Goal: Task Accomplishment & Management: Complete application form

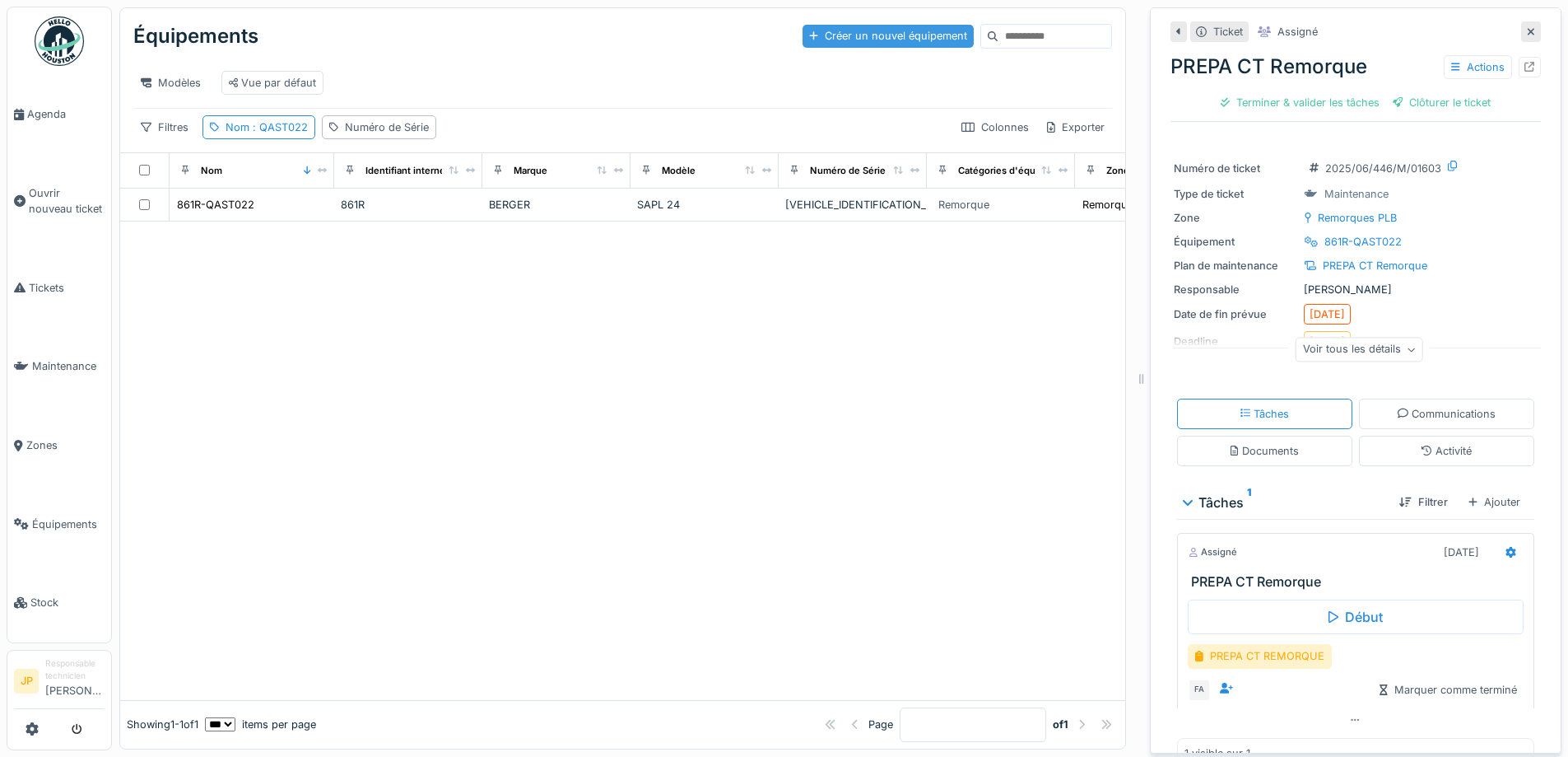
scroll to position [11, 0]
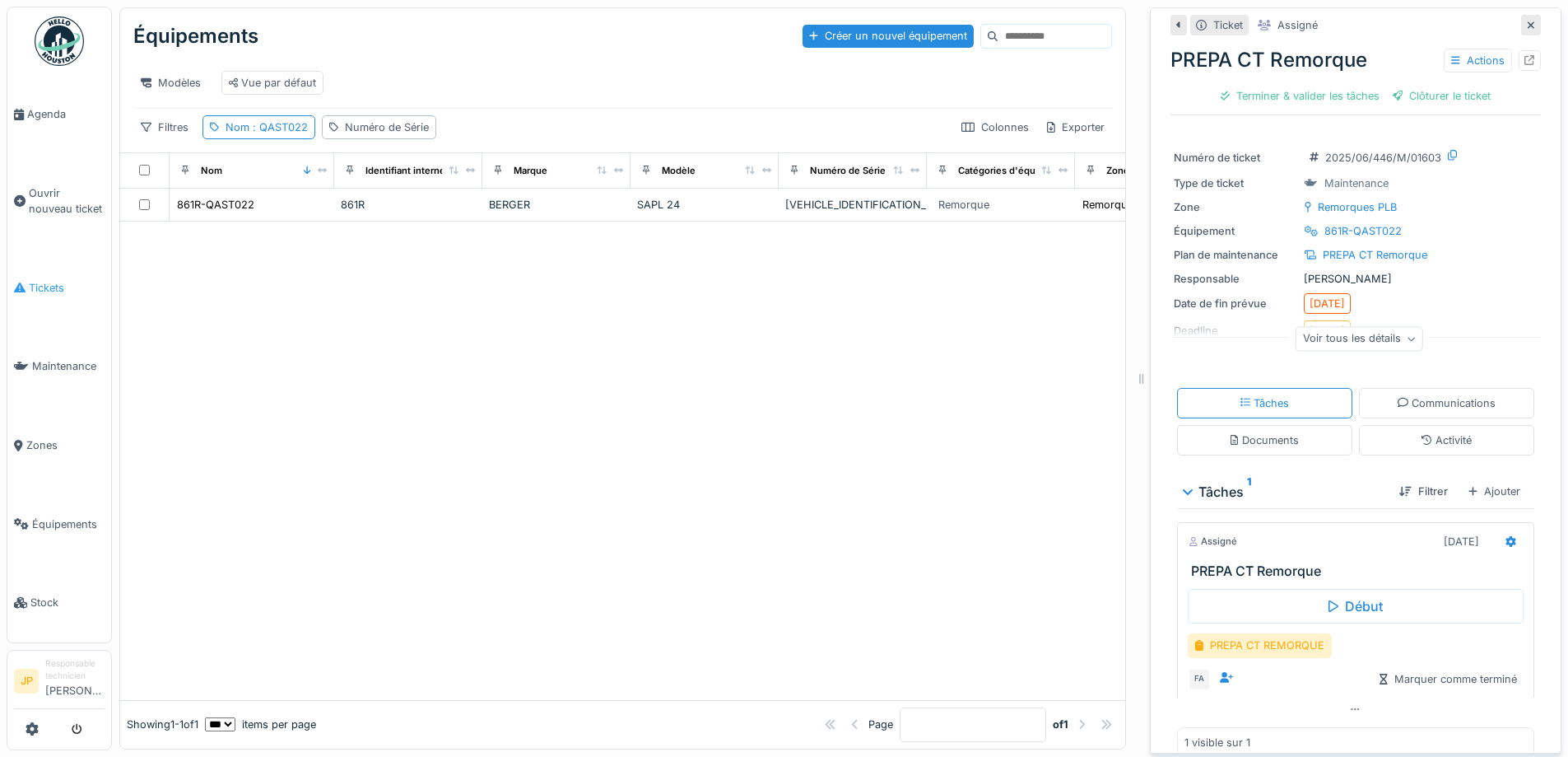
click at [45, 282] on span "Tickets" at bounding box center [67, 288] width 76 height 16
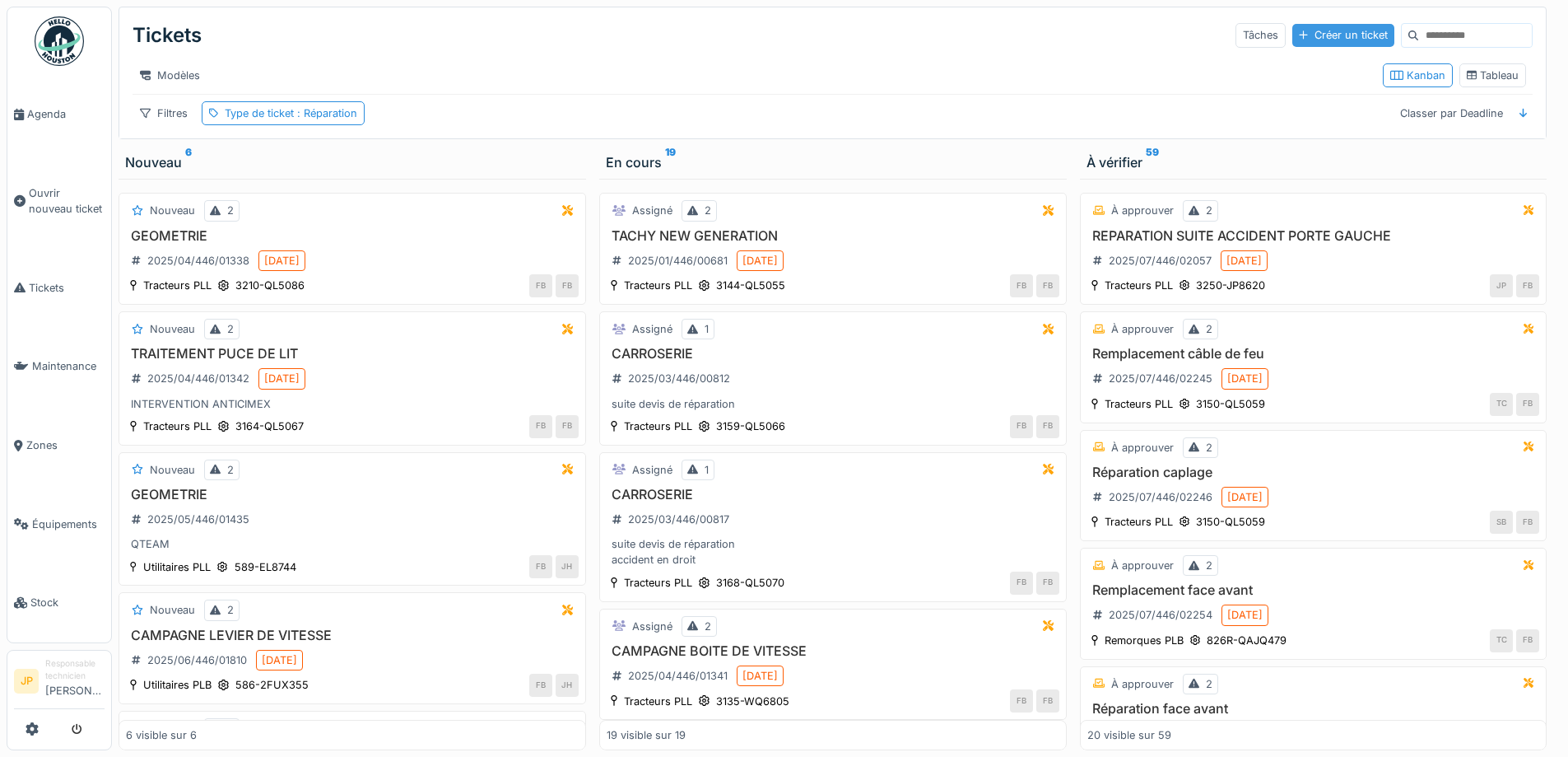
click at [1297, 35] on div "Créer un ticket" at bounding box center [1343, 34] width 102 height 22
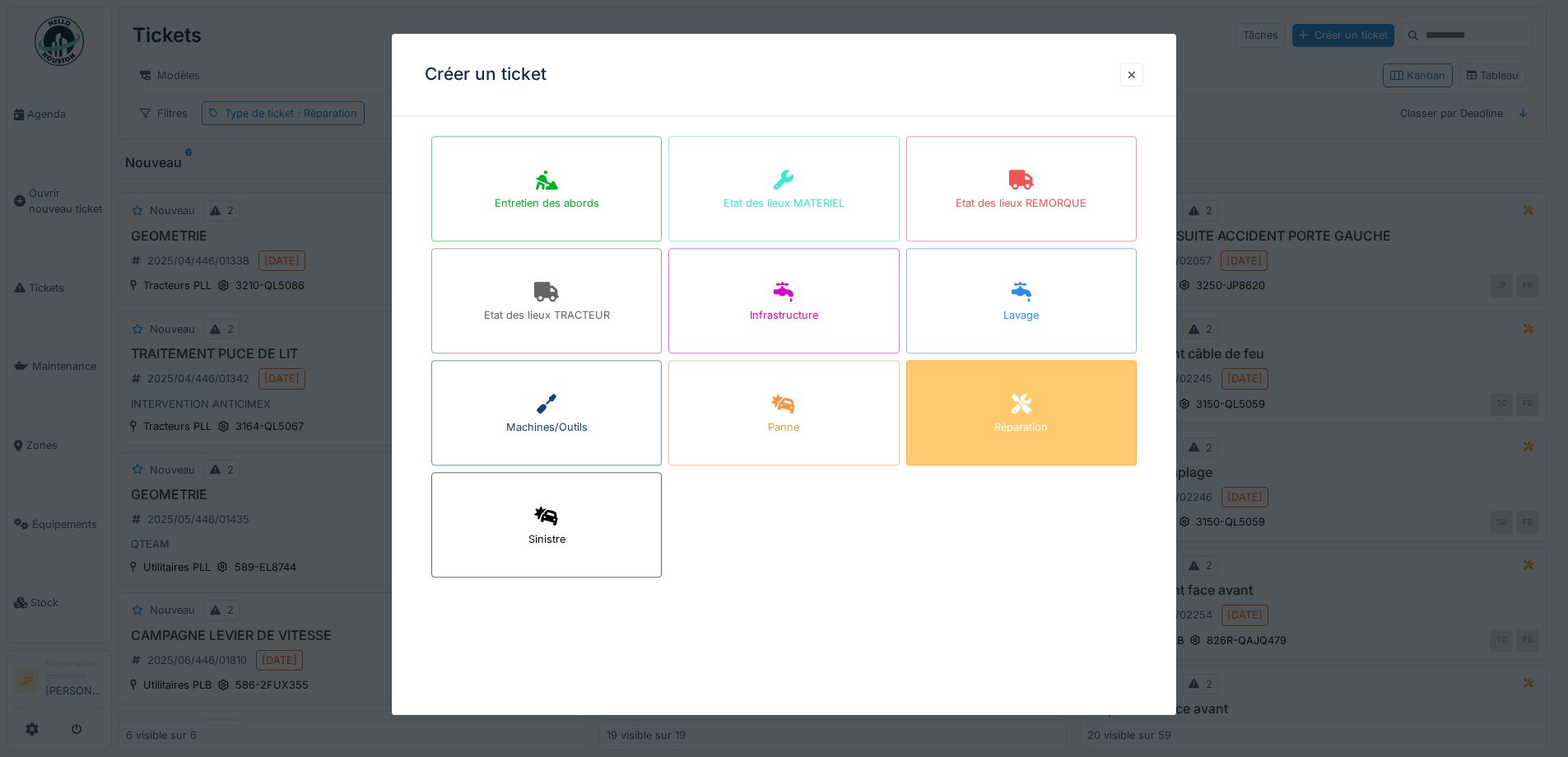
click at [1024, 397] on icon at bounding box center [1021, 404] width 19 height 19
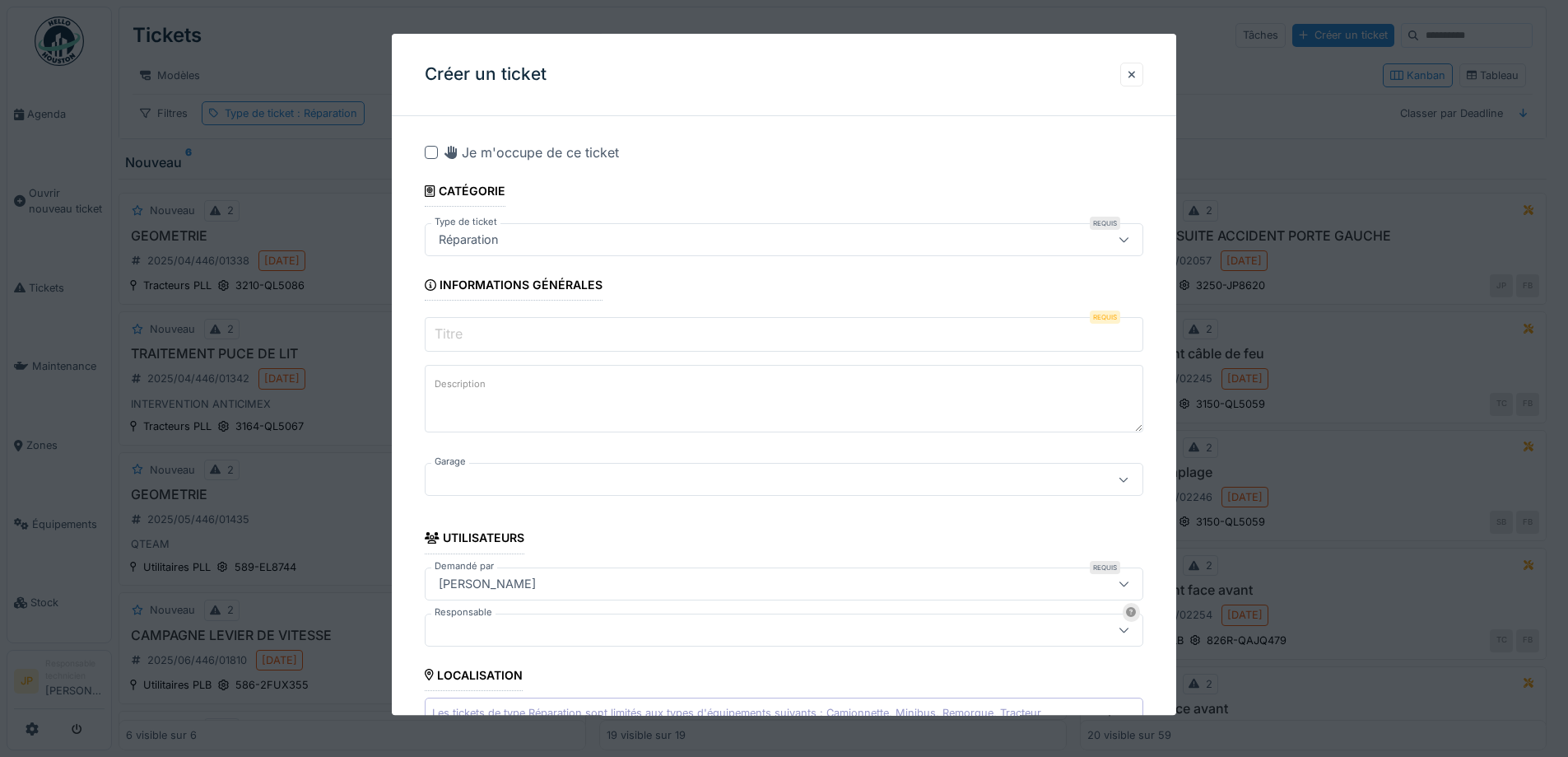
click at [521, 329] on input "Titre" at bounding box center [784, 335] width 719 height 34
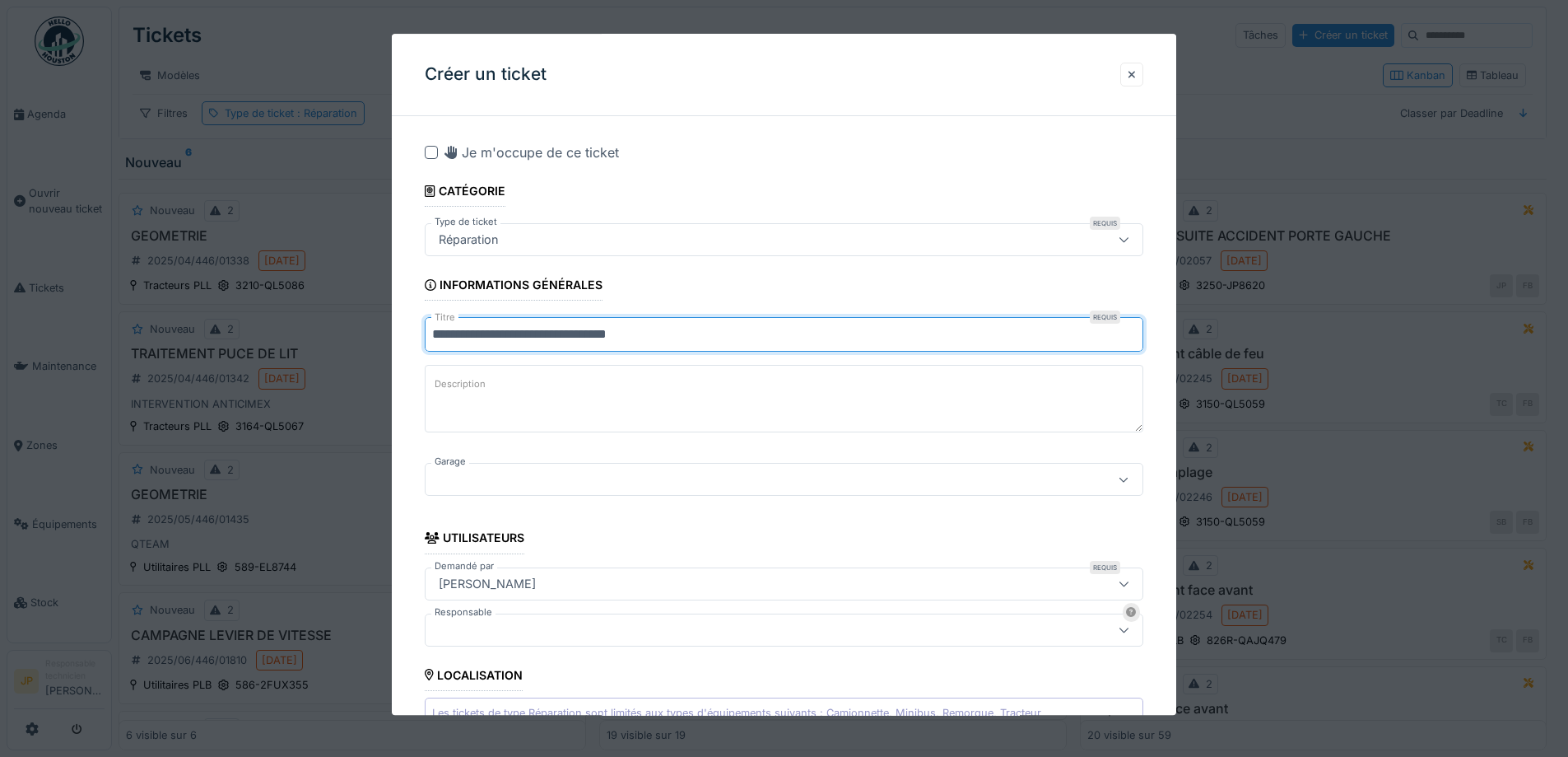
type input "**********"
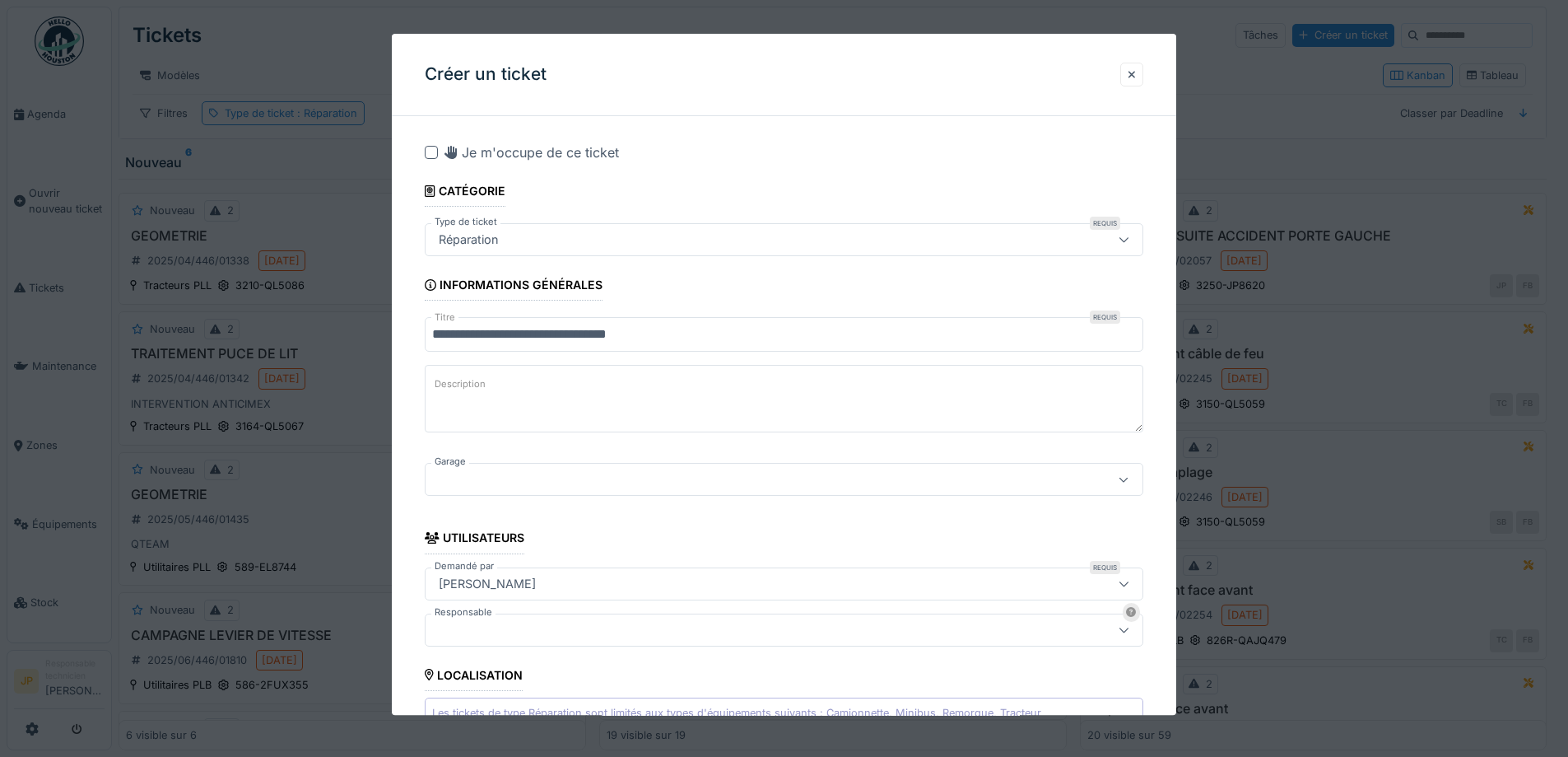
click at [514, 494] on div at bounding box center [784, 479] width 719 height 33
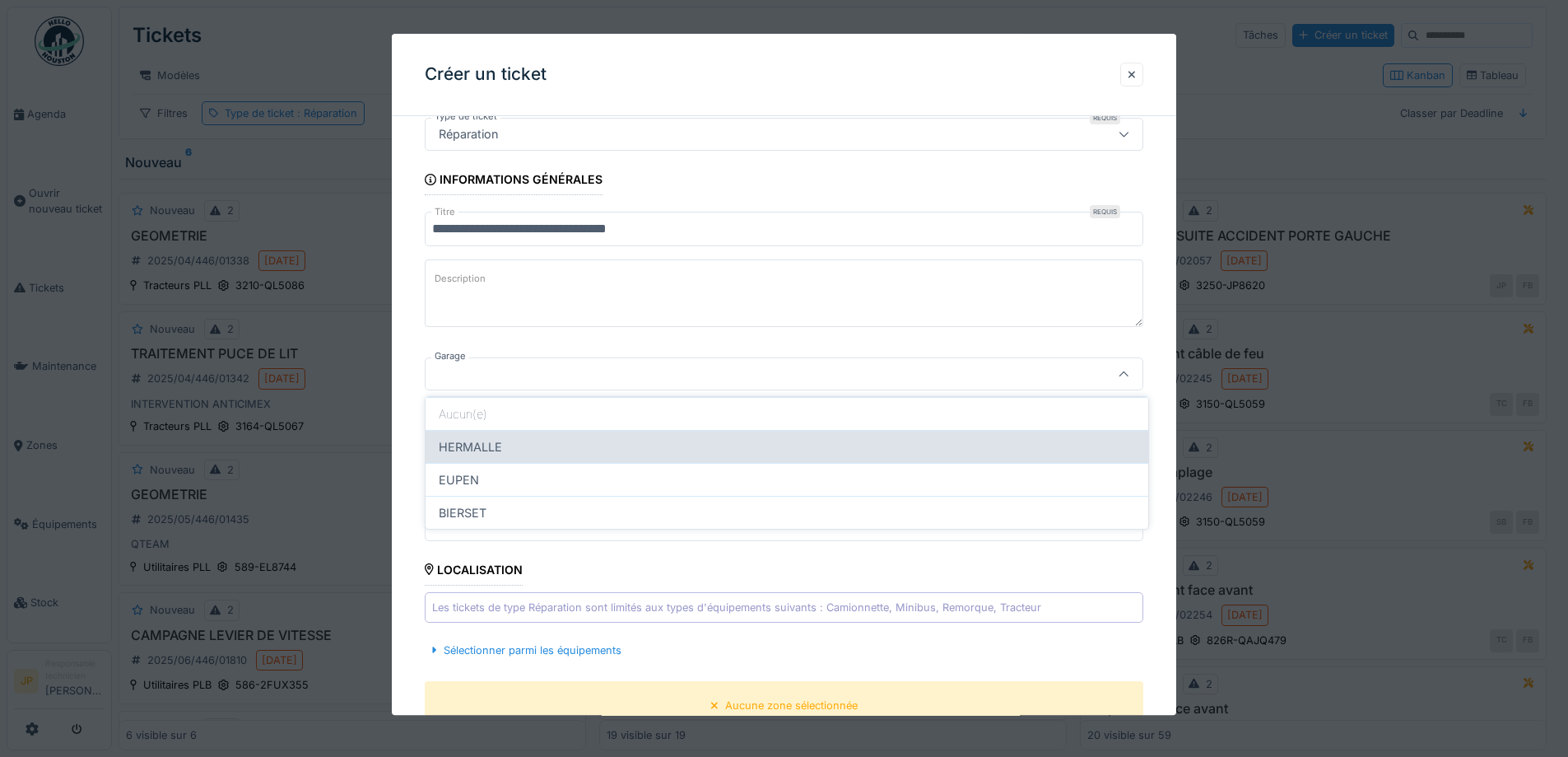
click at [515, 446] on div "HERMALLE" at bounding box center [787, 446] width 722 height 33
type input "********"
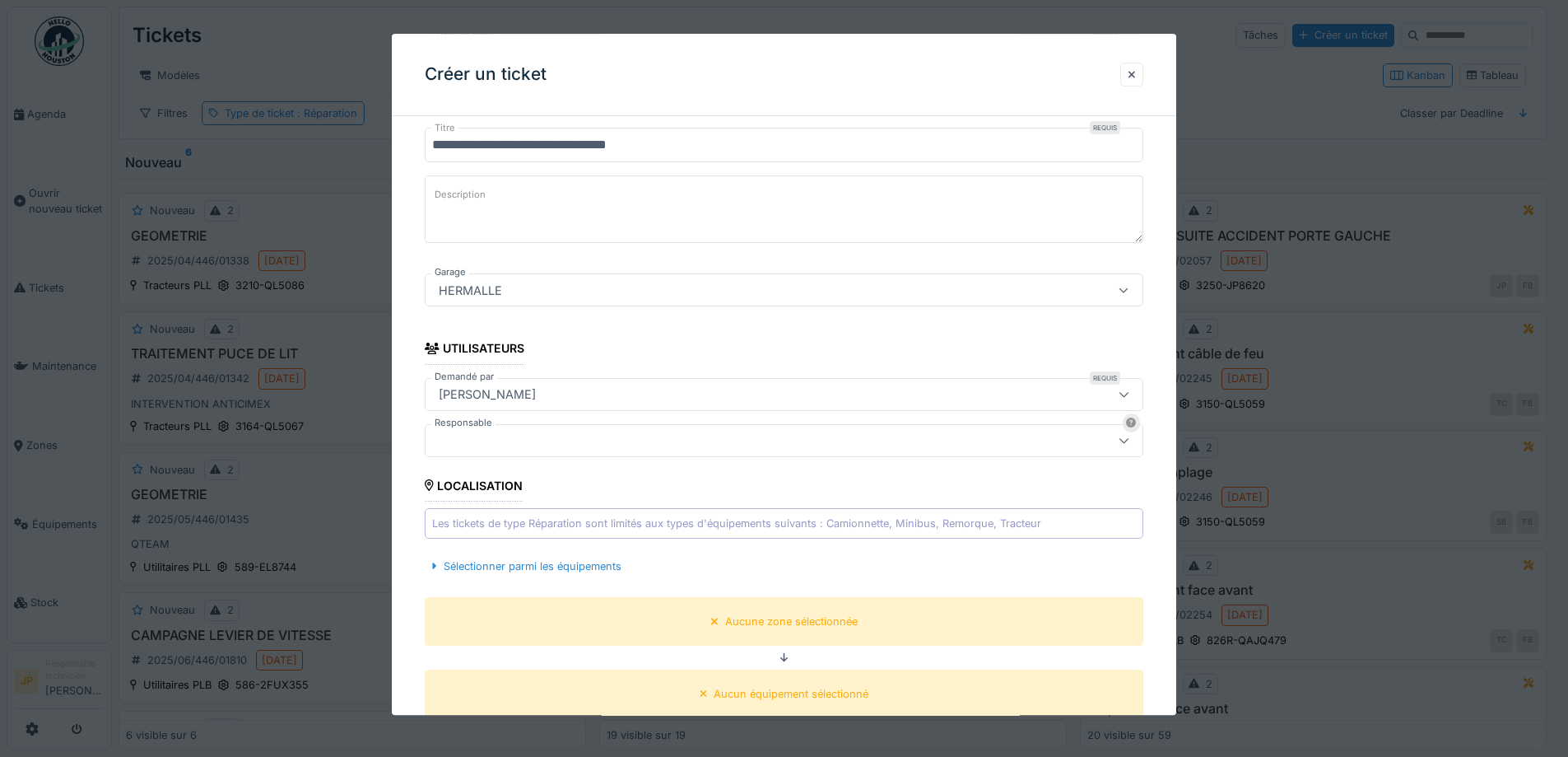
scroll to position [270, 0]
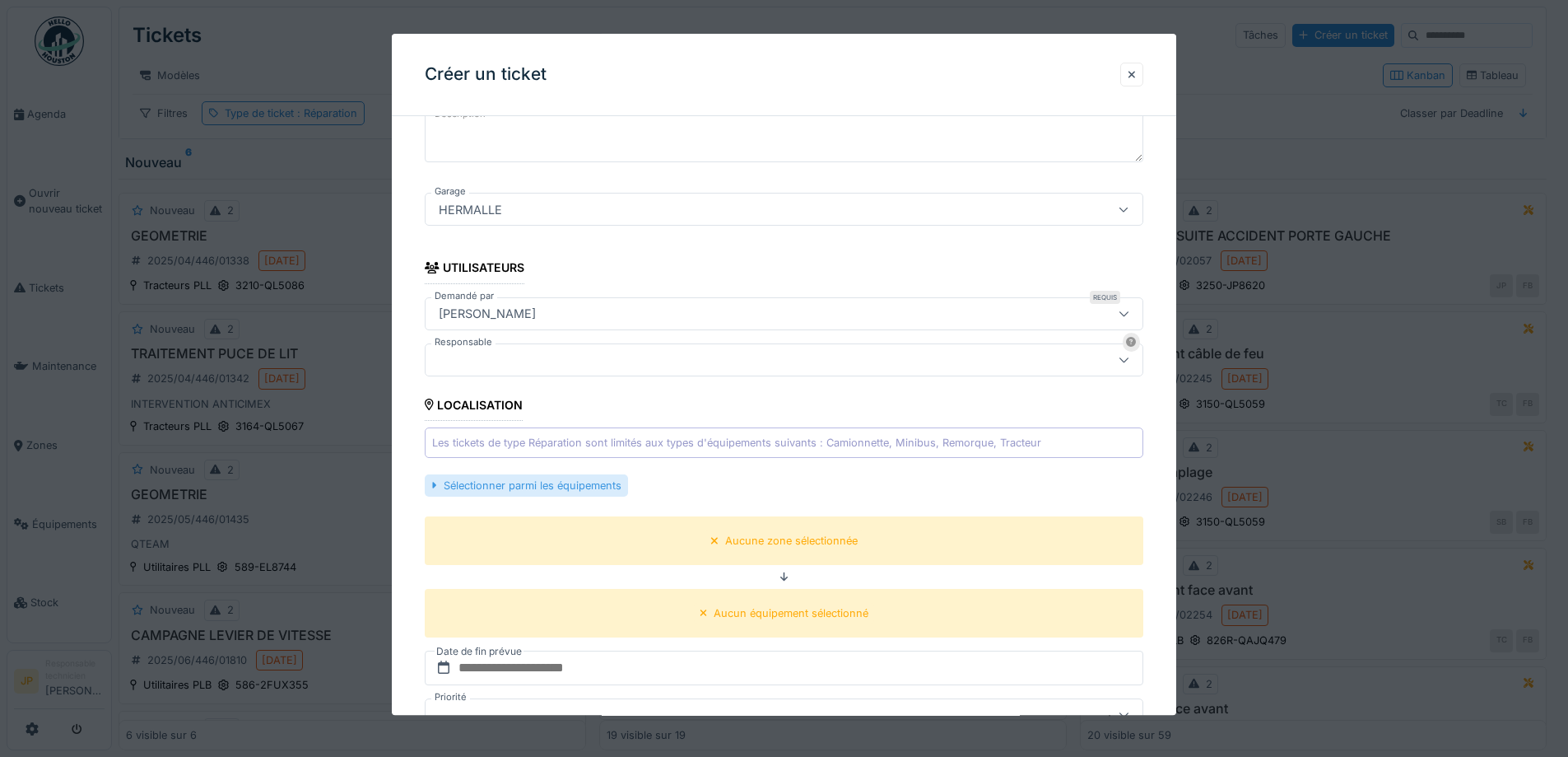
click at [566, 479] on div "Sélectionner parmi les équipements" at bounding box center [526, 485] width 203 height 22
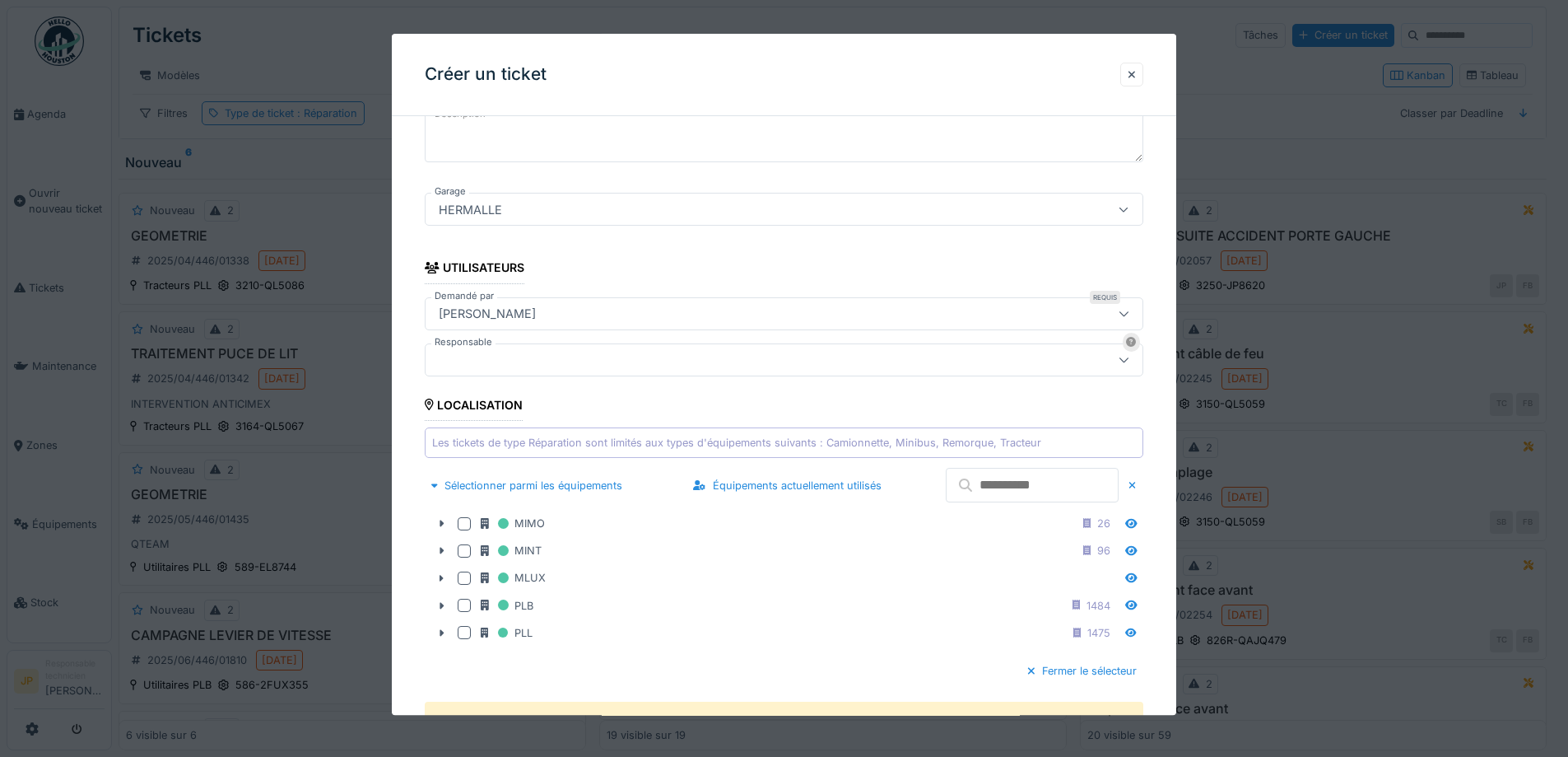
click at [992, 482] on input "text" at bounding box center [1032, 486] width 173 height 34
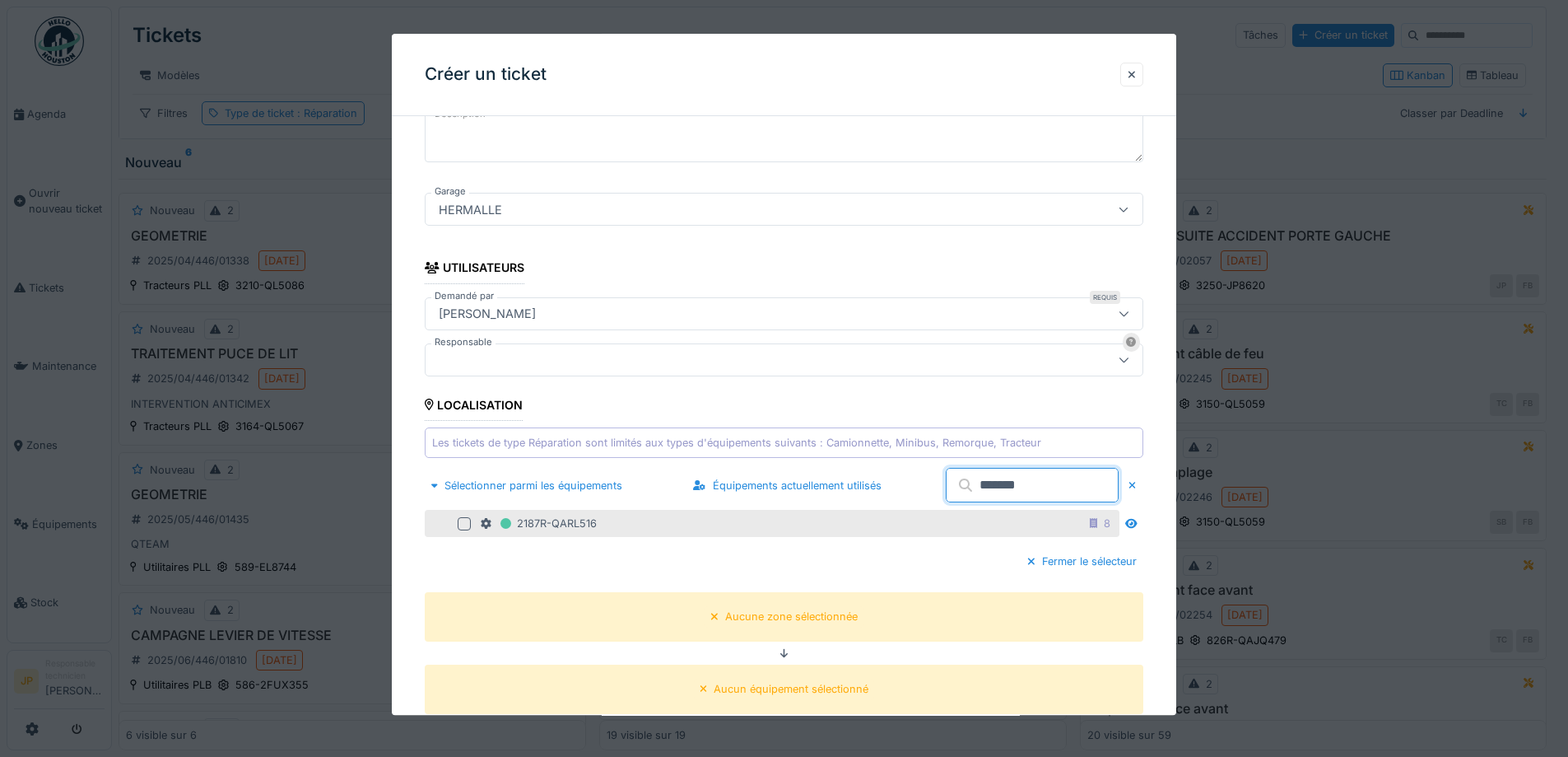
type input "*******"
click at [468, 522] on div at bounding box center [464, 523] width 13 height 13
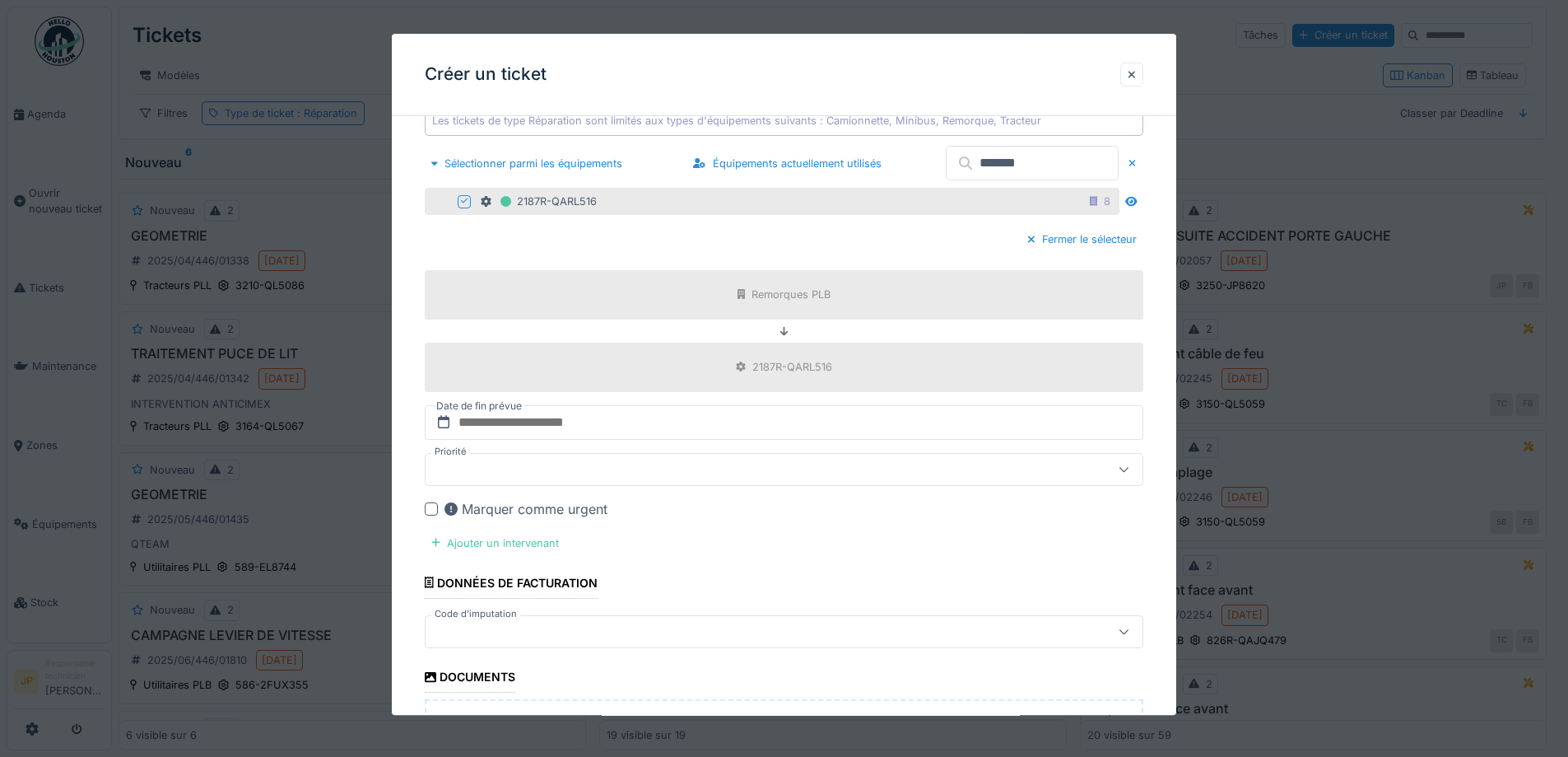
scroll to position [599, 0]
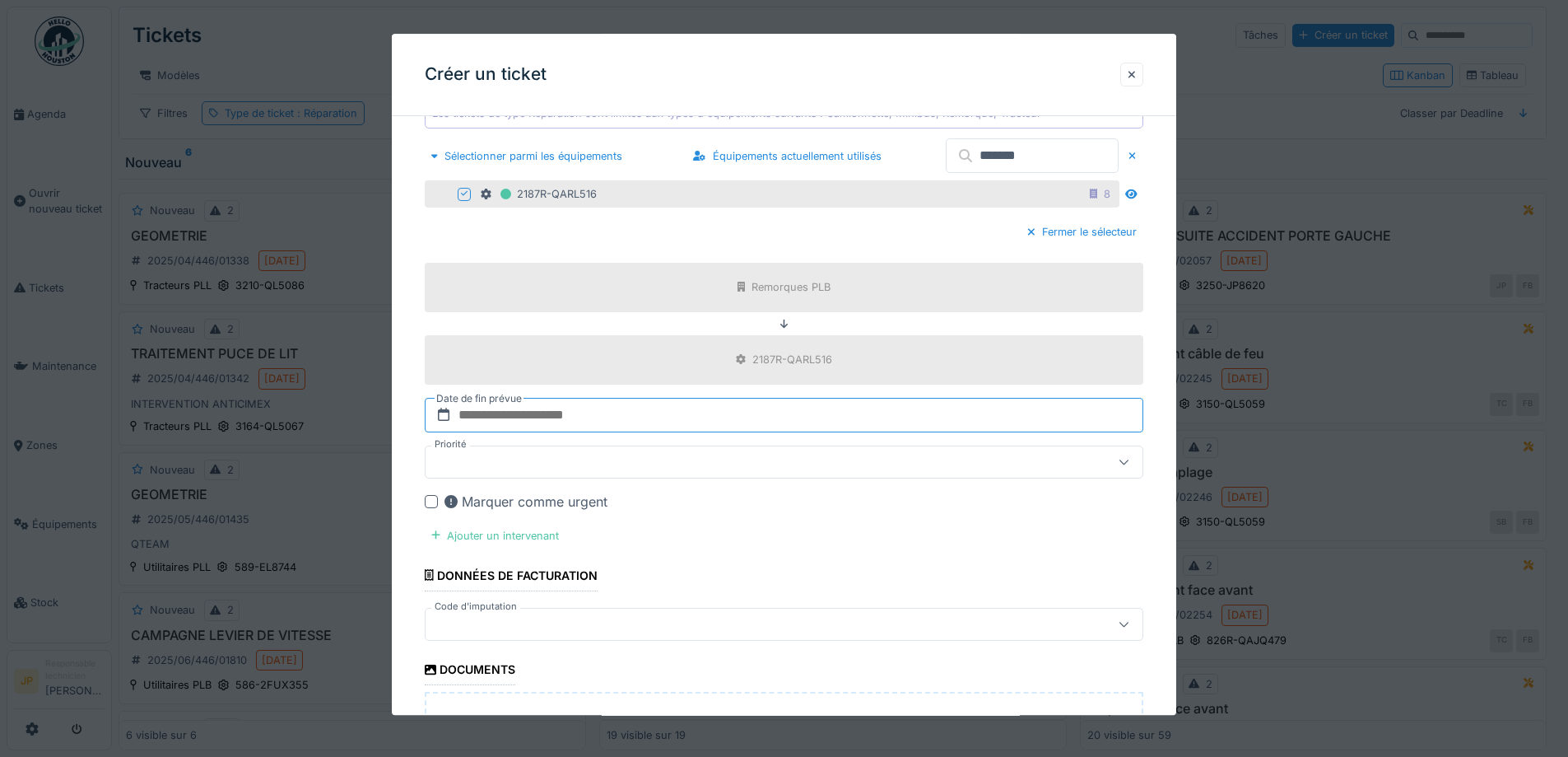
click at [506, 422] on input "text" at bounding box center [784, 414] width 719 height 34
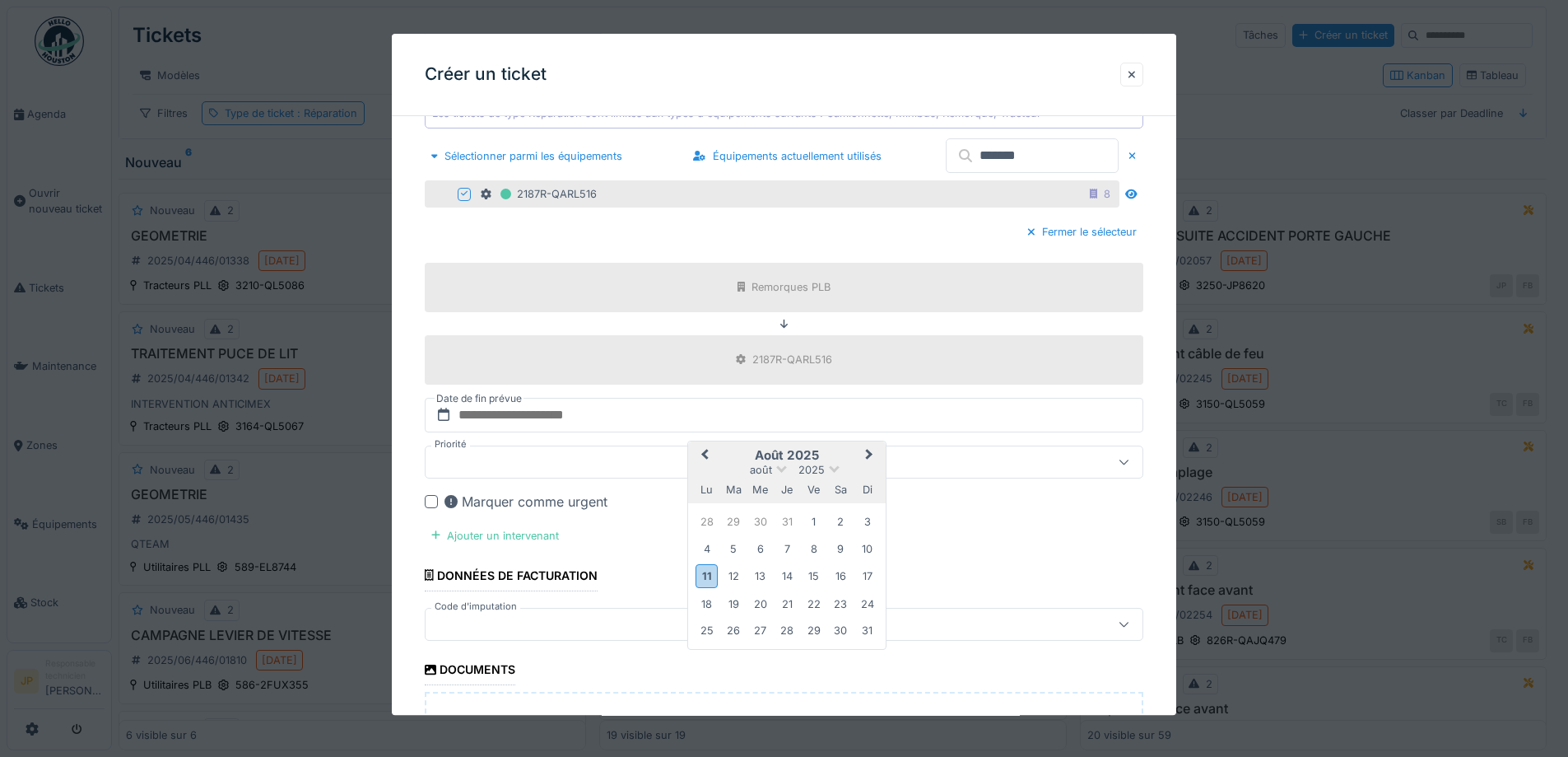
drag, startPoint x: 761, startPoint y: 576, endPoint x: 761, endPoint y: 562, distance: 14.0
click at [761, 576] on div "13" at bounding box center [759, 576] width 22 height 22
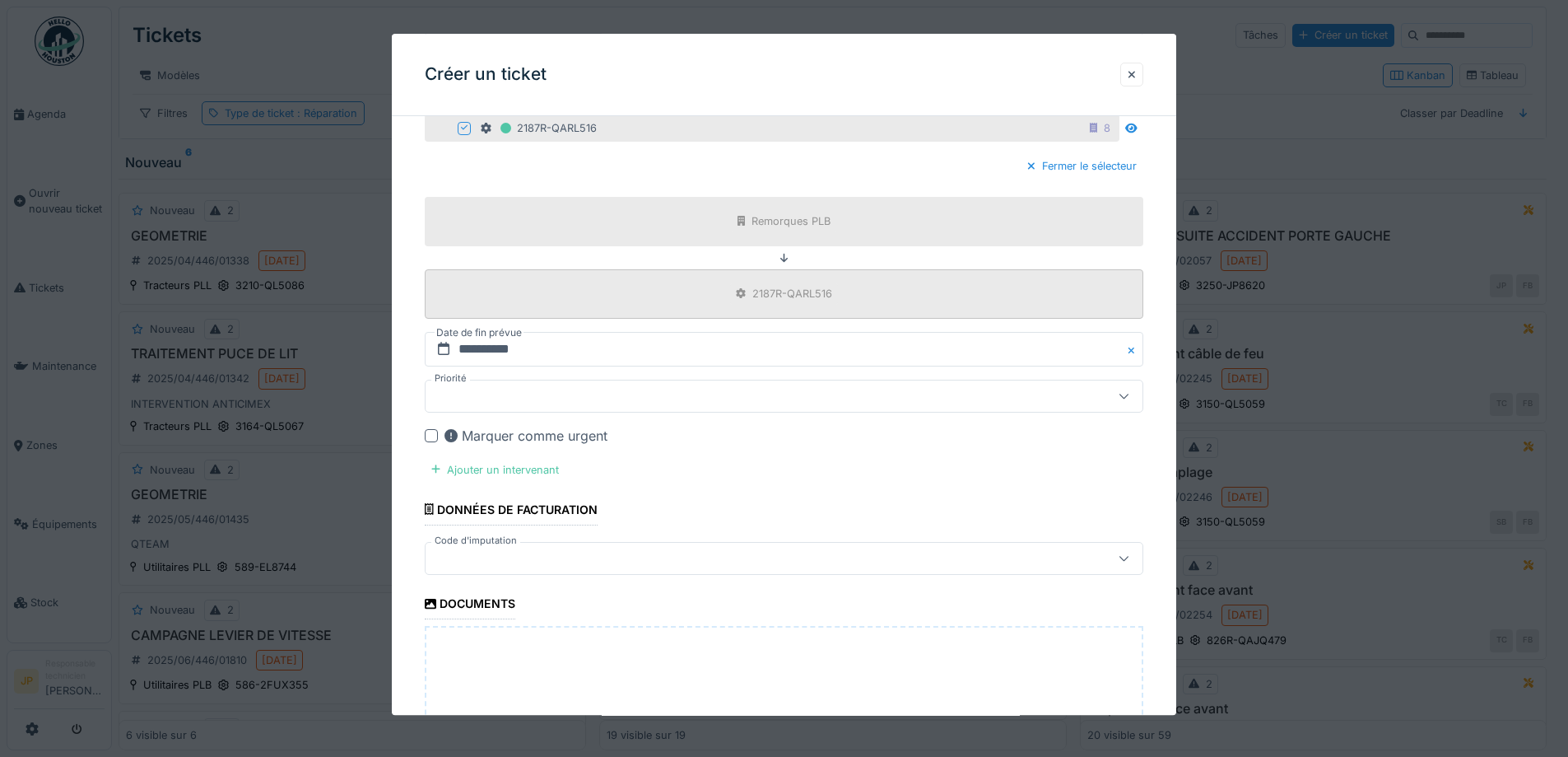
scroll to position [847, 0]
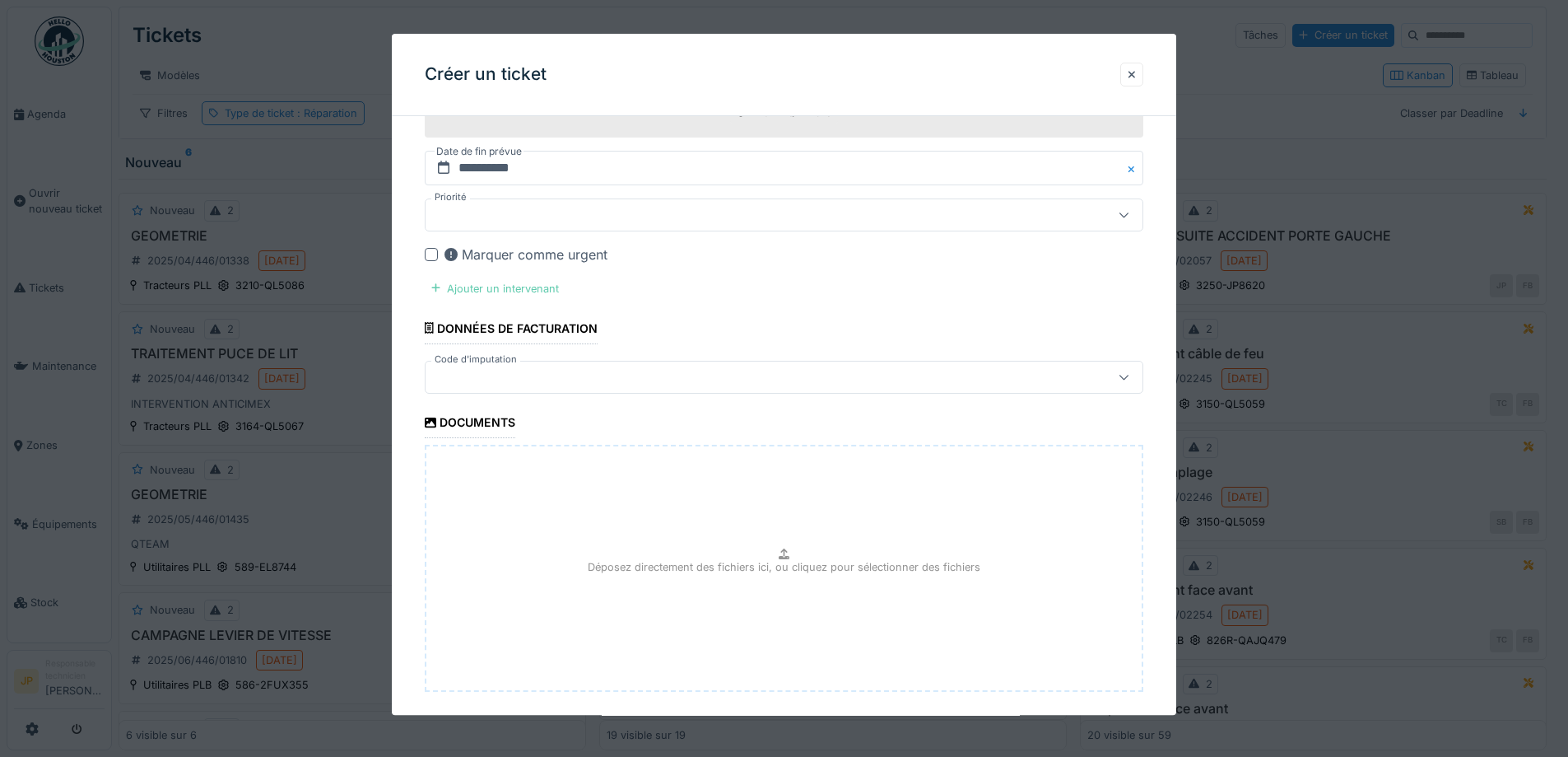
click at [505, 300] on div "Ajouter un intervenant" at bounding box center [495, 288] width 141 height 22
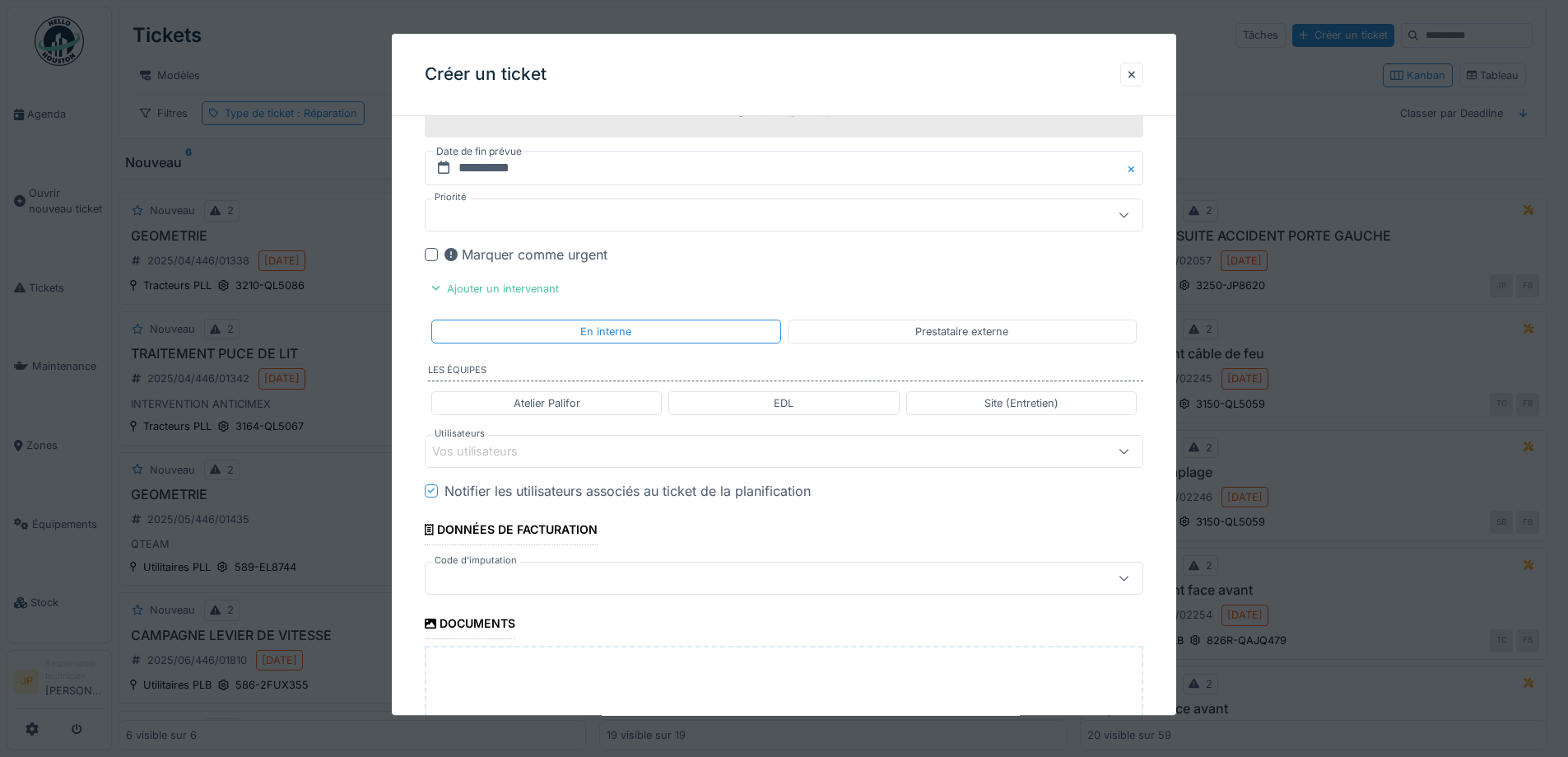
click at [573, 457] on div "Vos utilisateurs" at bounding box center [743, 451] width 620 height 19
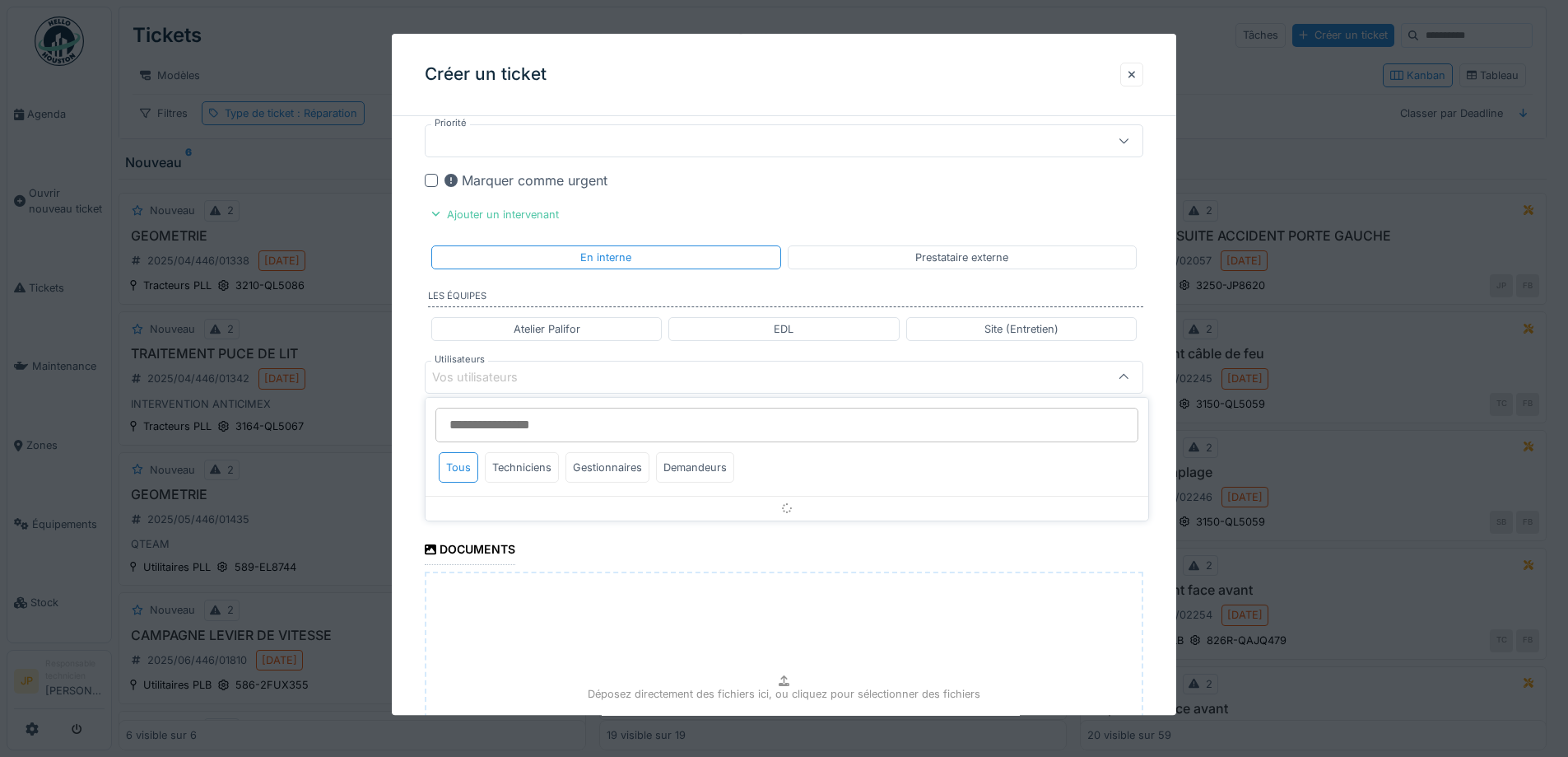
scroll to position [923, 0]
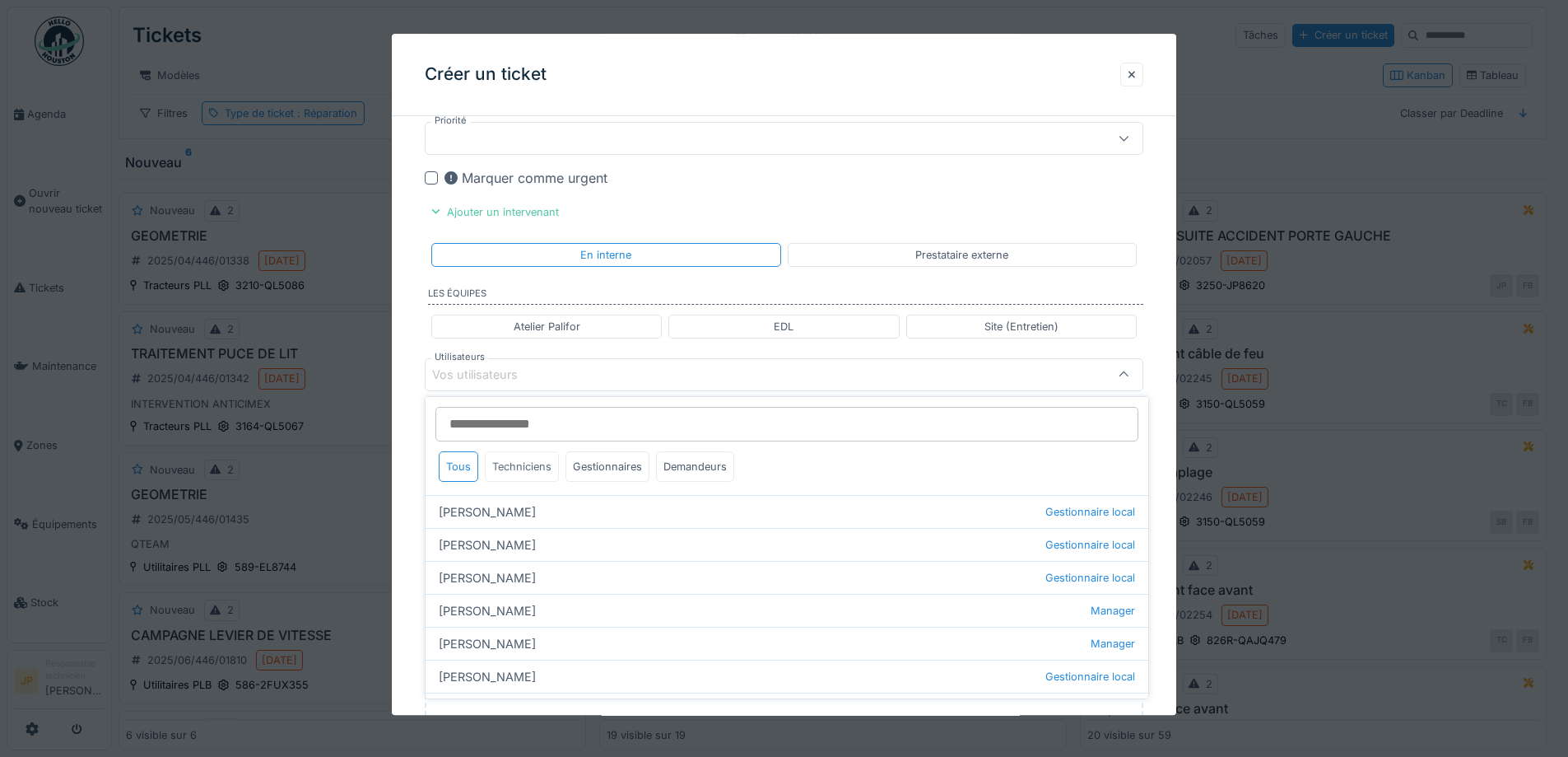
click at [524, 464] on div "Techniciens" at bounding box center [521, 466] width 74 height 31
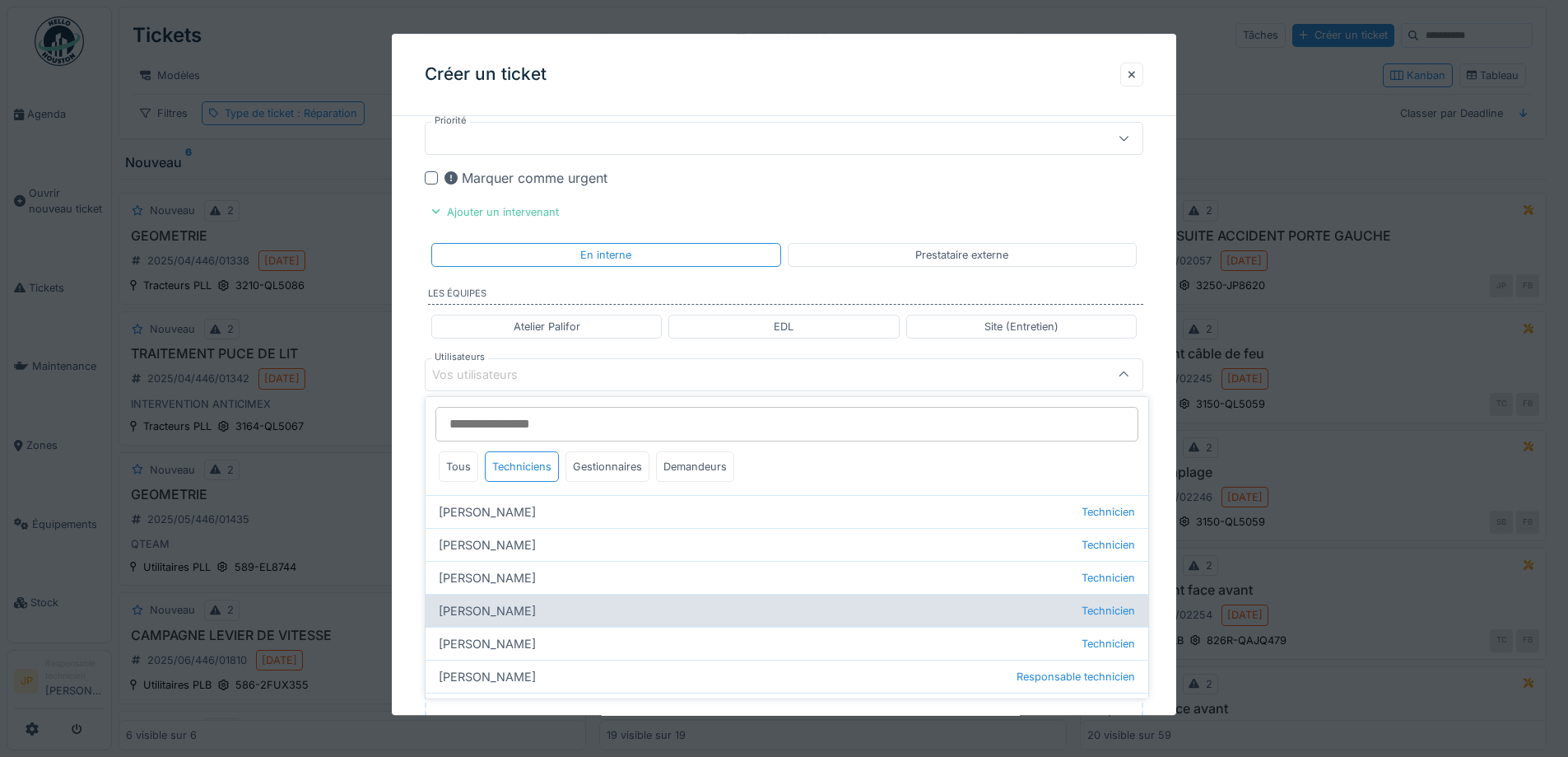
click at [535, 609] on div "Florian Anciaux Technicien" at bounding box center [787, 610] width 722 height 33
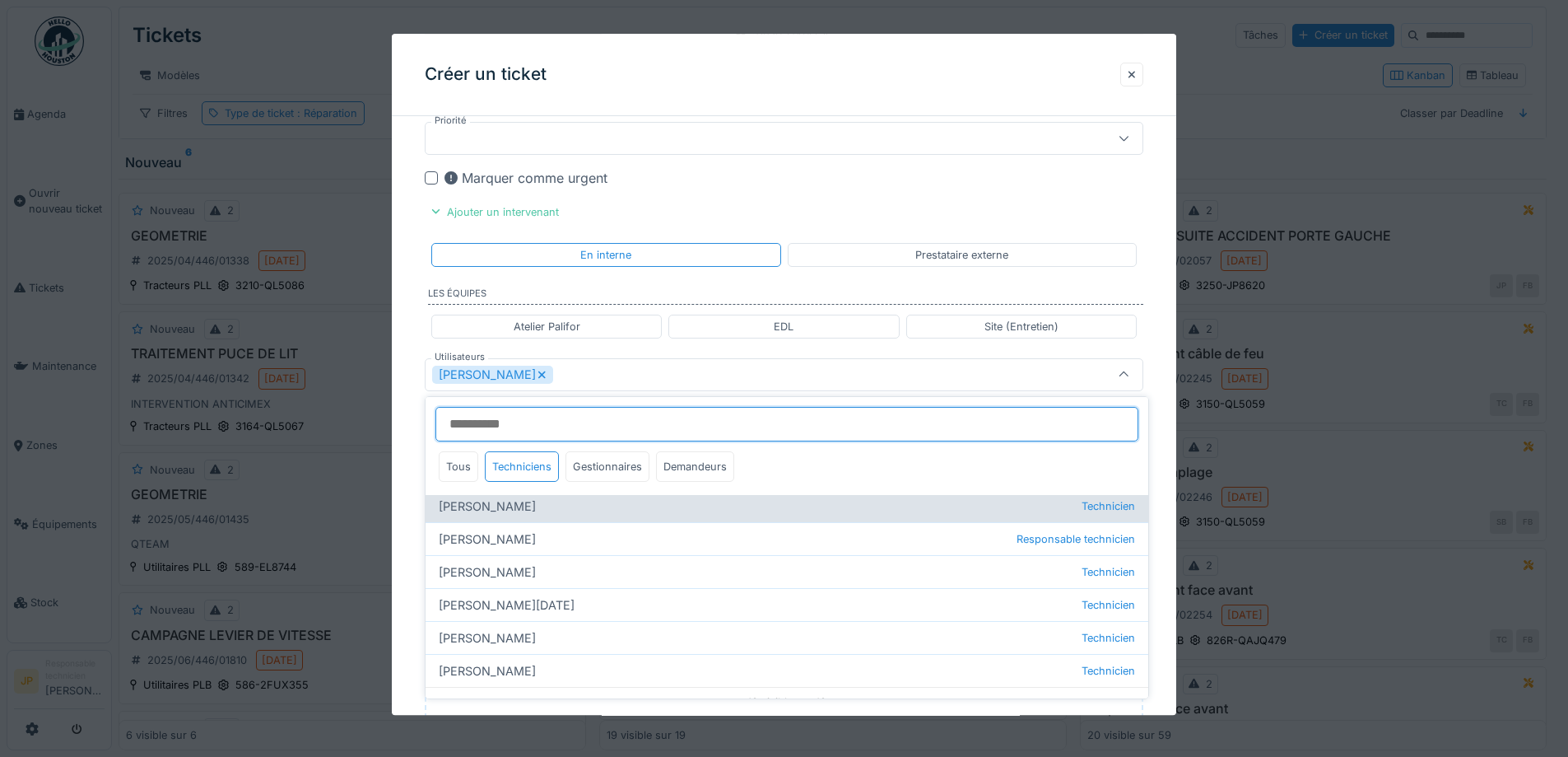
scroll to position [156, 0]
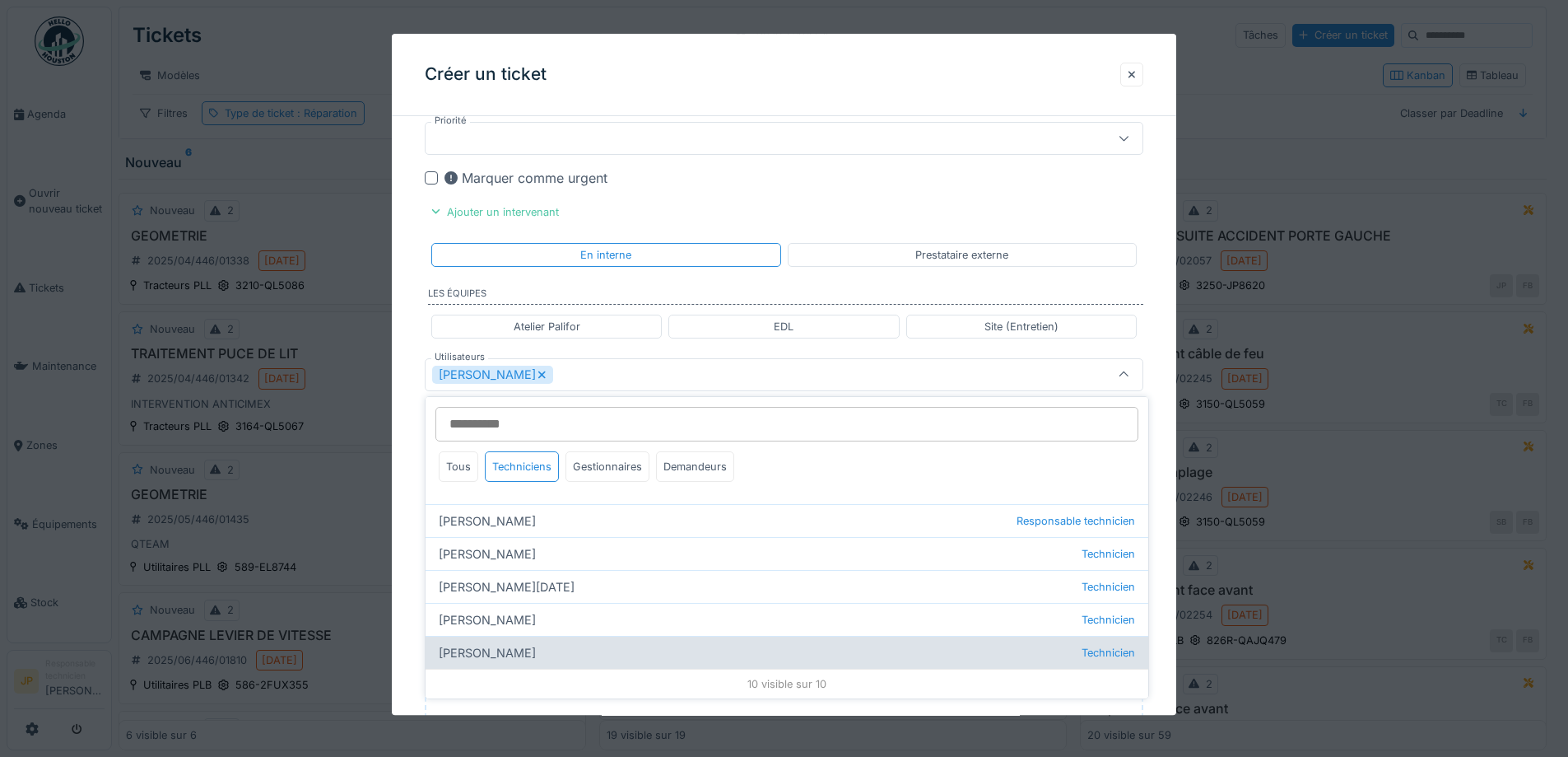
click at [523, 648] on div "Thomas Collinet Technicien" at bounding box center [787, 651] width 722 height 33
type input "**********"
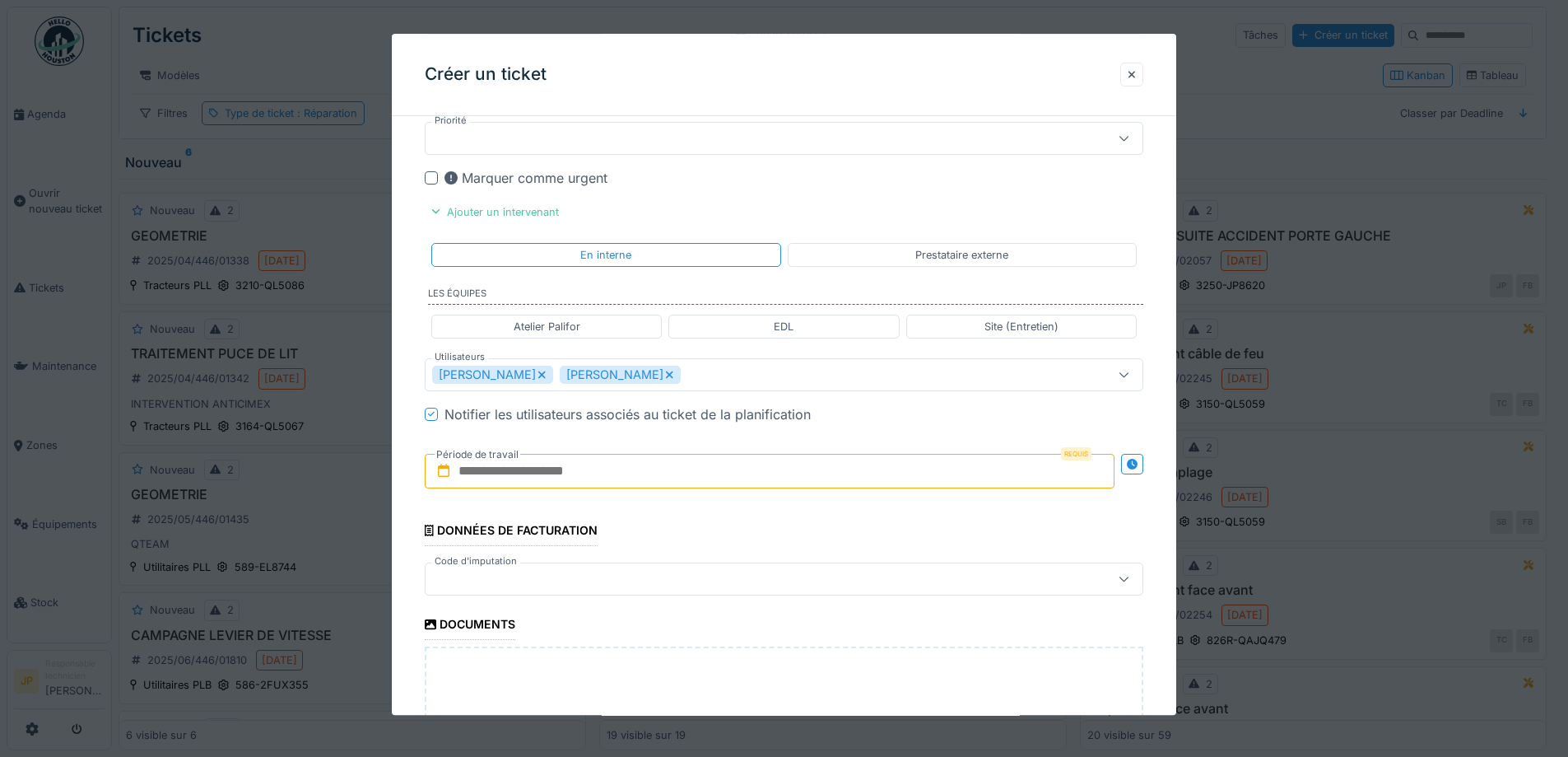
click at [797, 66] on div "Créer un ticket" at bounding box center [784, 74] width 785 height 82
click at [600, 471] on input "text" at bounding box center [769, 471] width 690 height 34
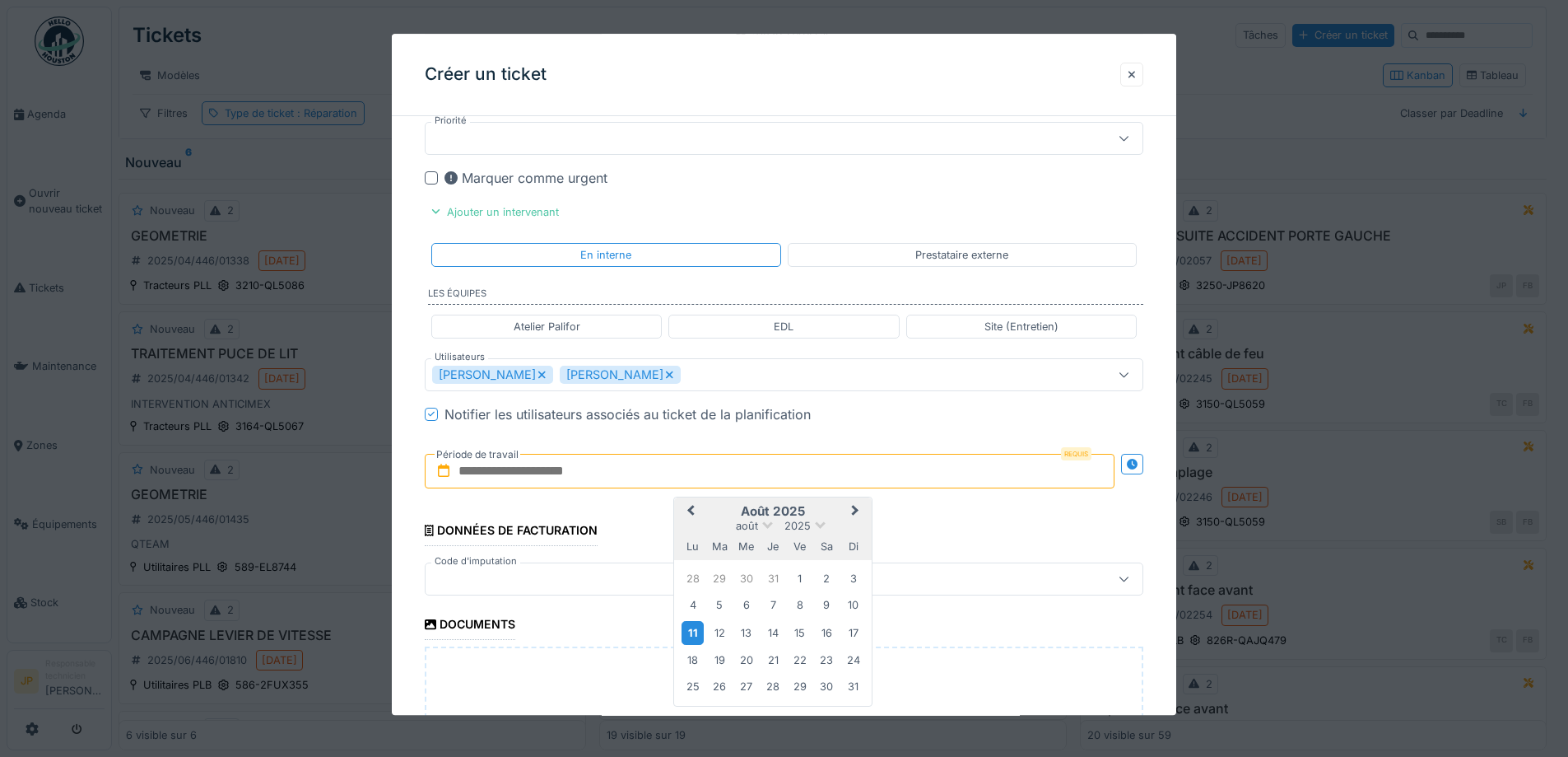
click at [697, 635] on div "11" at bounding box center [692, 633] width 22 height 24
drag, startPoint x: 722, startPoint y: 632, endPoint x: 730, endPoint y: 575, distance: 57.6
click at [724, 631] on div "12" at bounding box center [720, 632] width 22 height 22
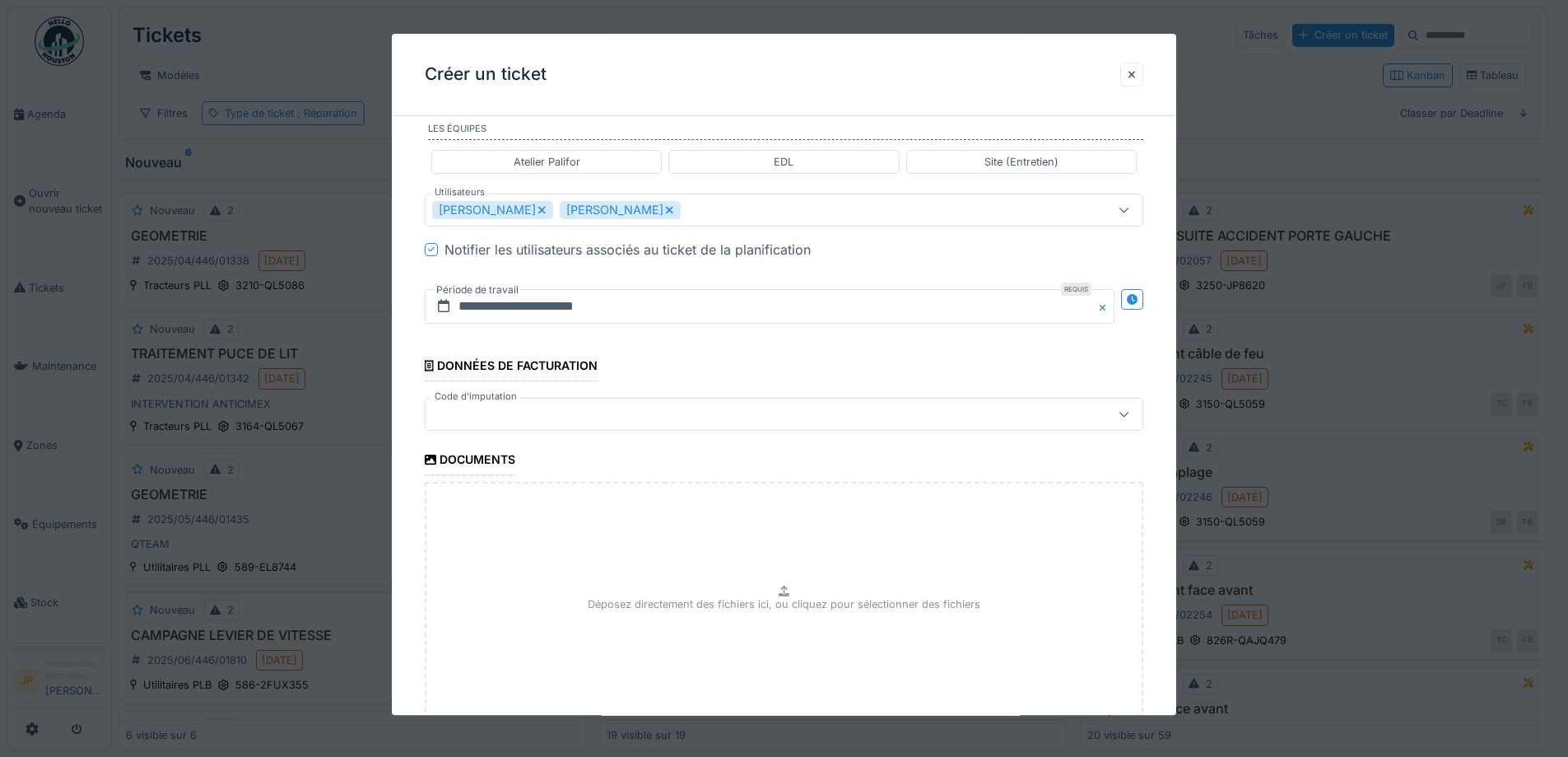
click at [558, 410] on div at bounding box center [743, 414] width 620 height 19
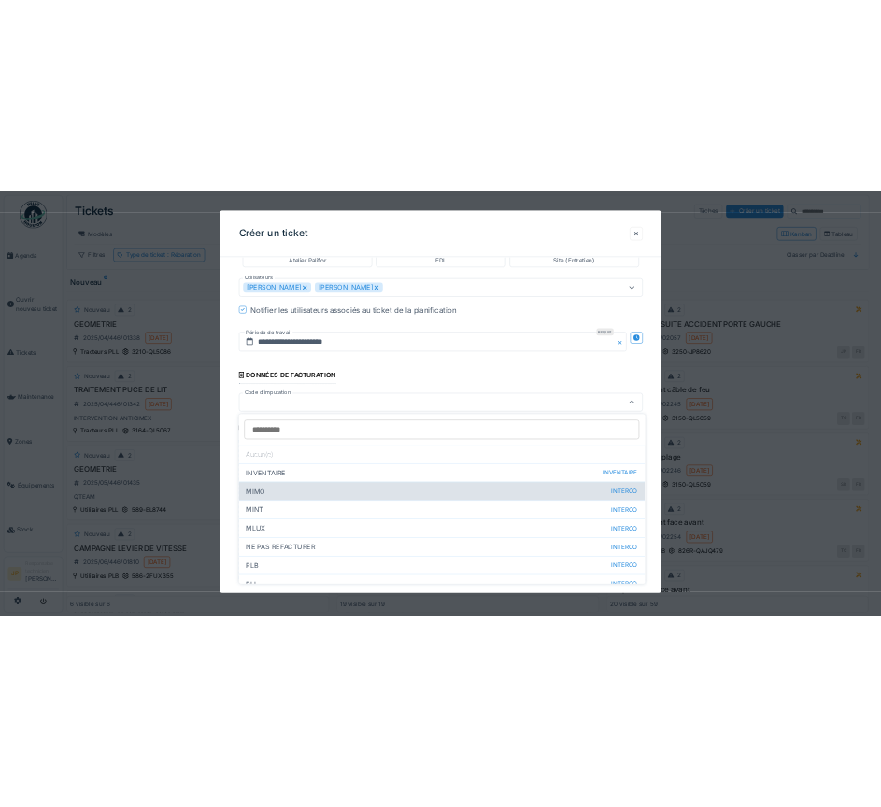
scroll to position [90, 0]
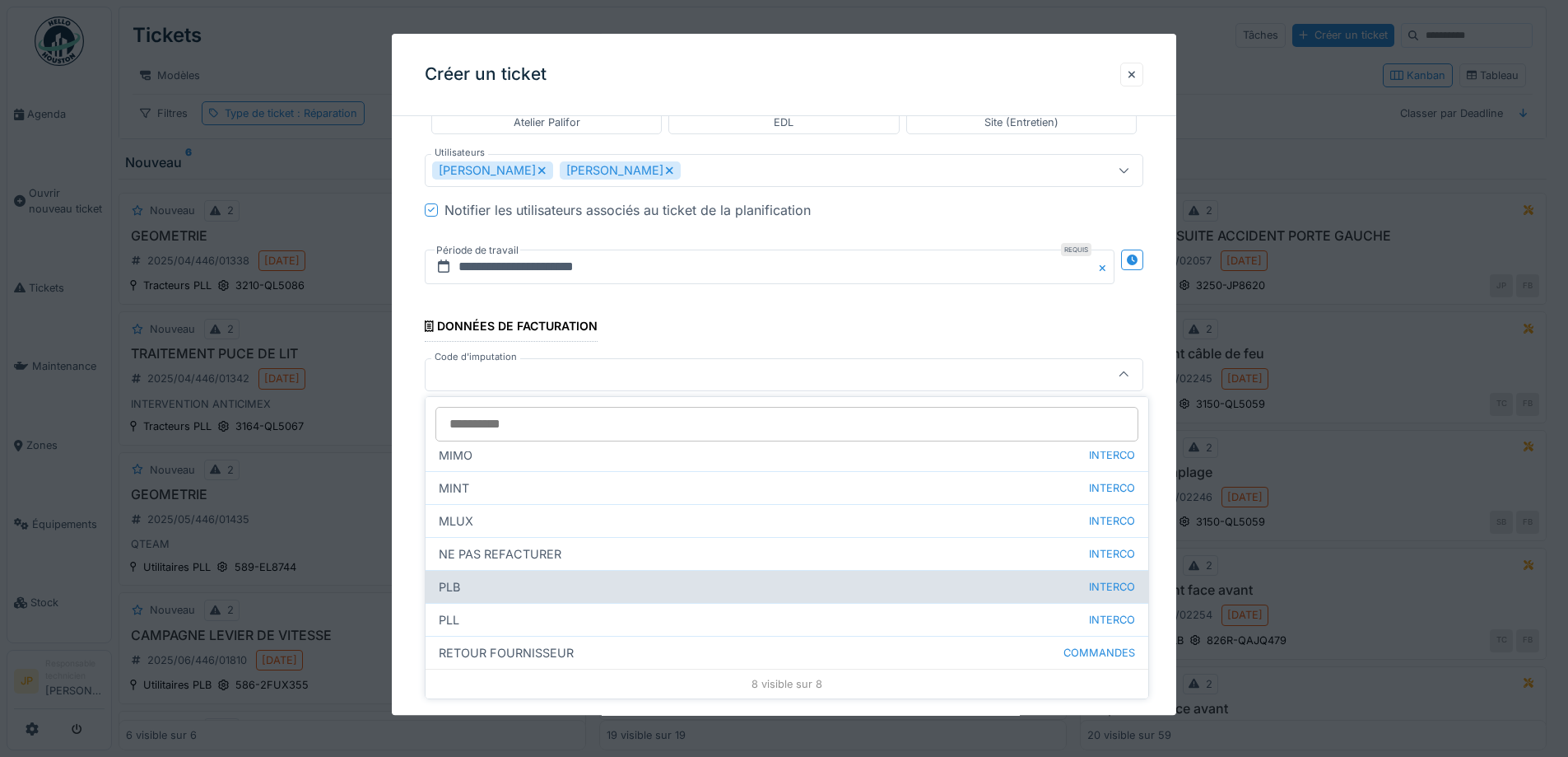
click at [532, 584] on div "PLB INTERCO" at bounding box center [787, 586] width 722 height 33
type input "***"
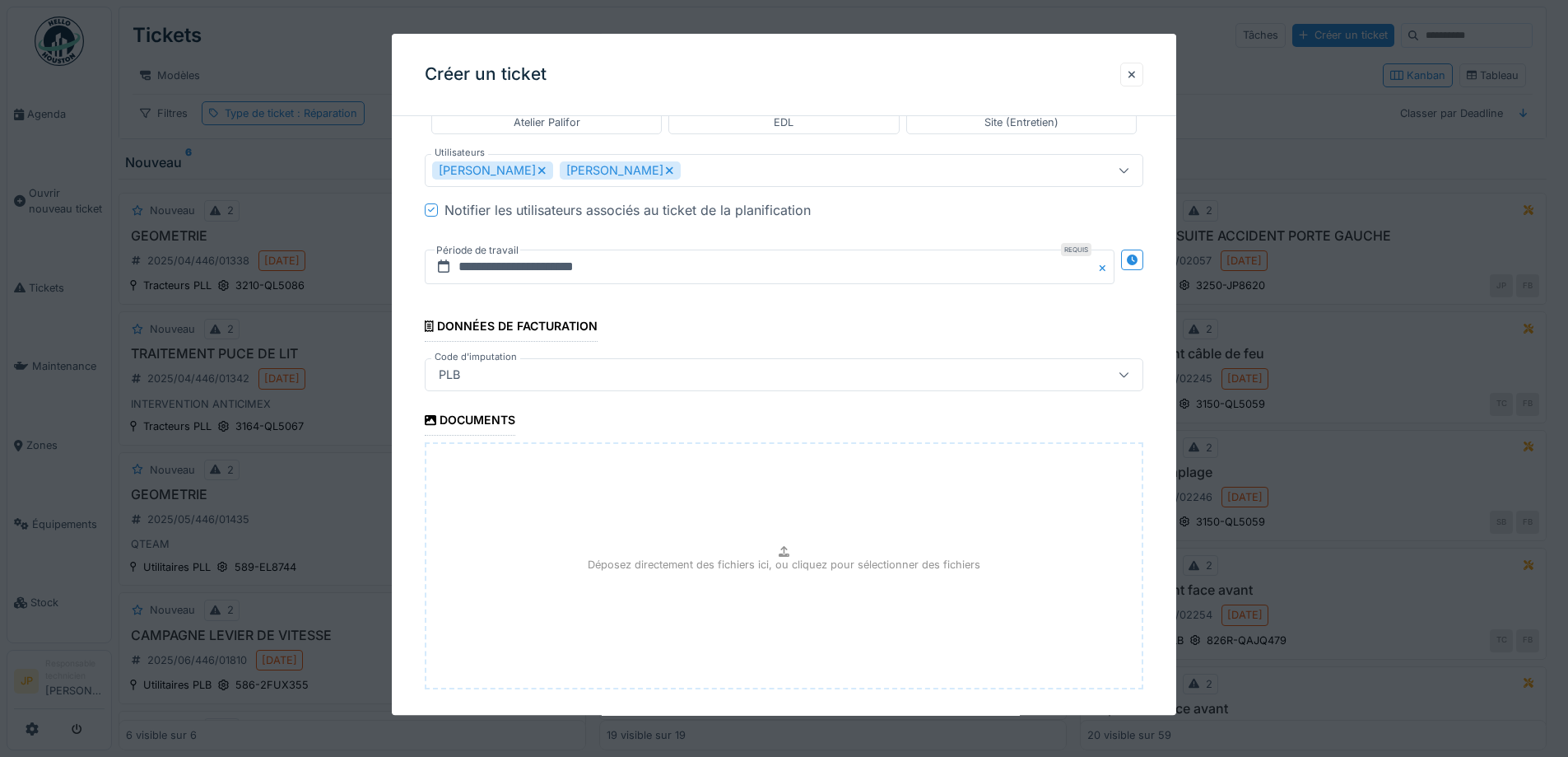
click at [758, 541] on div "Déposez directement des fichiers ici, ou cliquez pour sélectionner des fichiers" at bounding box center [784, 566] width 719 height 247
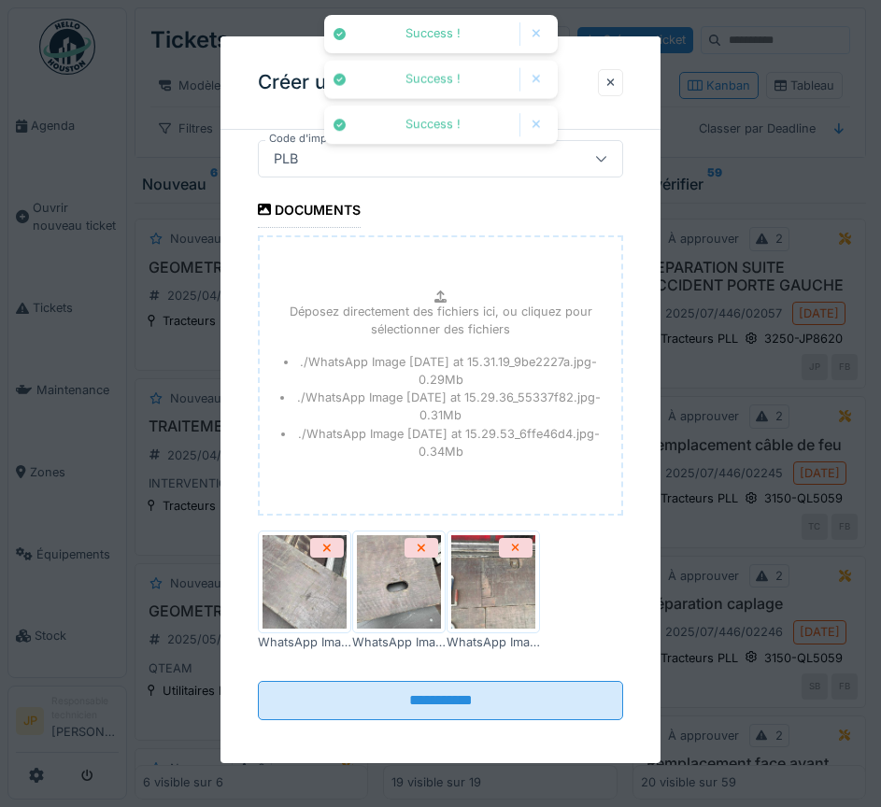
scroll to position [1718, 0]
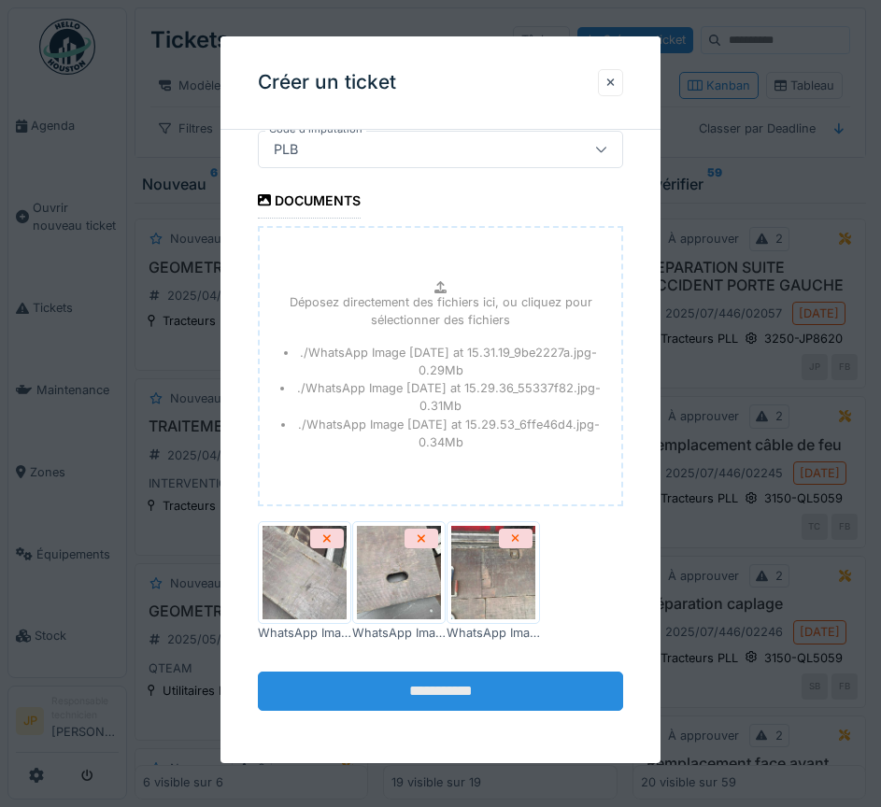
click at [454, 703] on input "**********" at bounding box center [441, 691] width 366 height 39
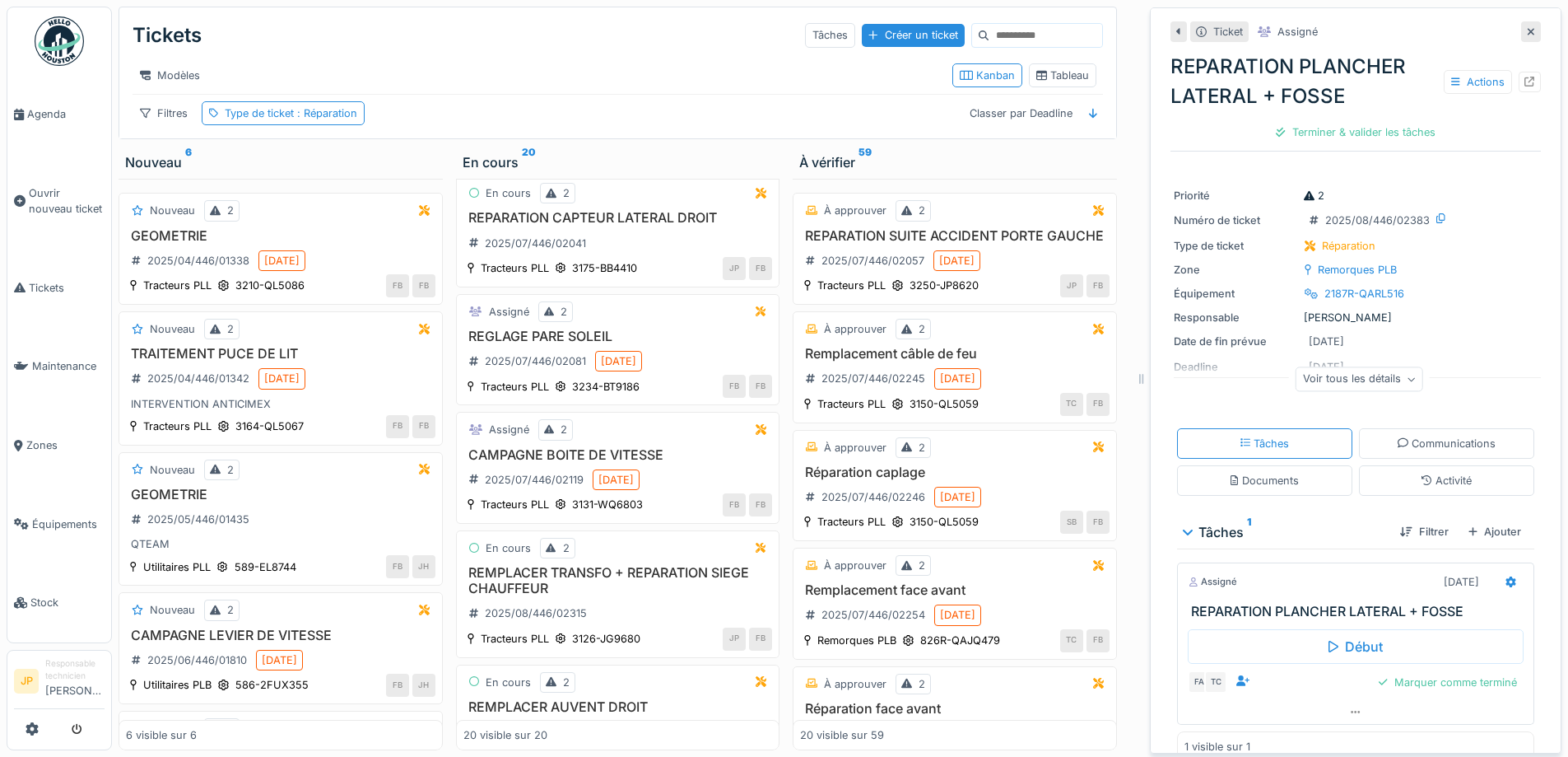
scroll to position [1971, 0]
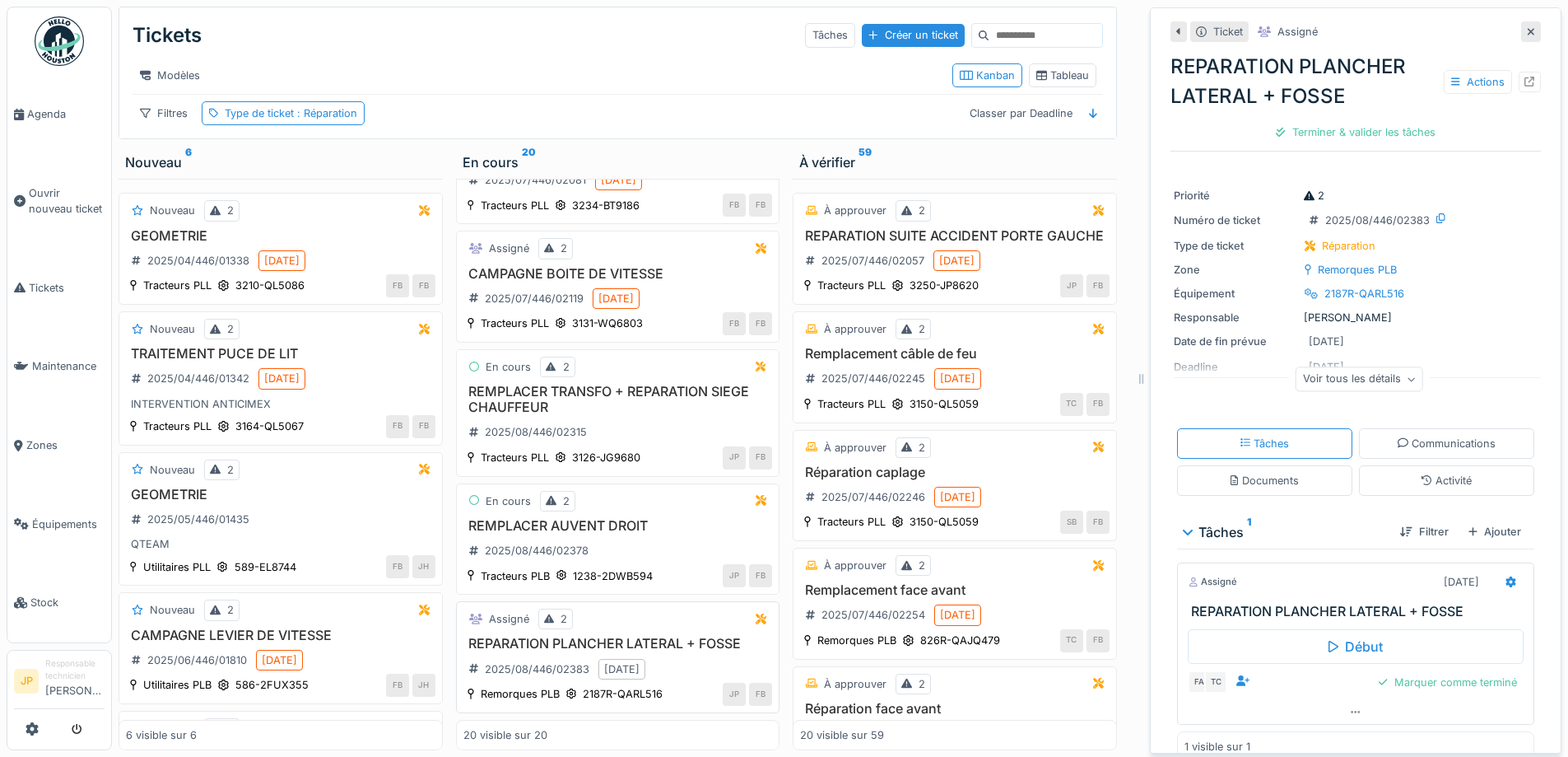
click at [632, 643] on h3 "REPARATION PLANCHER LATERAL + FOSSE" at bounding box center [618, 643] width 309 height 16
click at [671, 646] on h3 "REPARATION PLANCHER LATERAL + FOSSE" at bounding box center [618, 643] width 309 height 16
click at [1498, 590] on div at bounding box center [1511, 582] width 26 height 24
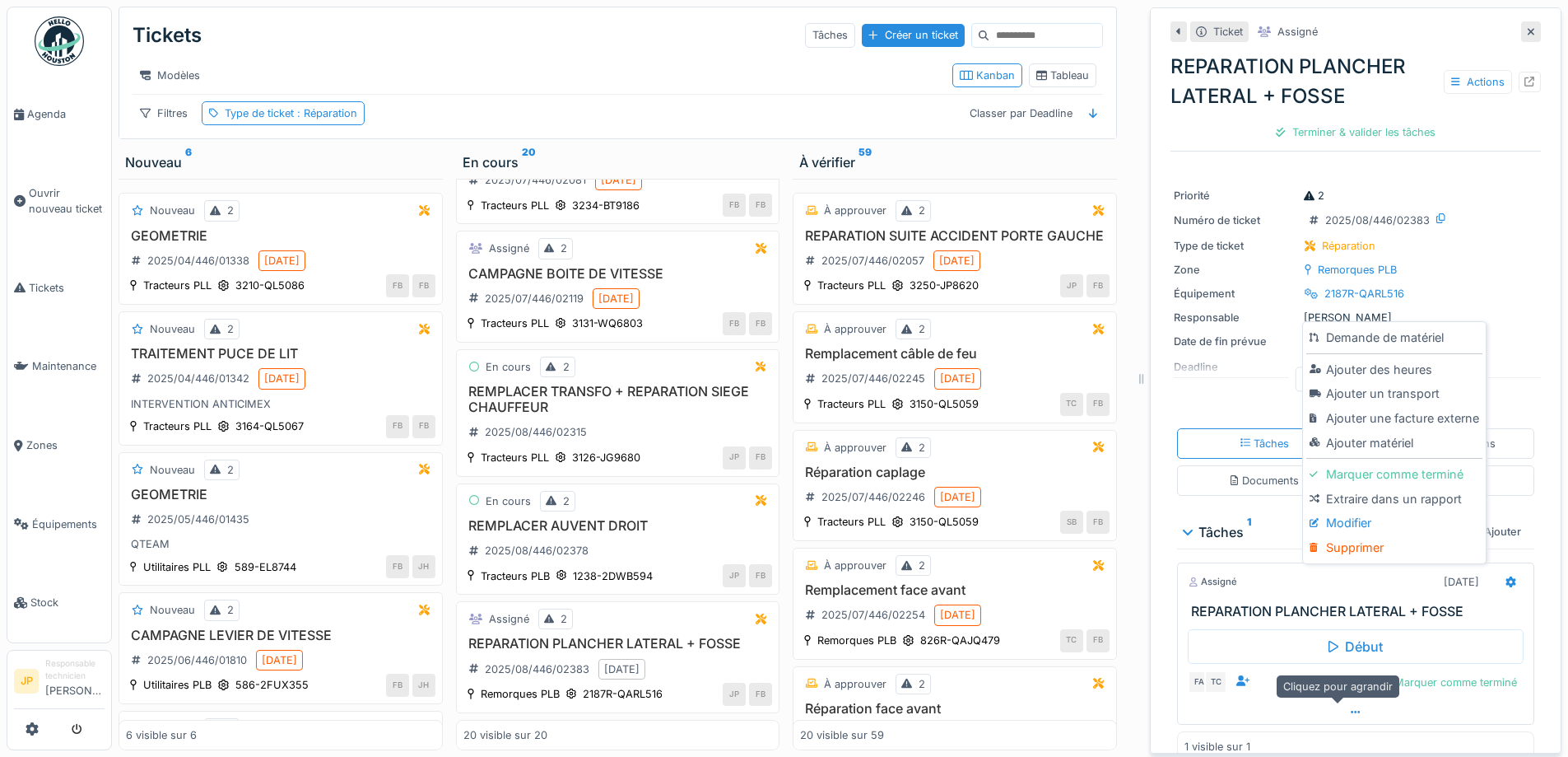
click at [1343, 716] on div at bounding box center [1356, 711] width 356 height 24
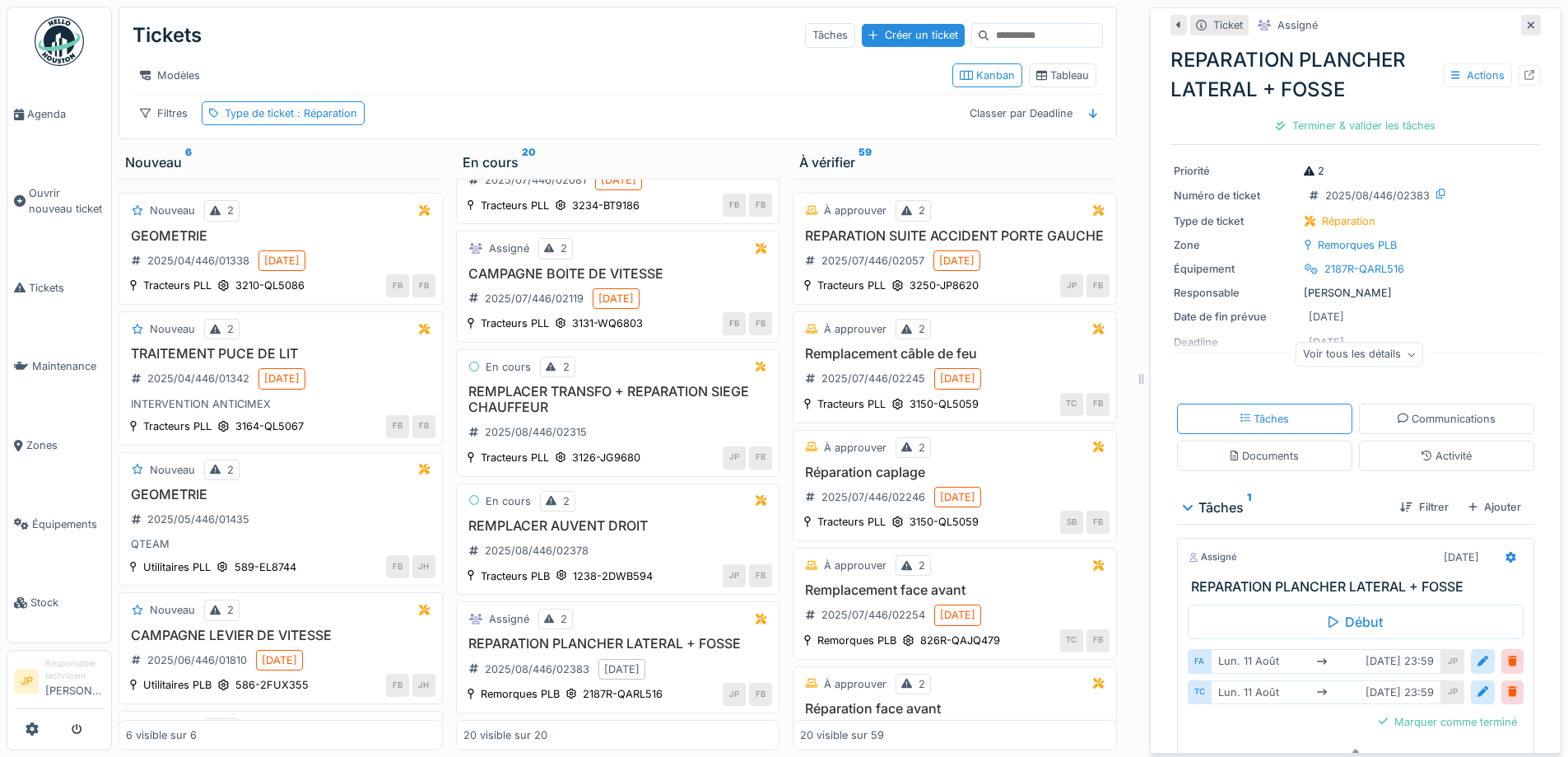
scroll to position [88, 0]
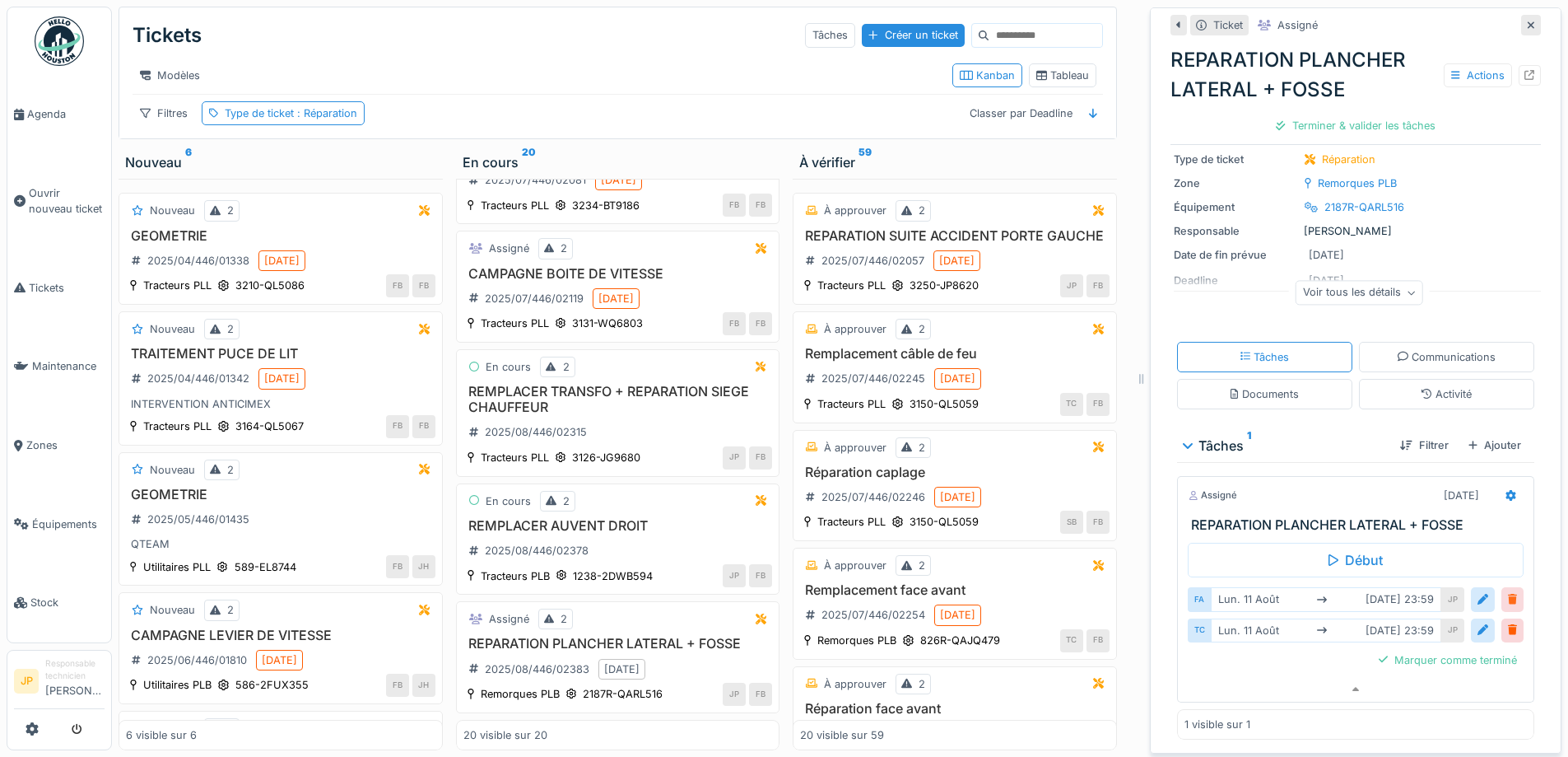
click at [1508, 591] on div at bounding box center [1513, 599] width 9 height 16
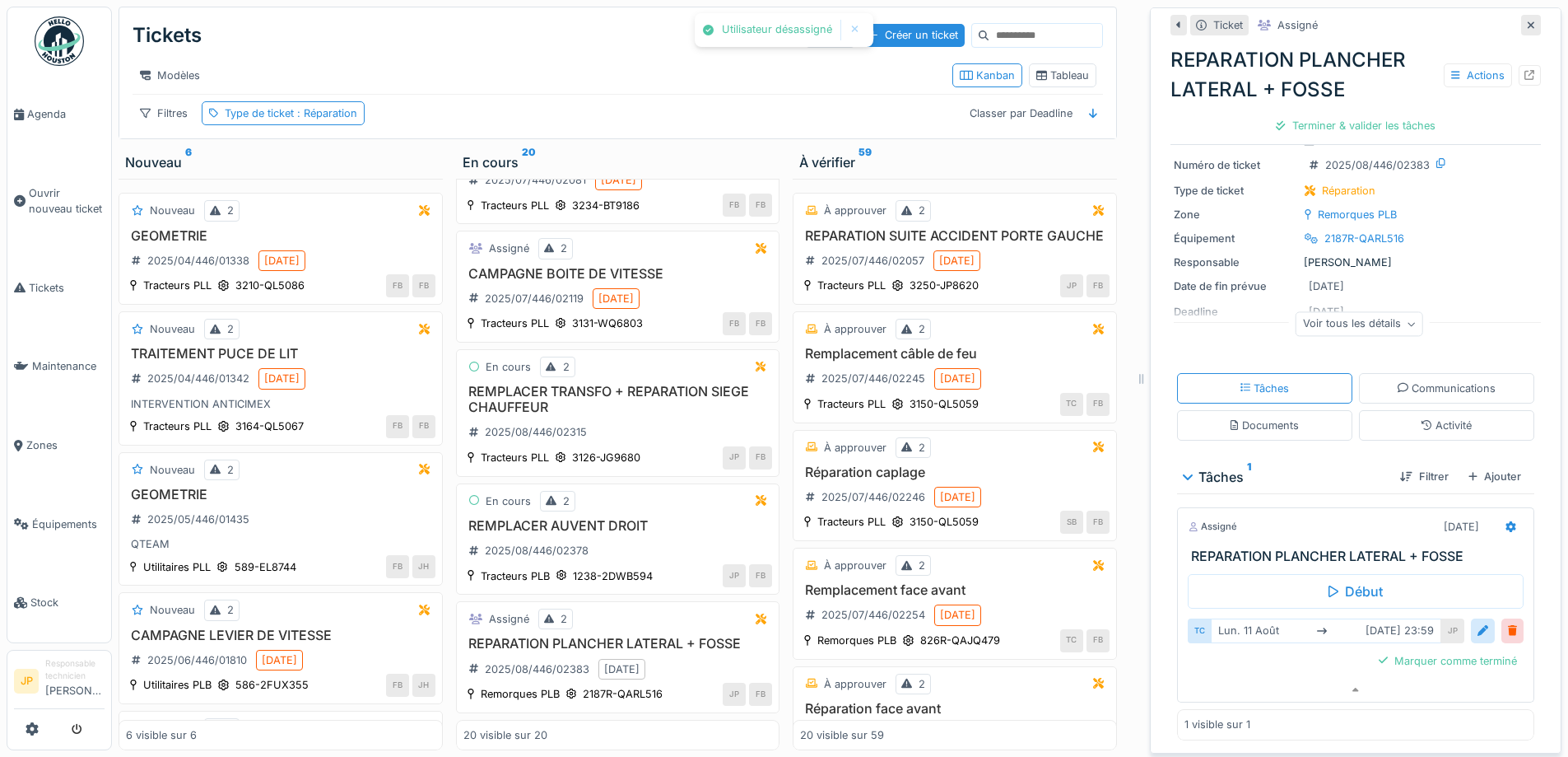
scroll to position [57, 0]
click at [1508, 622] on div at bounding box center [1513, 630] width 9 height 16
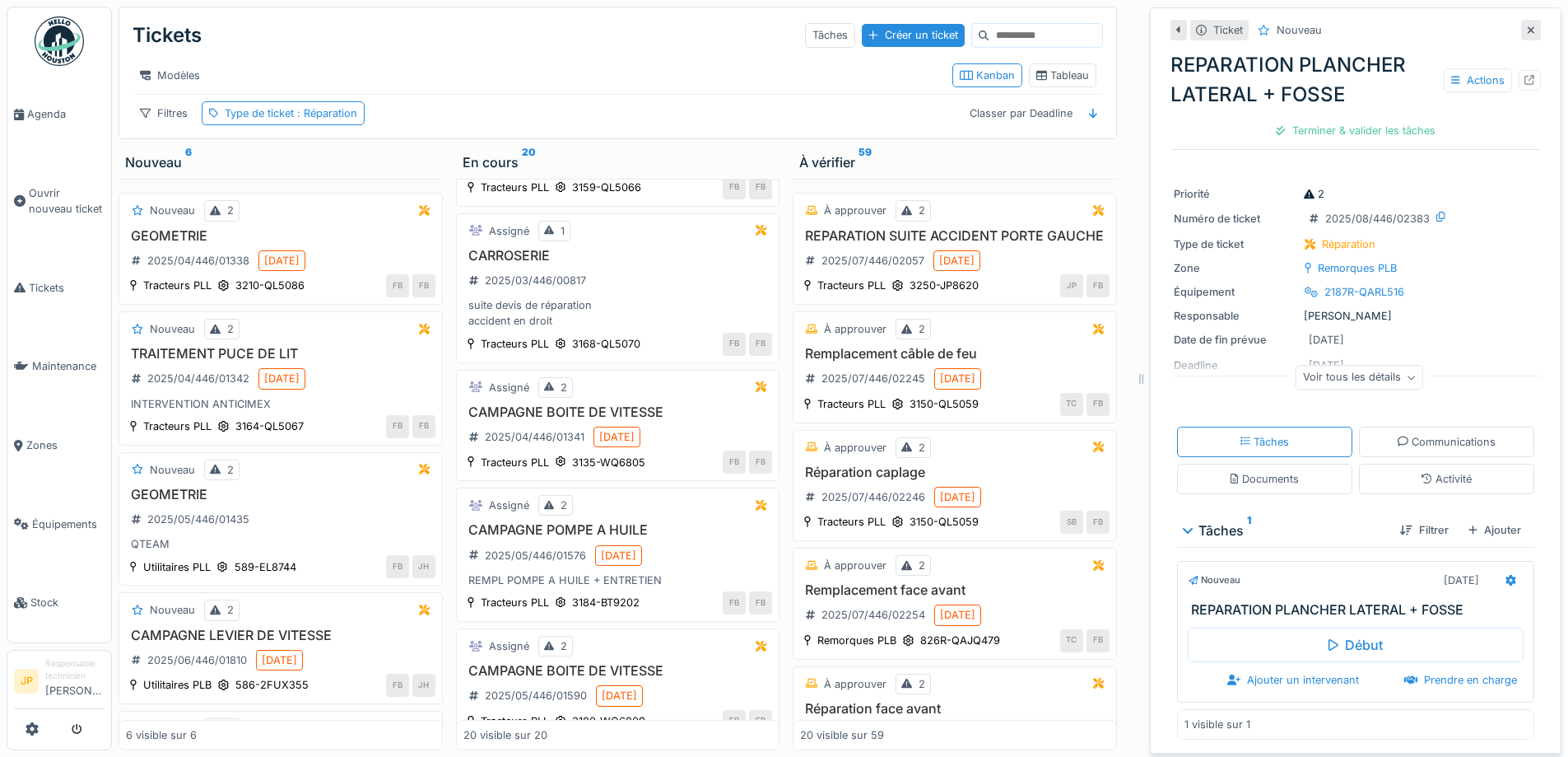
scroll to position [0, 0]
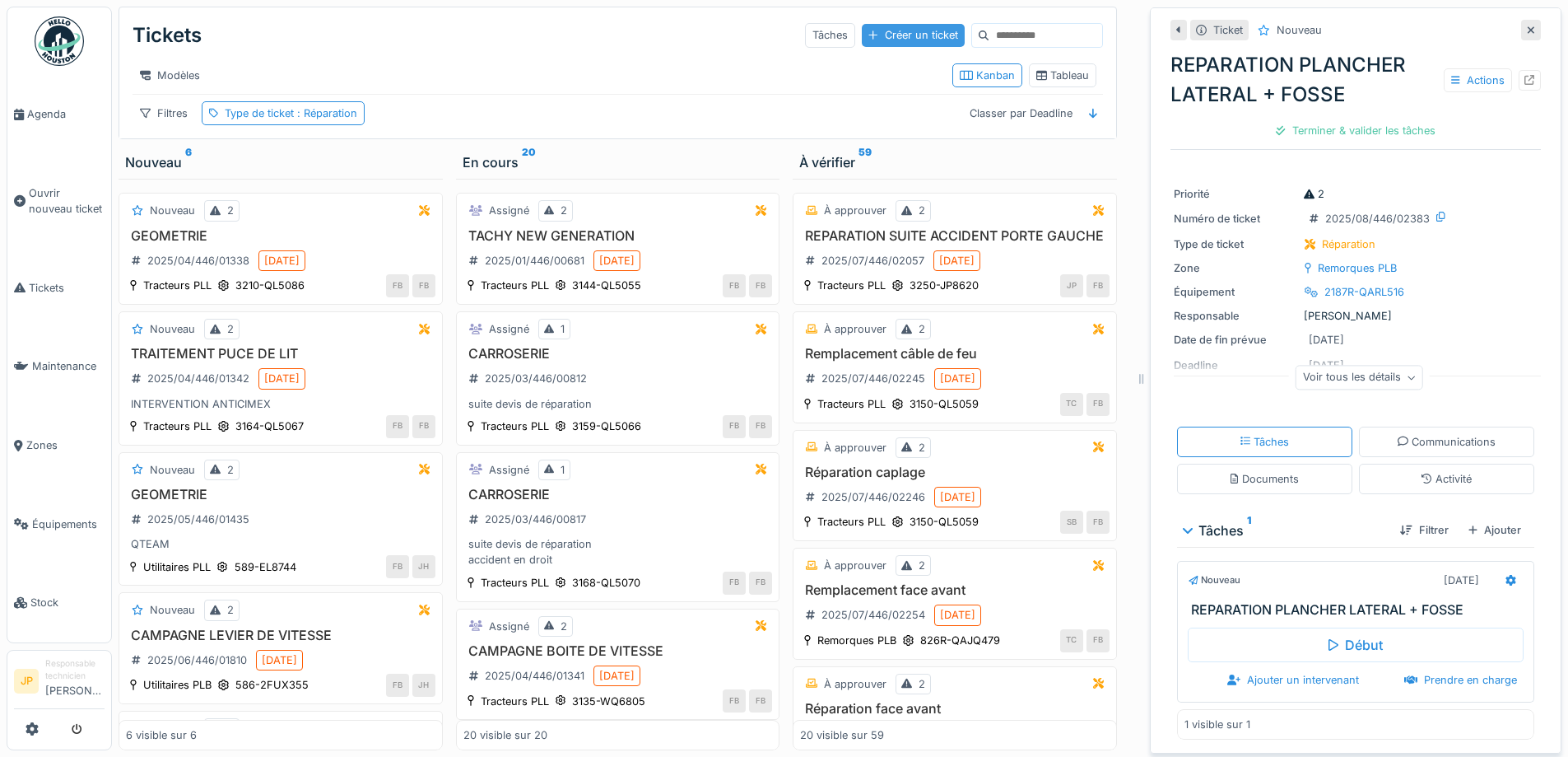
click at [862, 24] on div "Créer un ticket" at bounding box center [913, 34] width 102 height 22
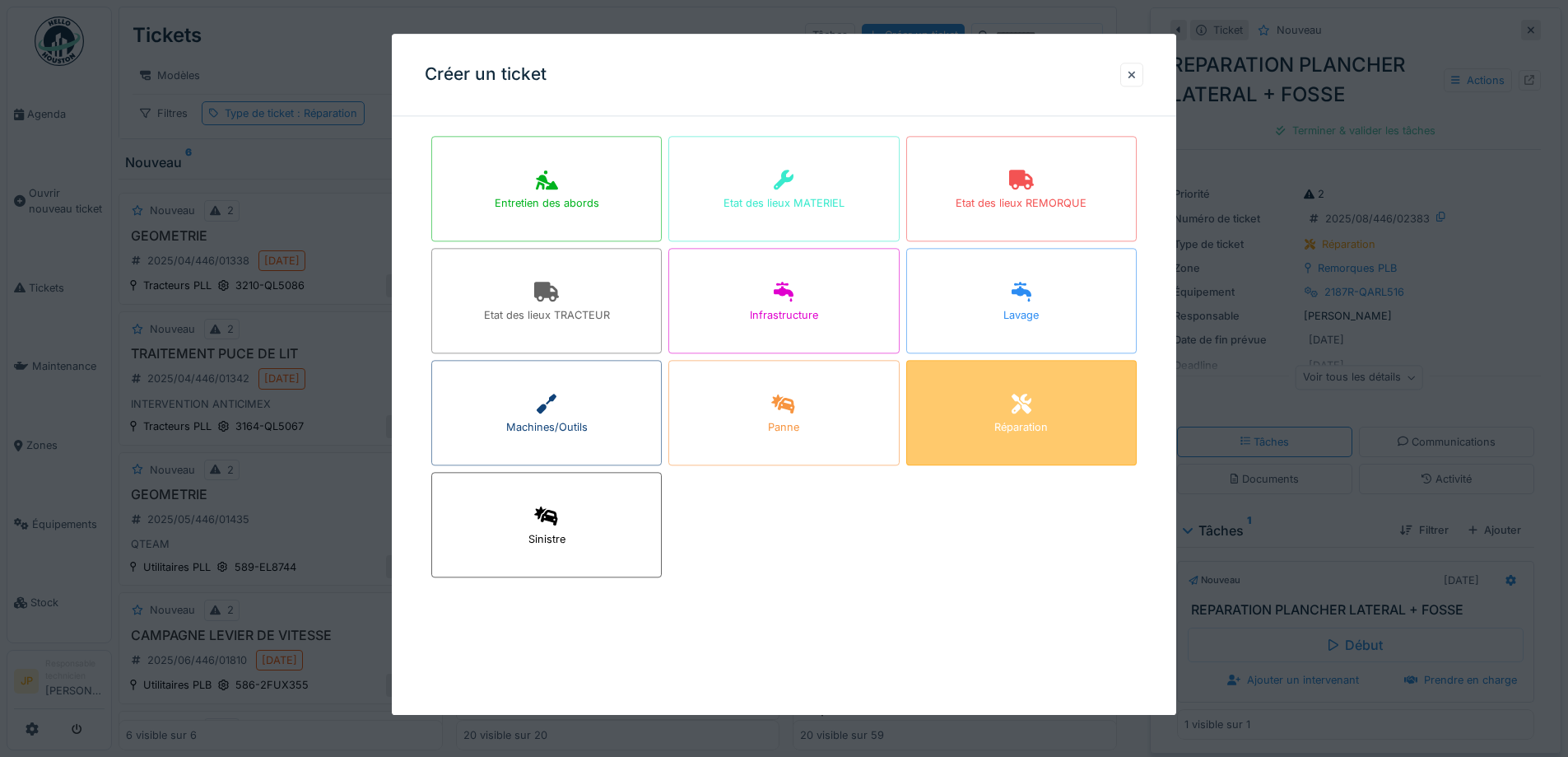
click at [987, 390] on div "Réparation" at bounding box center [1022, 412] width 231 height 106
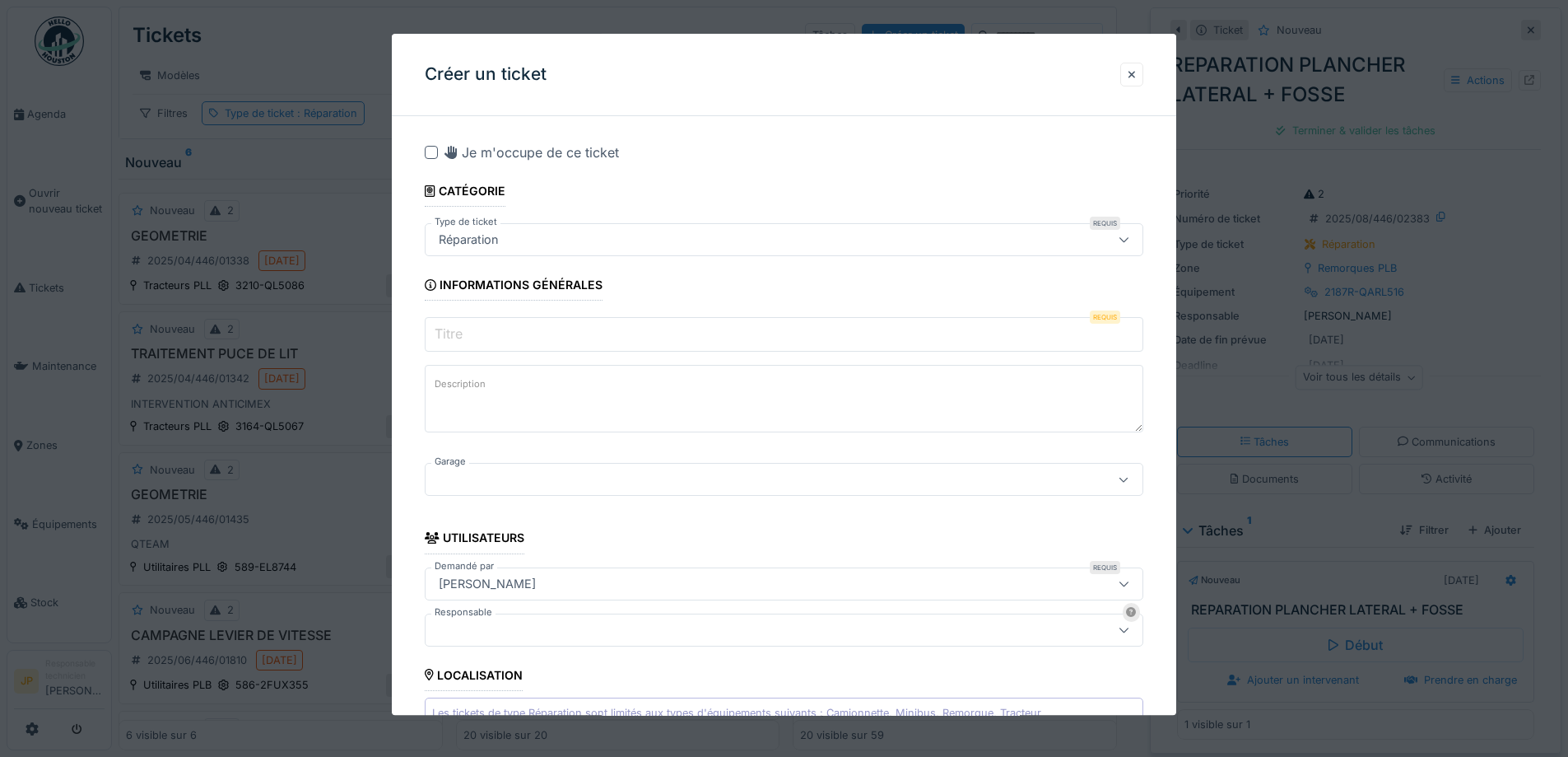
click at [510, 336] on input "Titre" at bounding box center [784, 335] width 719 height 34
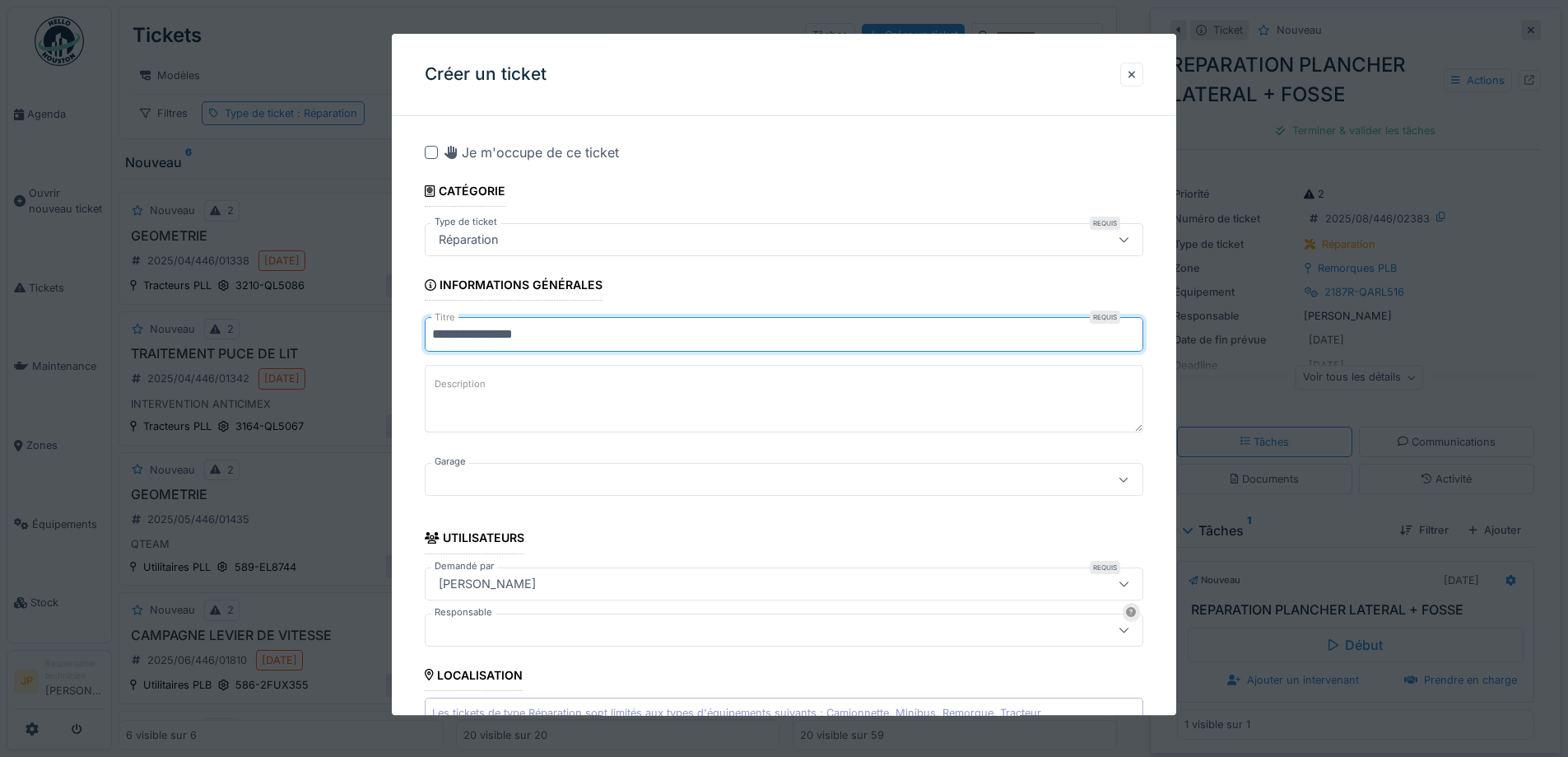
type input "**********"
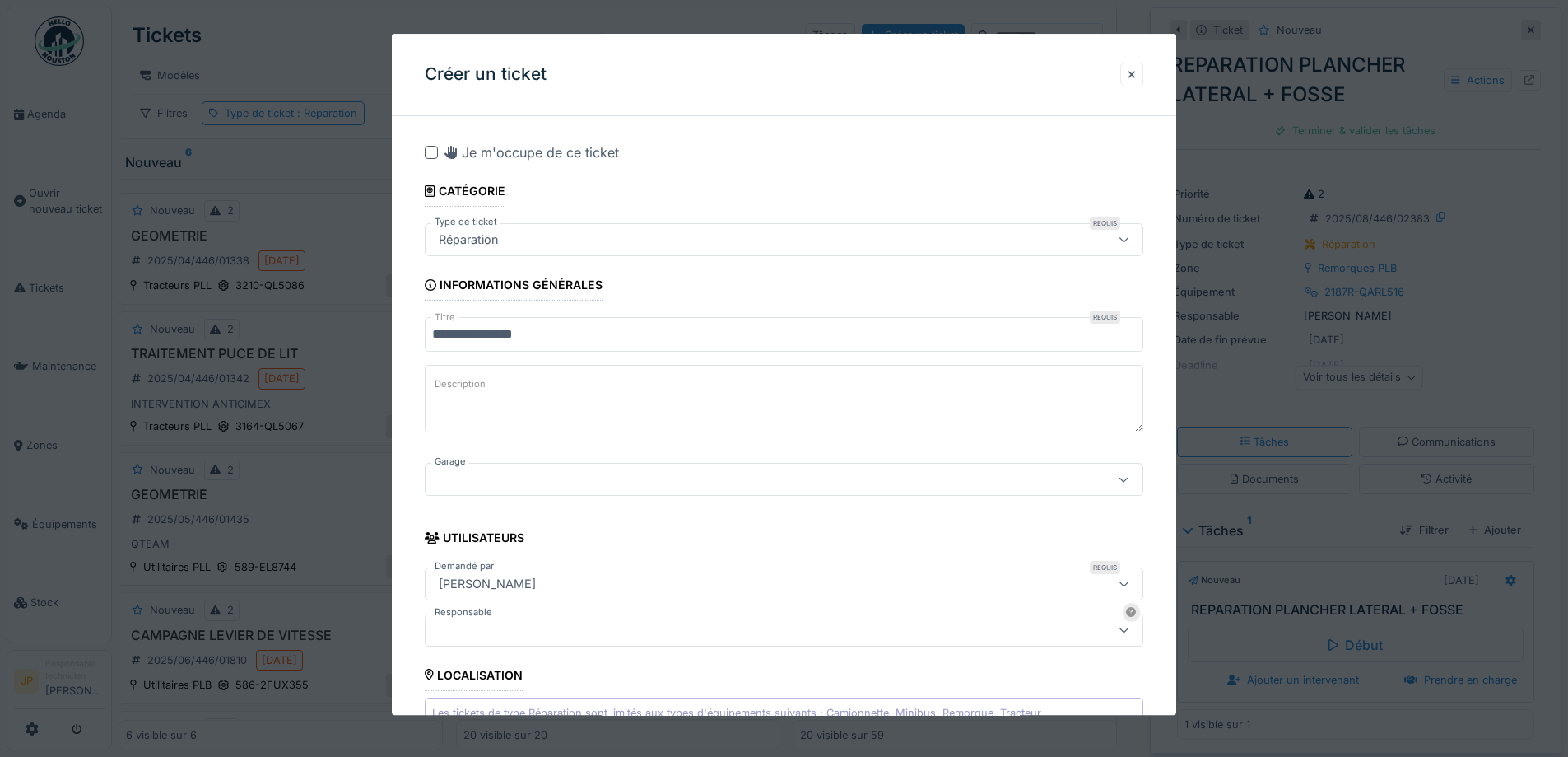
click at [533, 484] on div at bounding box center [743, 479] width 620 height 19
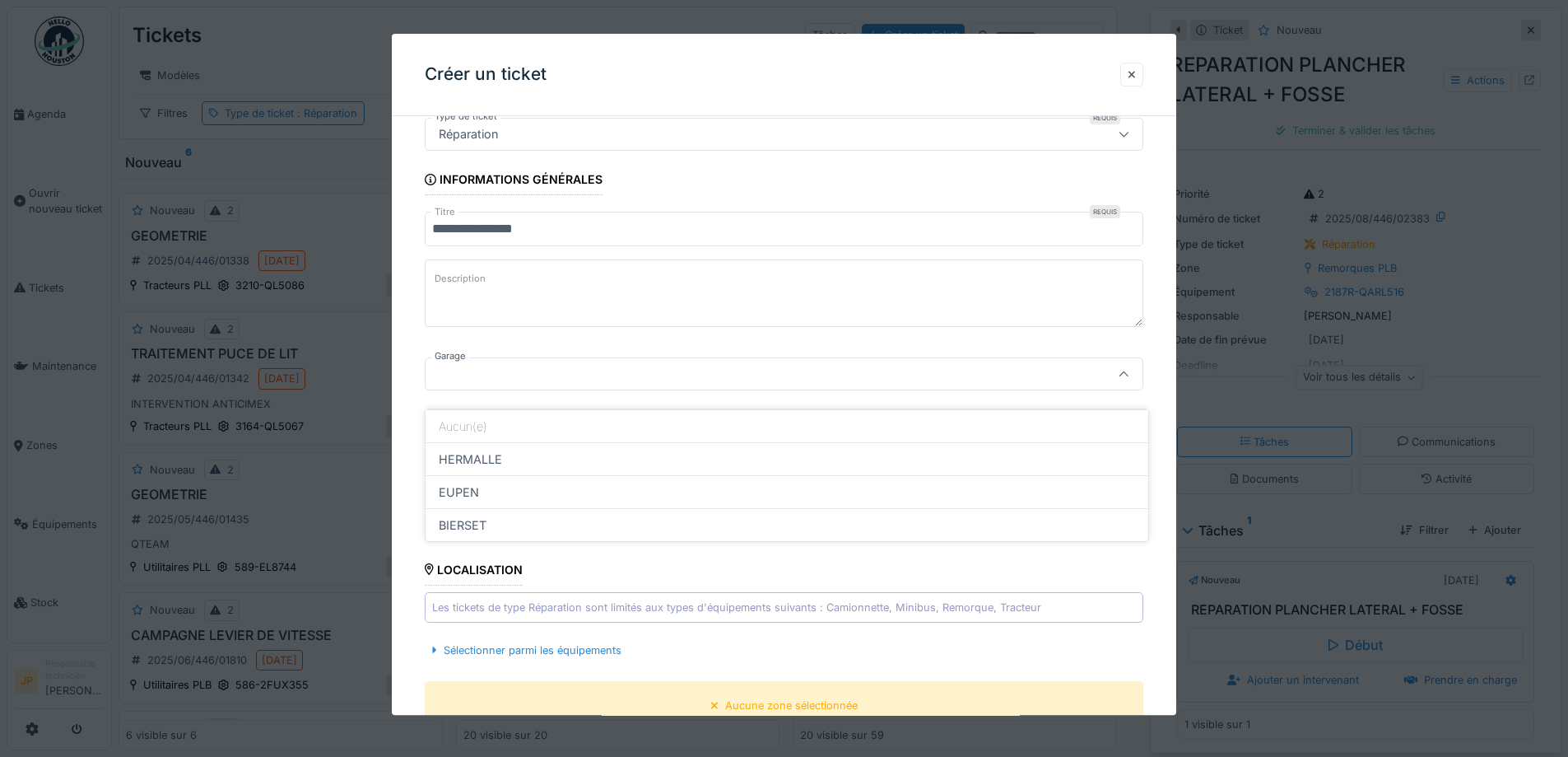
click at [500, 442] on div "HERMALLE" at bounding box center [787, 458] width 722 height 33
type input "********"
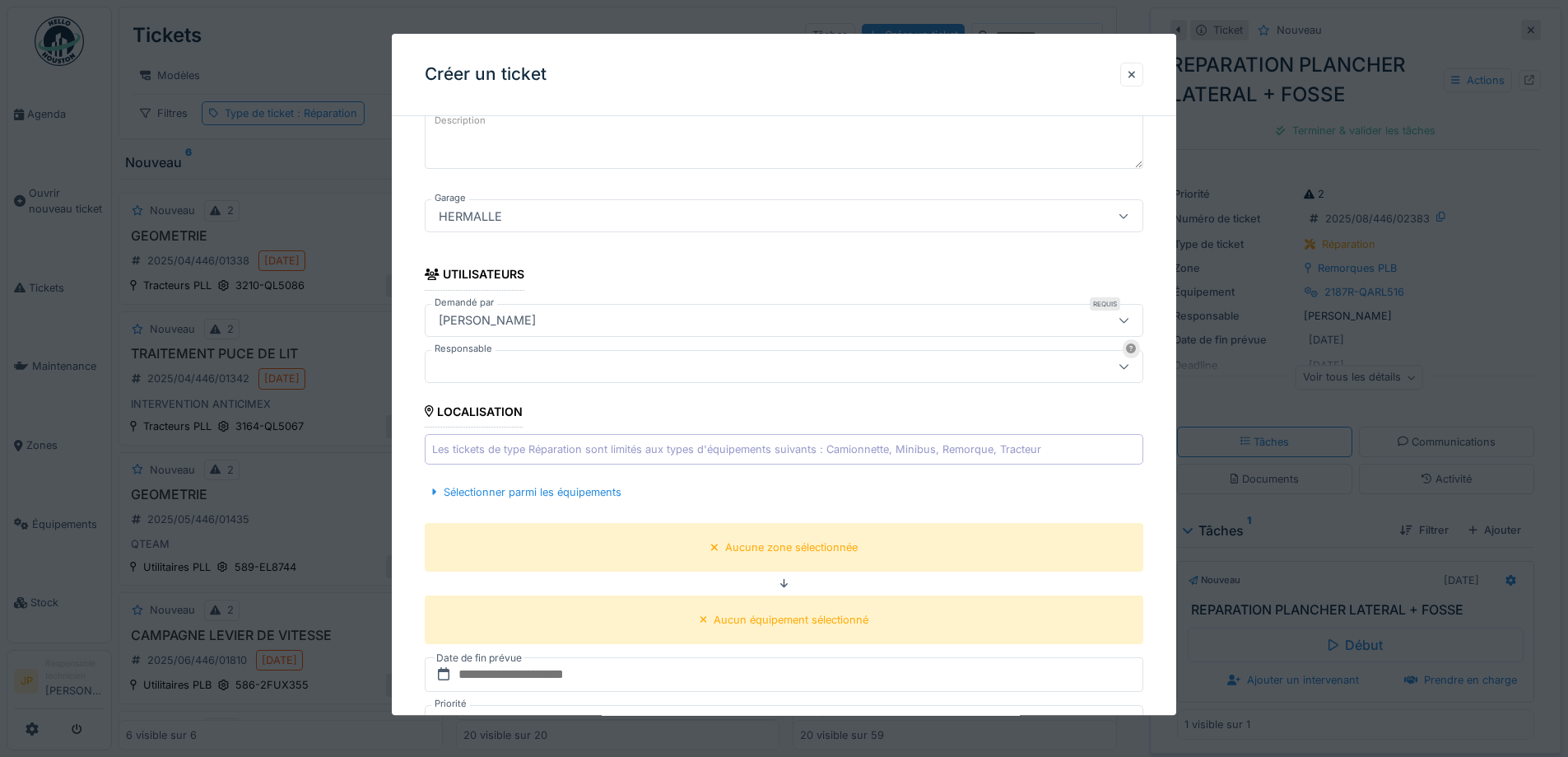
scroll to position [270, 0]
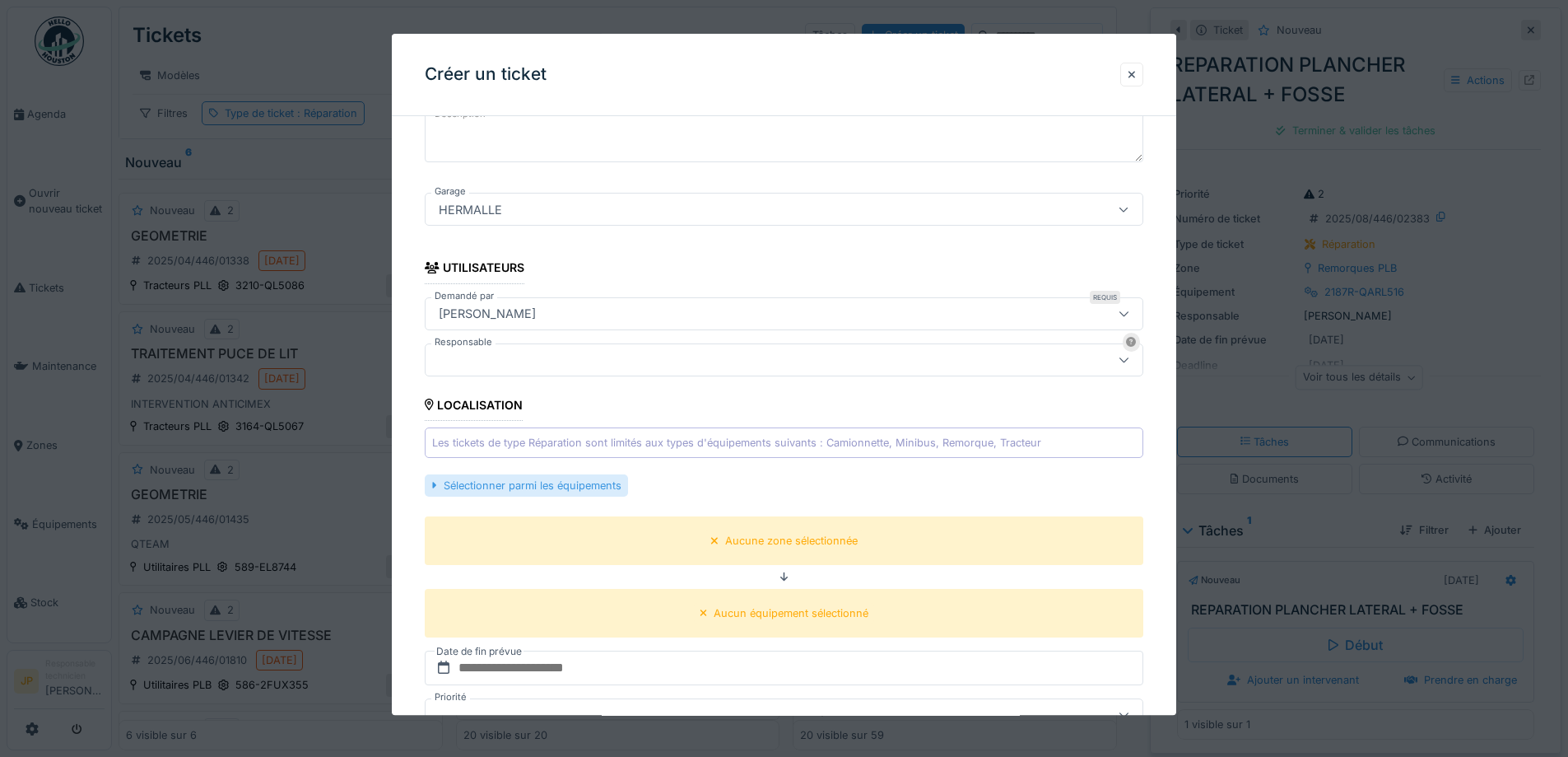
click at [536, 483] on div "Sélectionner parmi les équipements" at bounding box center [526, 485] width 203 height 22
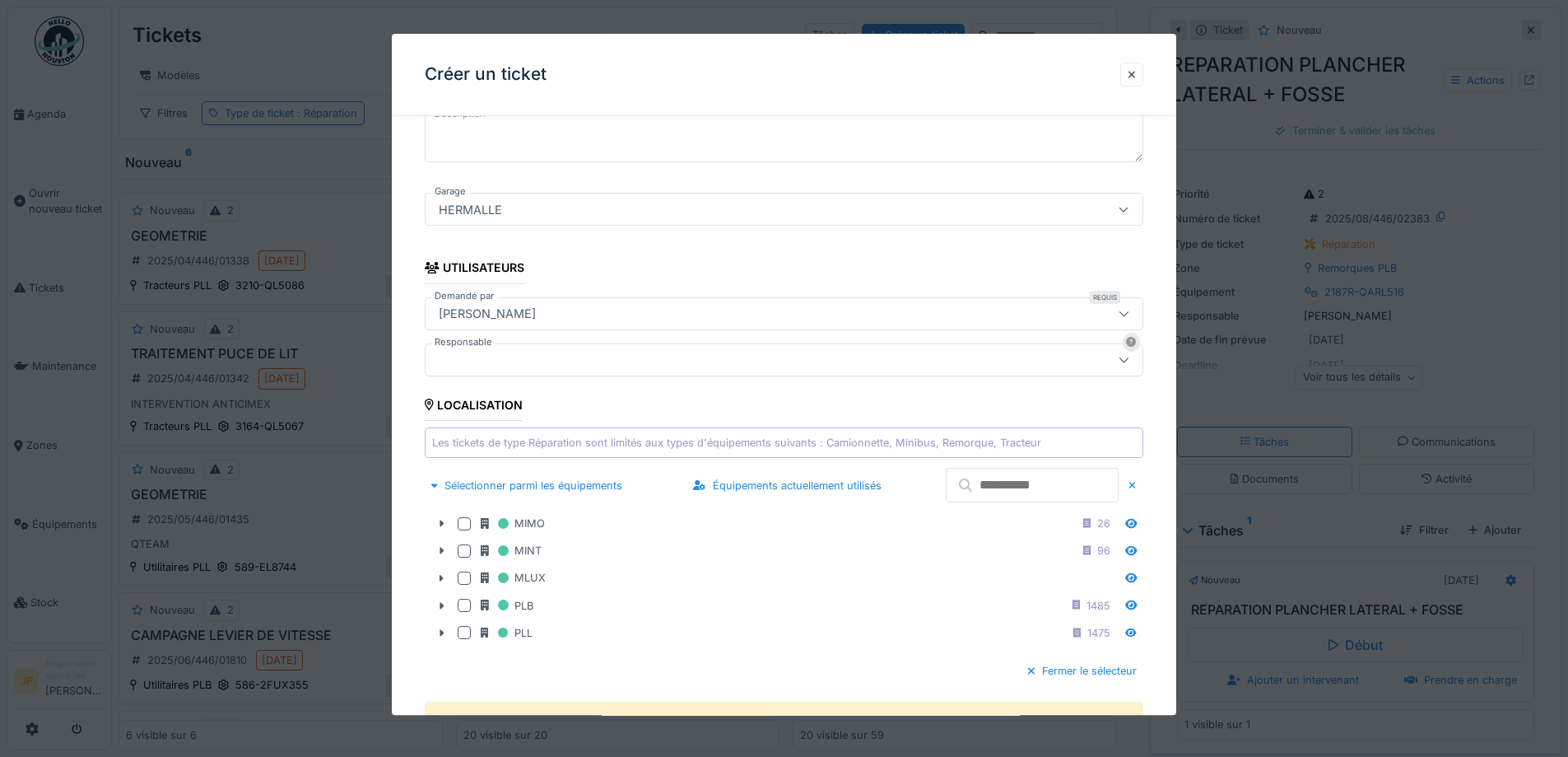
click at [1023, 488] on input "text" at bounding box center [1032, 486] width 173 height 34
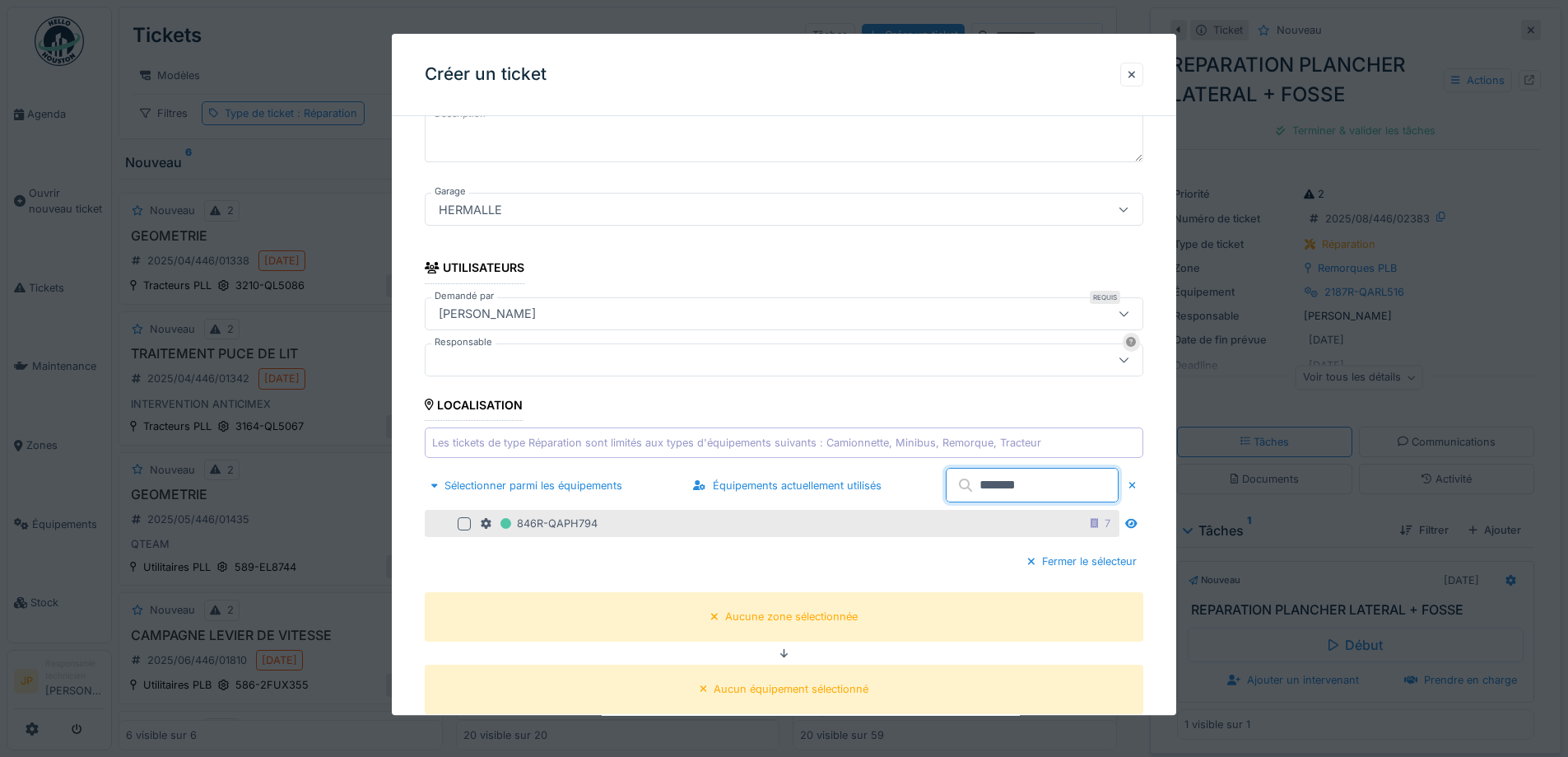
type input "*******"
click at [458, 521] on div at bounding box center [464, 523] width 13 height 13
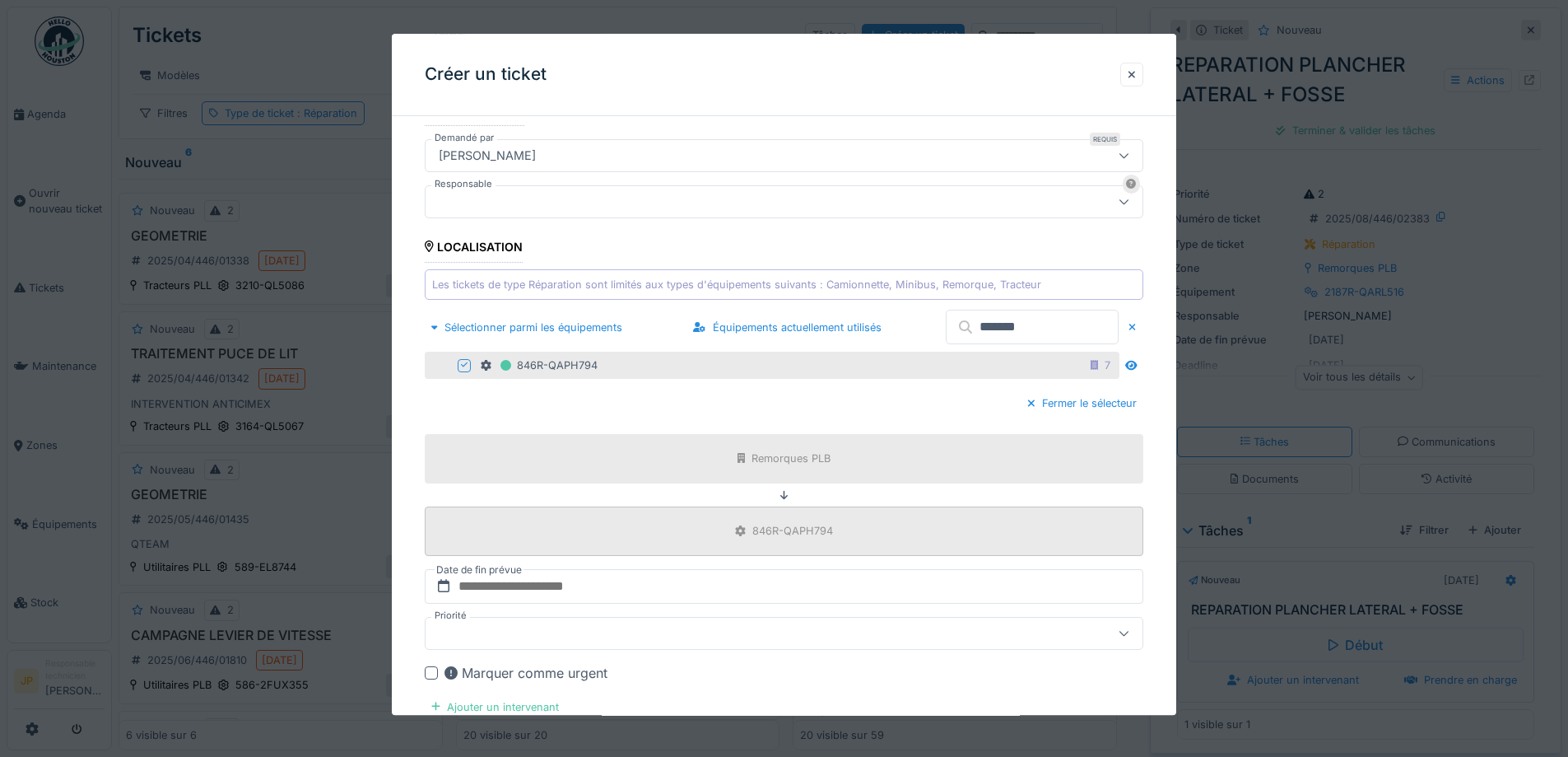
scroll to position [682, 0]
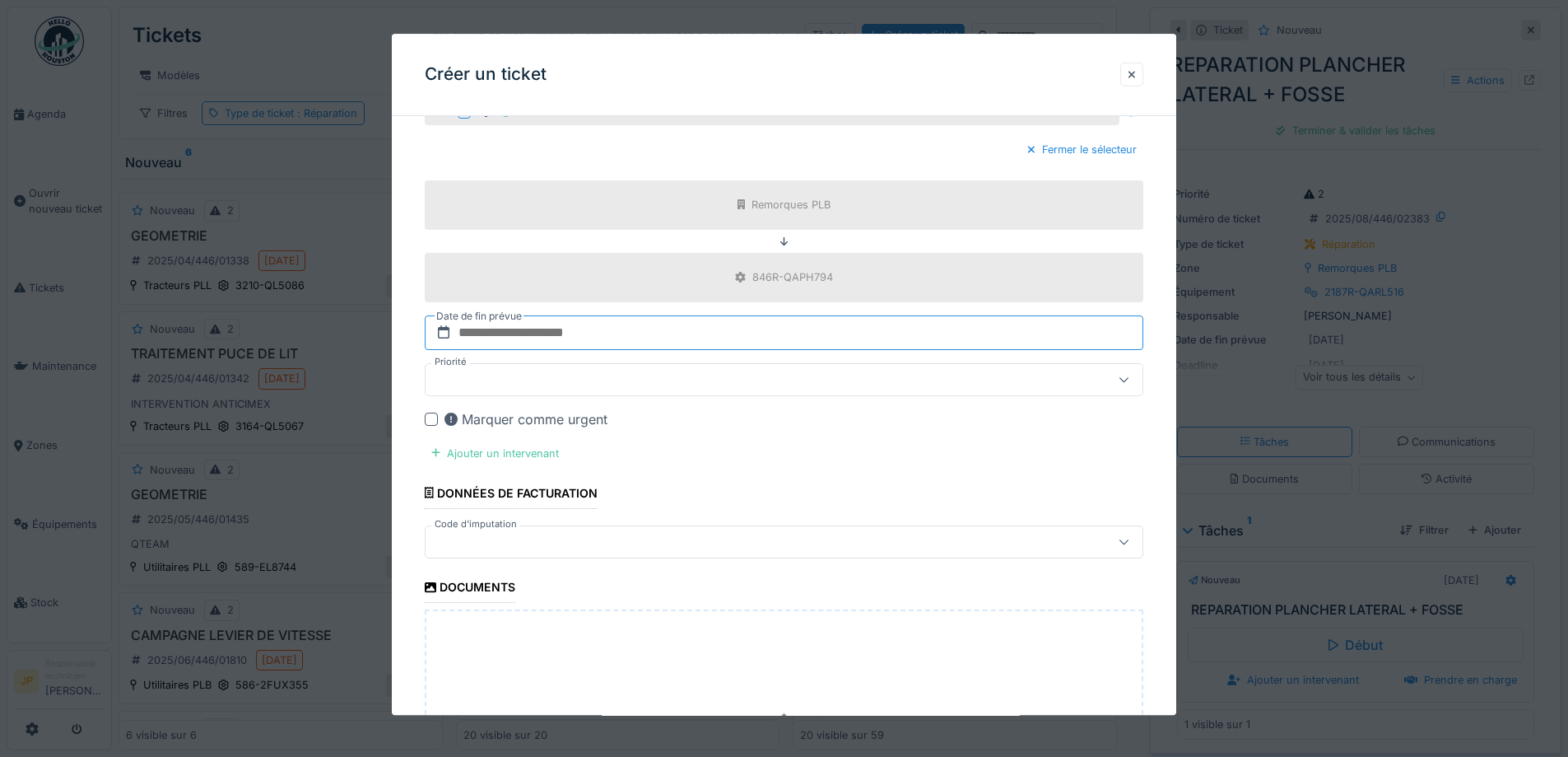
click at [549, 338] on input "text" at bounding box center [784, 332] width 719 height 34
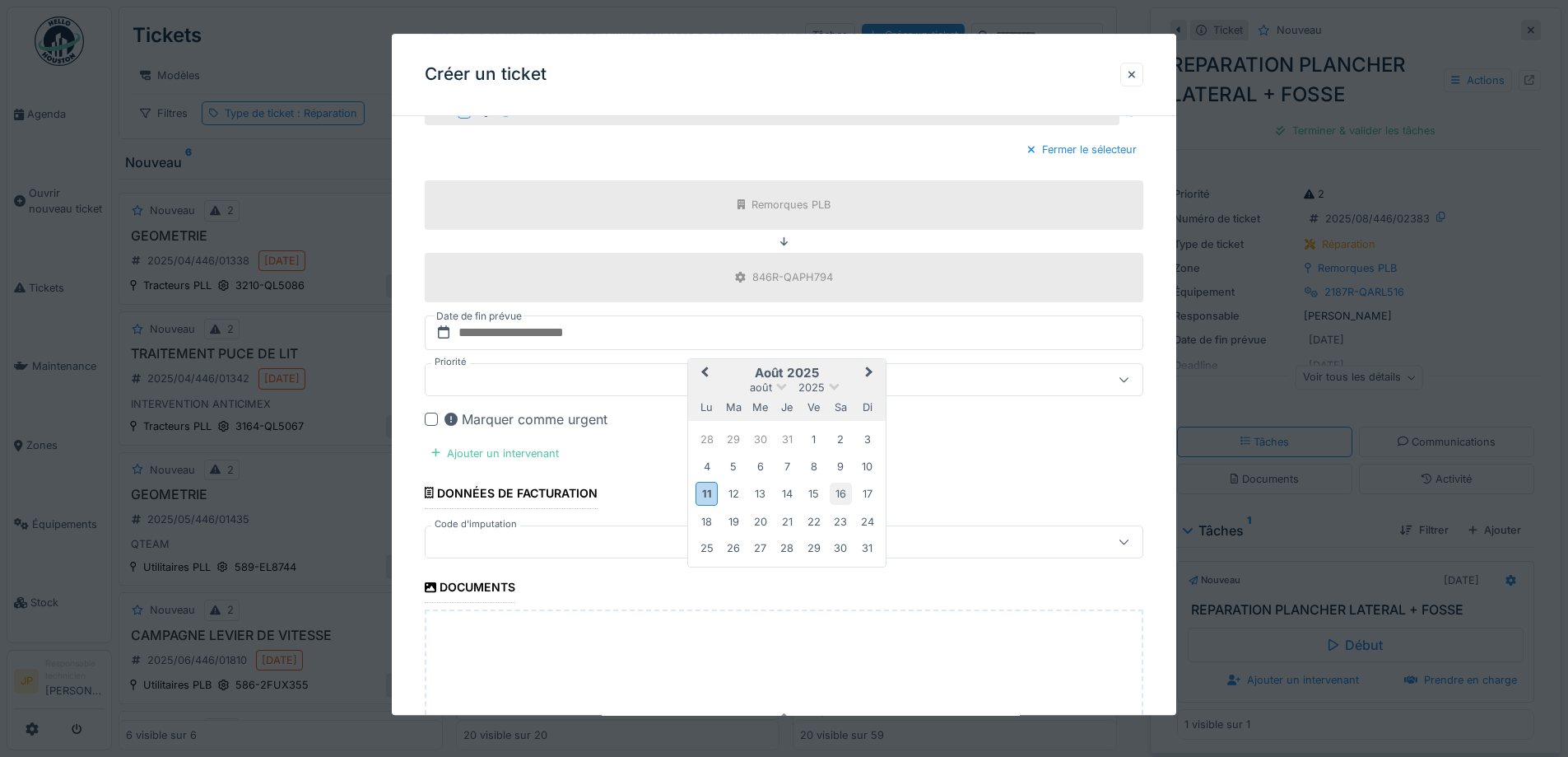
click at [842, 494] on div "16" at bounding box center [840, 494] width 22 height 22
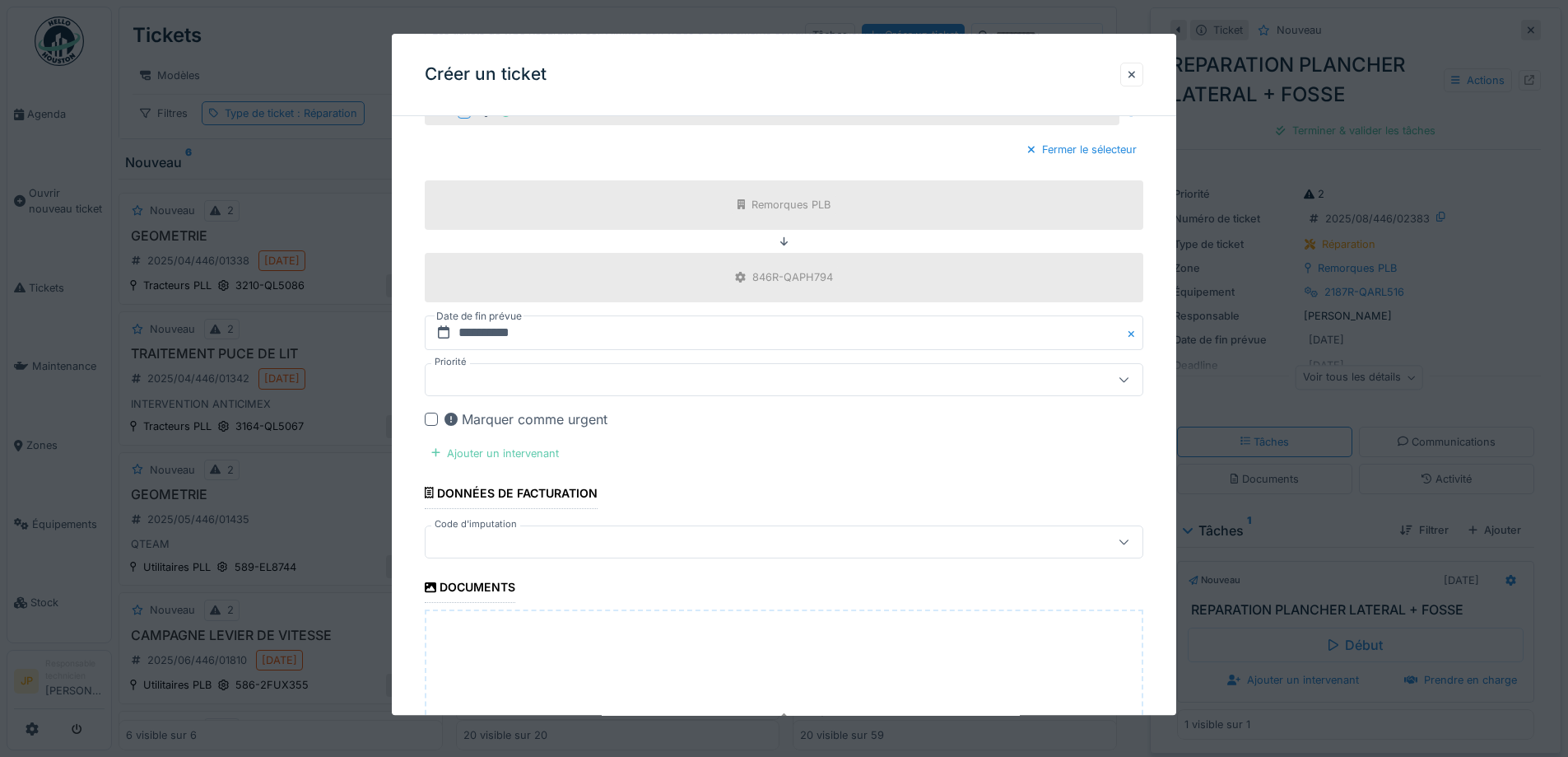
click at [531, 456] on div "Ajouter un intervenant" at bounding box center [495, 453] width 141 height 22
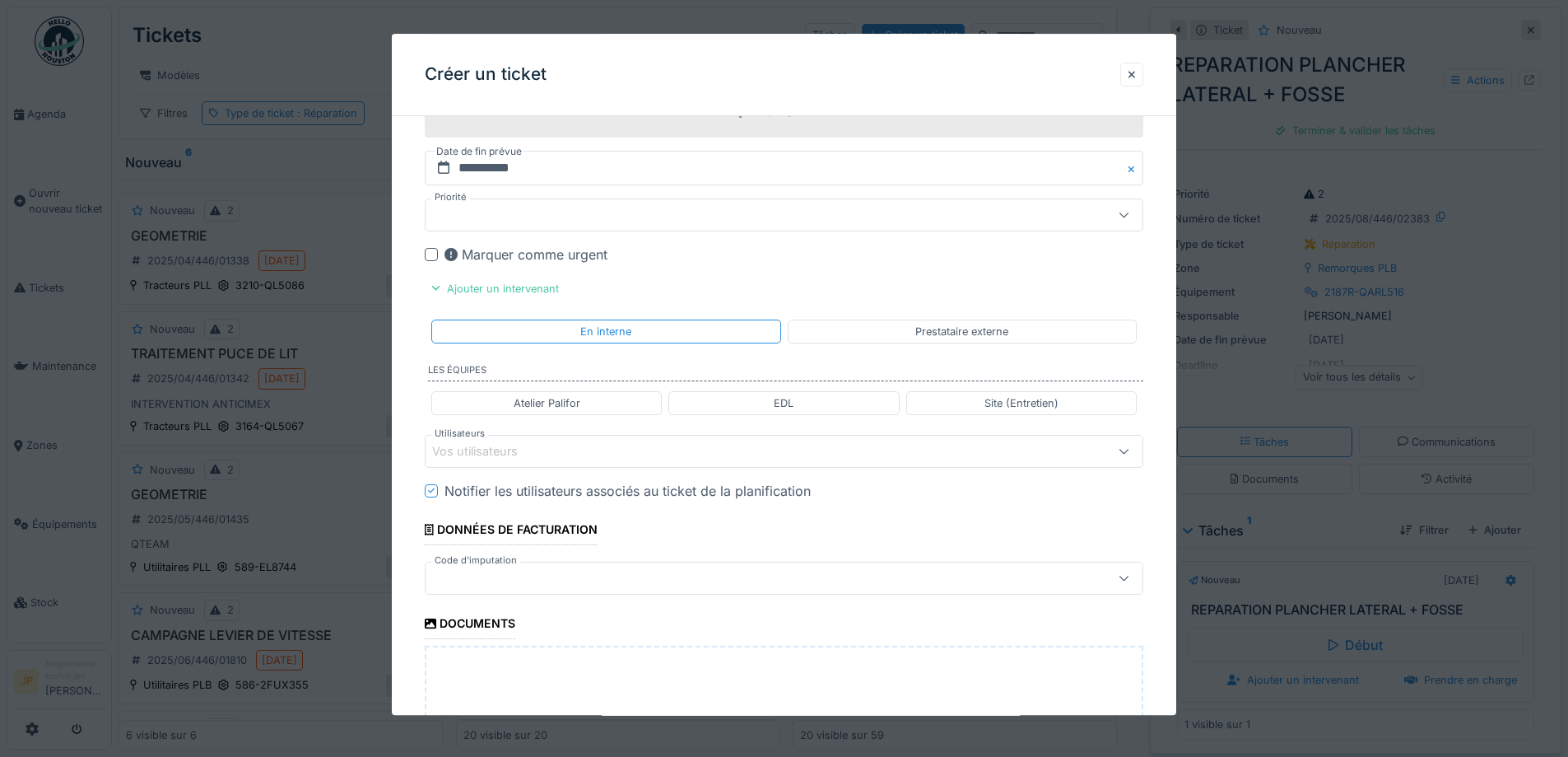
click at [558, 456] on div "Vos utilisateurs" at bounding box center [743, 451] width 620 height 19
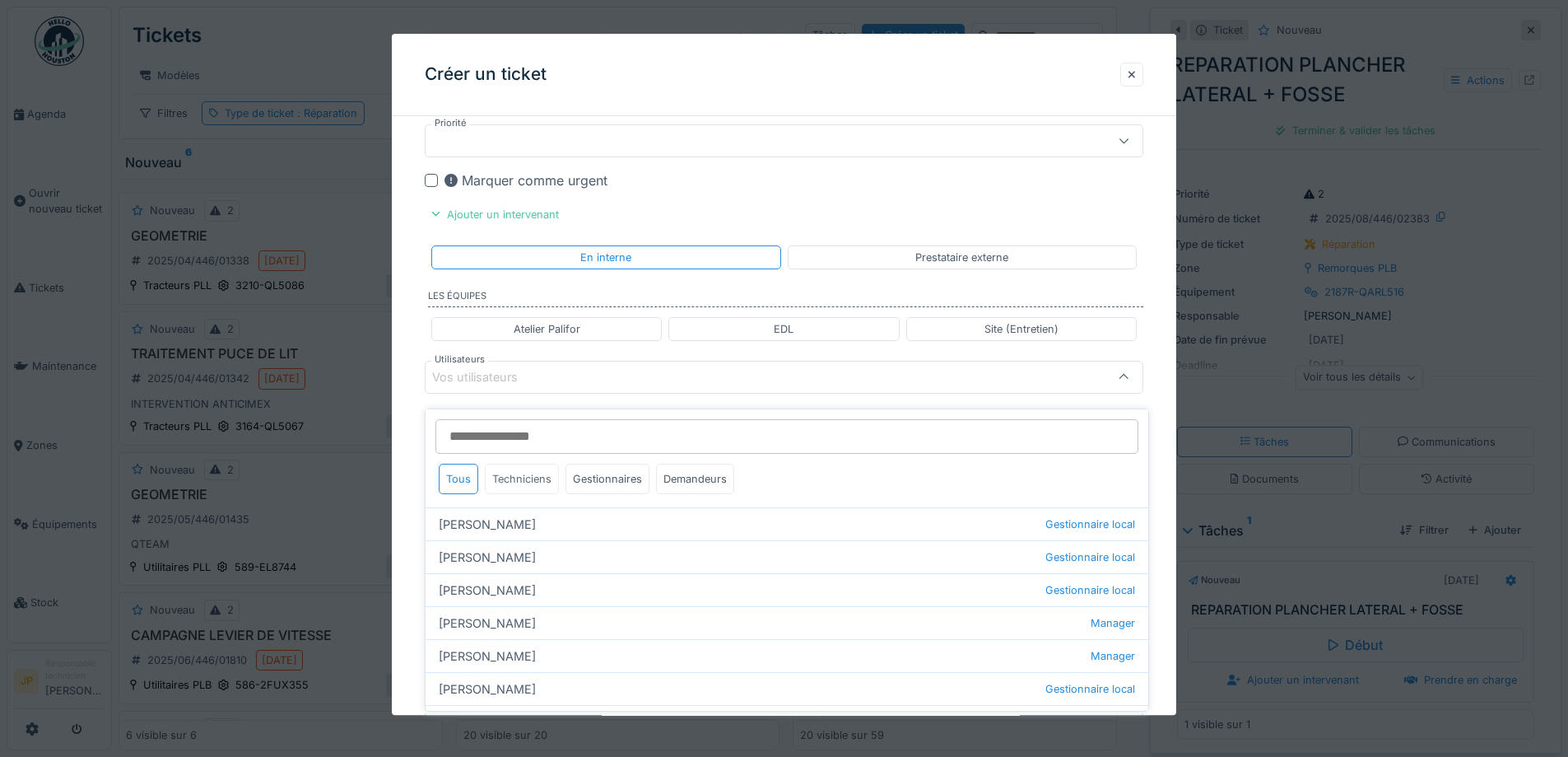
scroll to position [923, 0]
click at [534, 466] on div "Techniciens" at bounding box center [521, 479] width 74 height 31
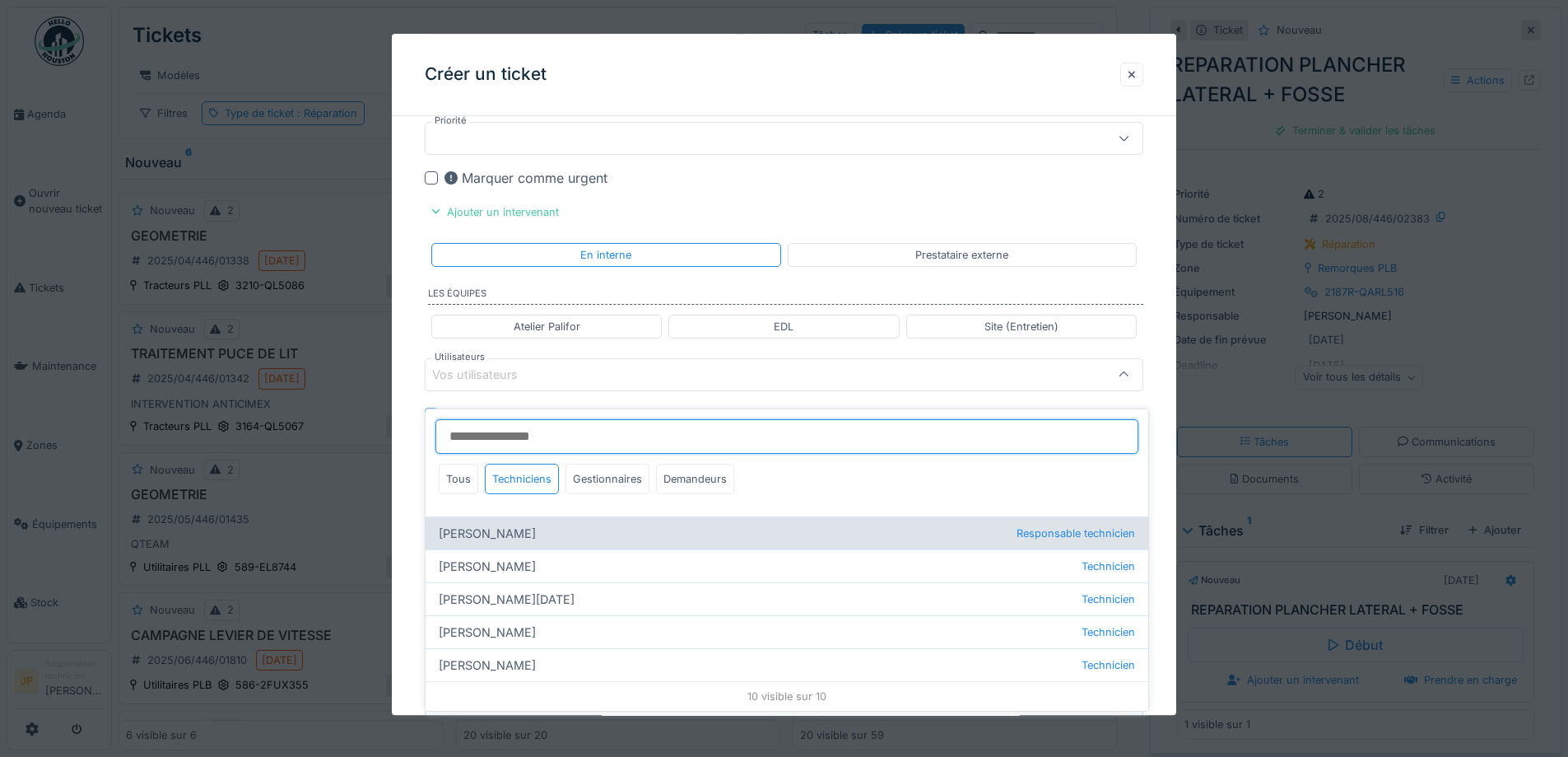
scroll to position [0, 0]
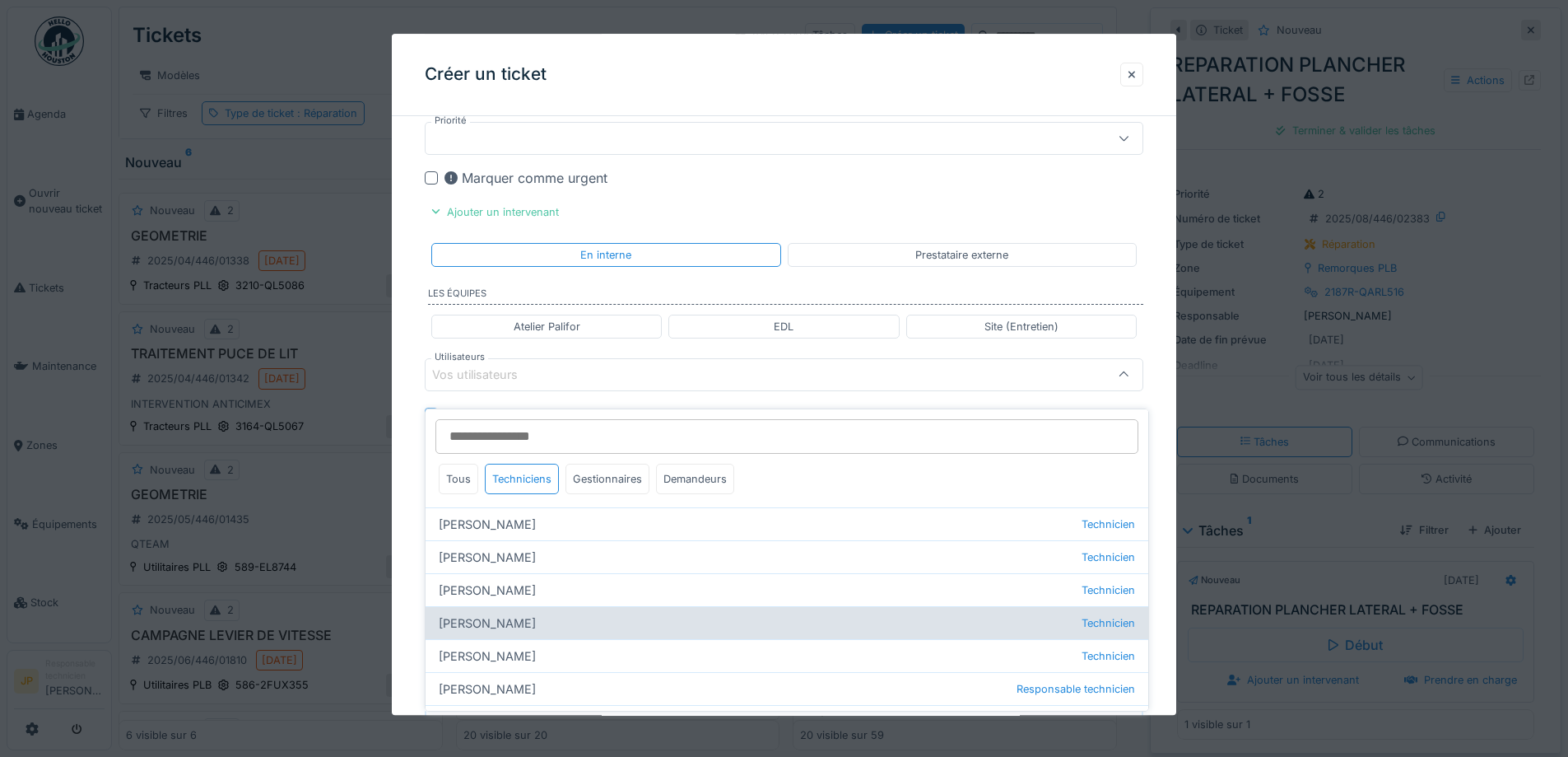
click at [526, 610] on div "Florian Anciaux Technicien" at bounding box center [787, 622] width 722 height 33
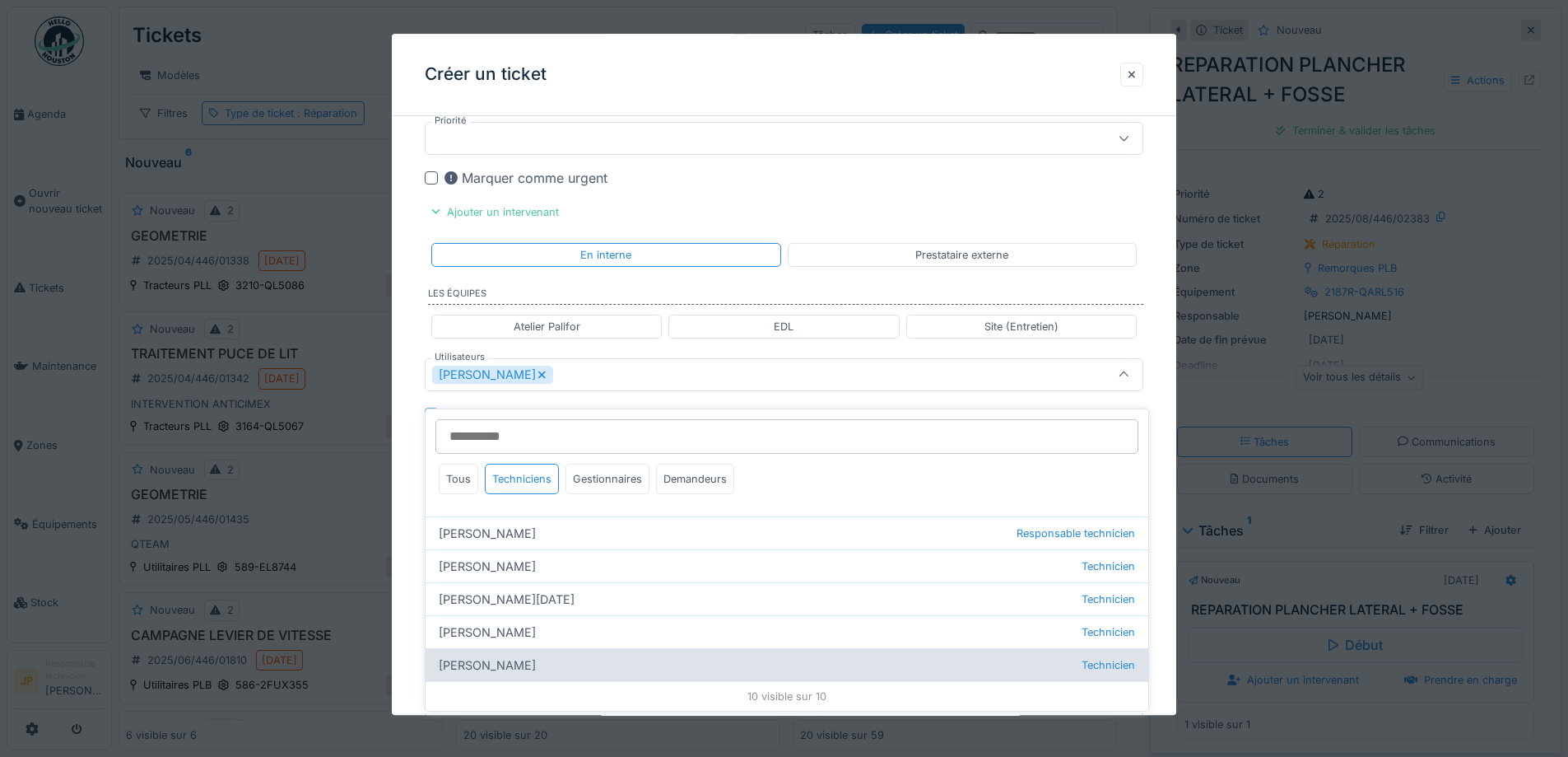
click at [543, 648] on div "Thomas Collinet Technicien" at bounding box center [787, 664] width 722 height 33
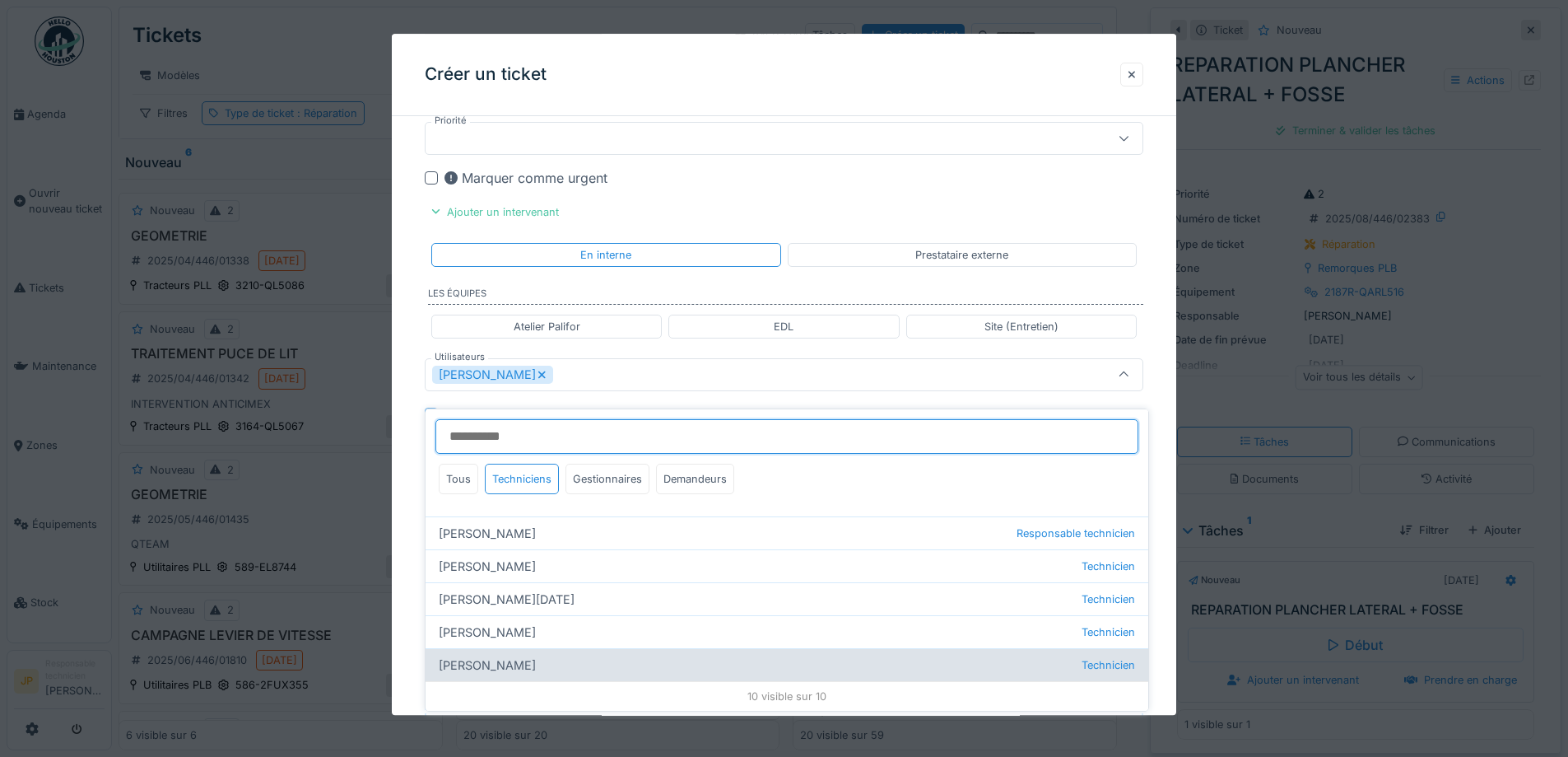
type input "**********"
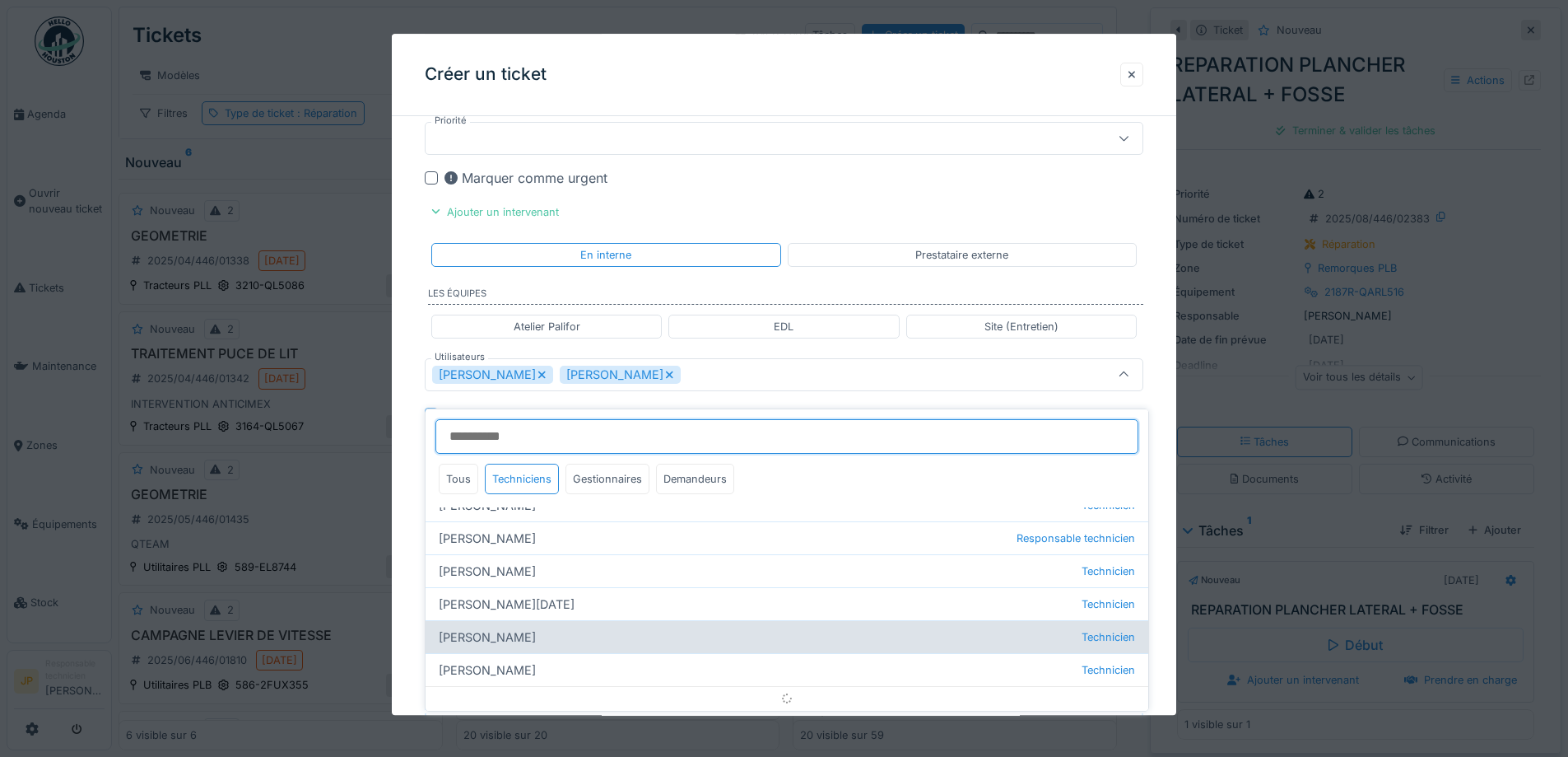
scroll to position [156, 0]
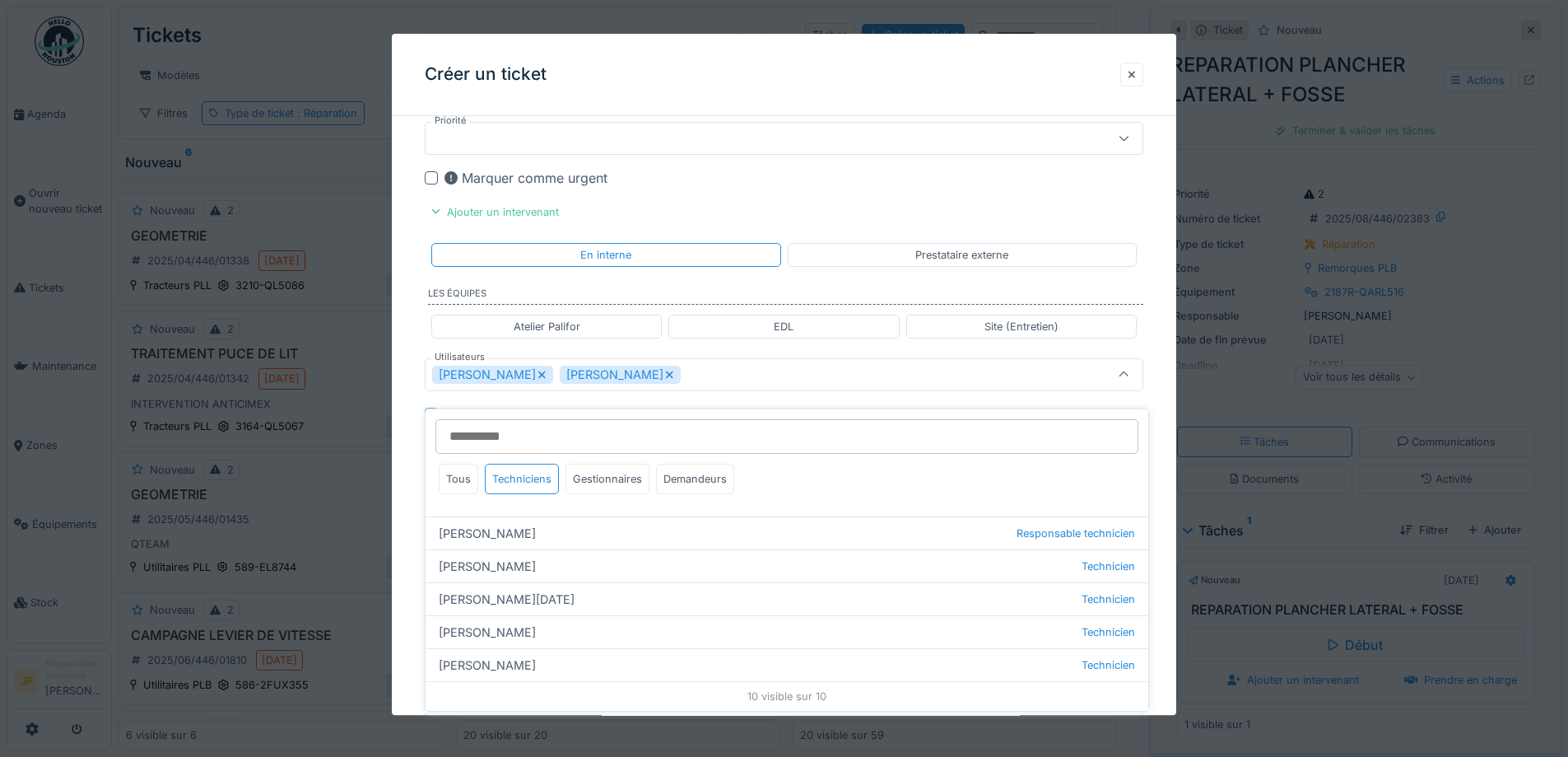
click at [788, 73] on div "Créer un ticket" at bounding box center [784, 74] width 785 height 82
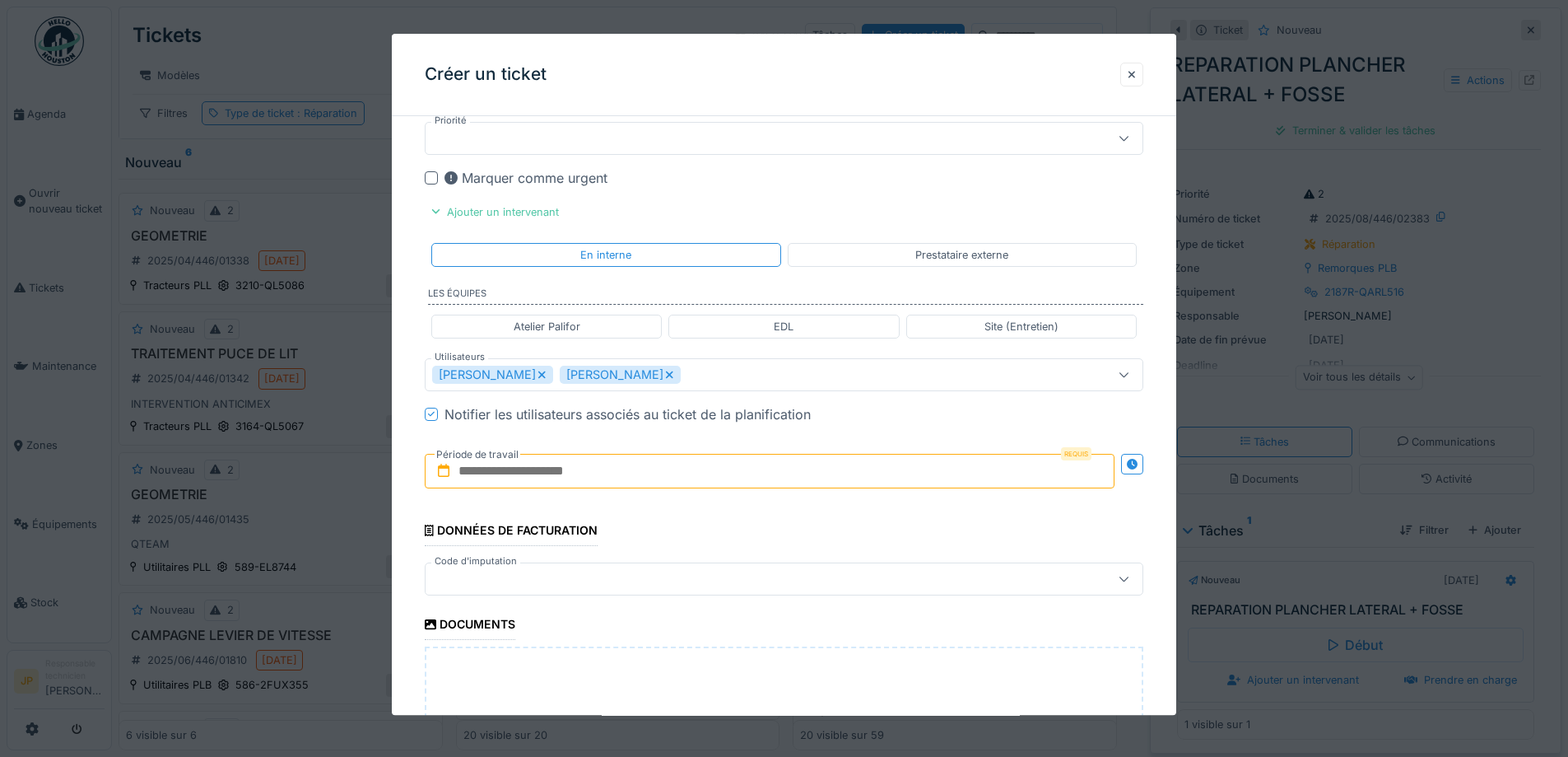
click at [615, 471] on input "text" at bounding box center [769, 471] width 690 height 34
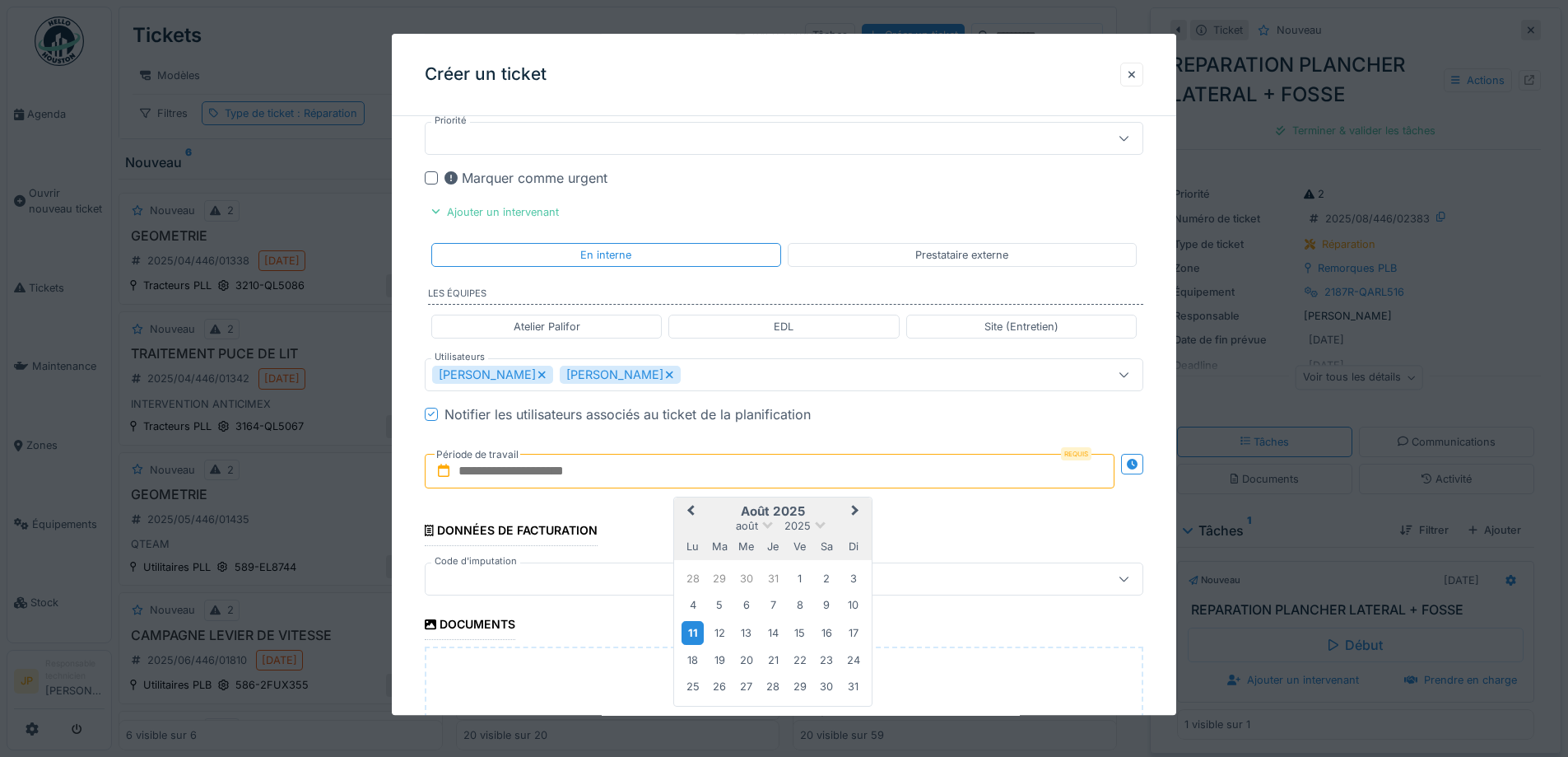
drag, startPoint x: 694, startPoint y: 636, endPoint x: 718, endPoint y: 637, distance: 24.0
click at [694, 636] on div "11" at bounding box center [692, 633] width 22 height 24
click at [719, 637] on div "12" at bounding box center [720, 632] width 22 height 22
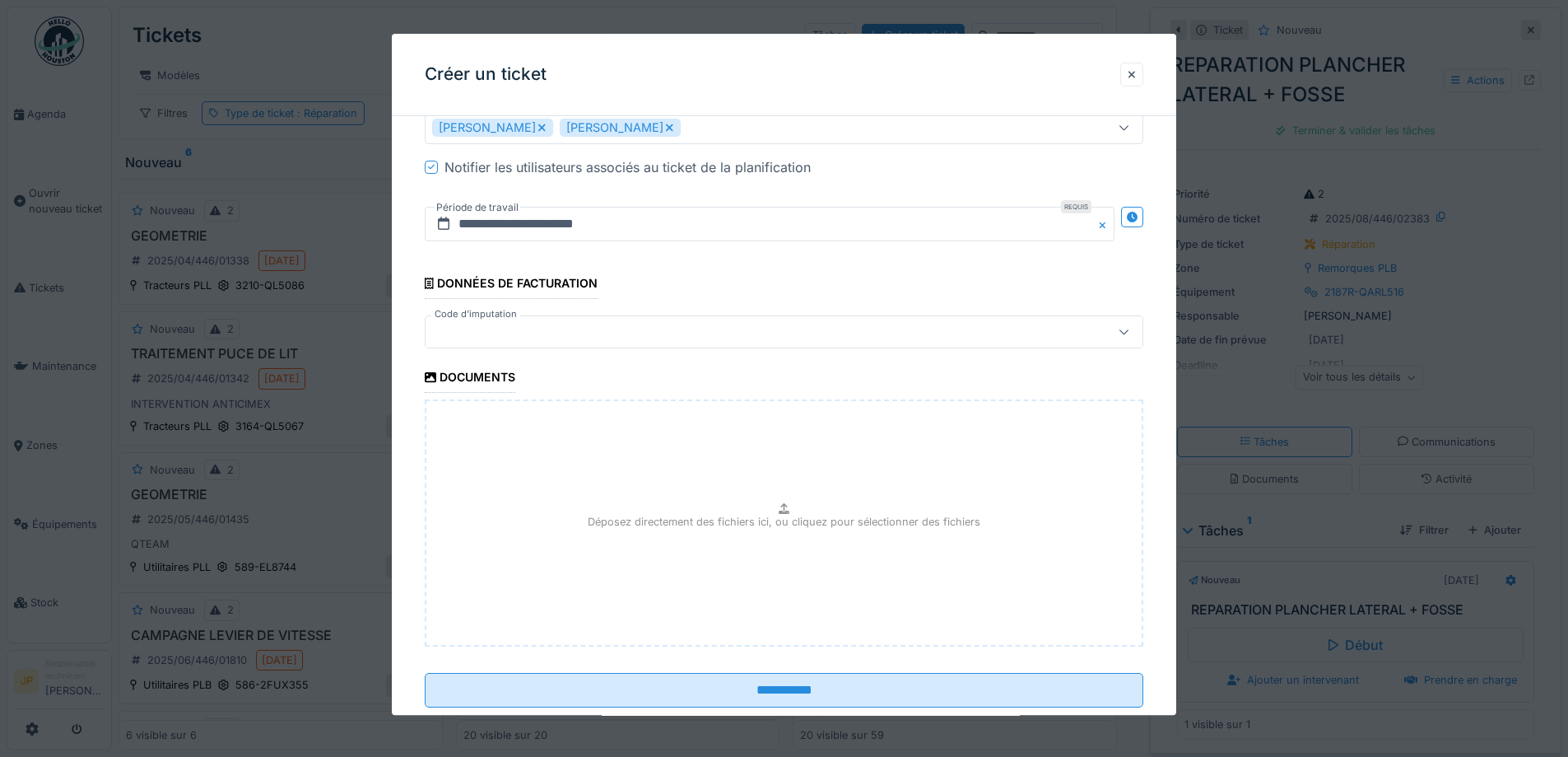
click at [523, 340] on div at bounding box center [743, 331] width 620 height 19
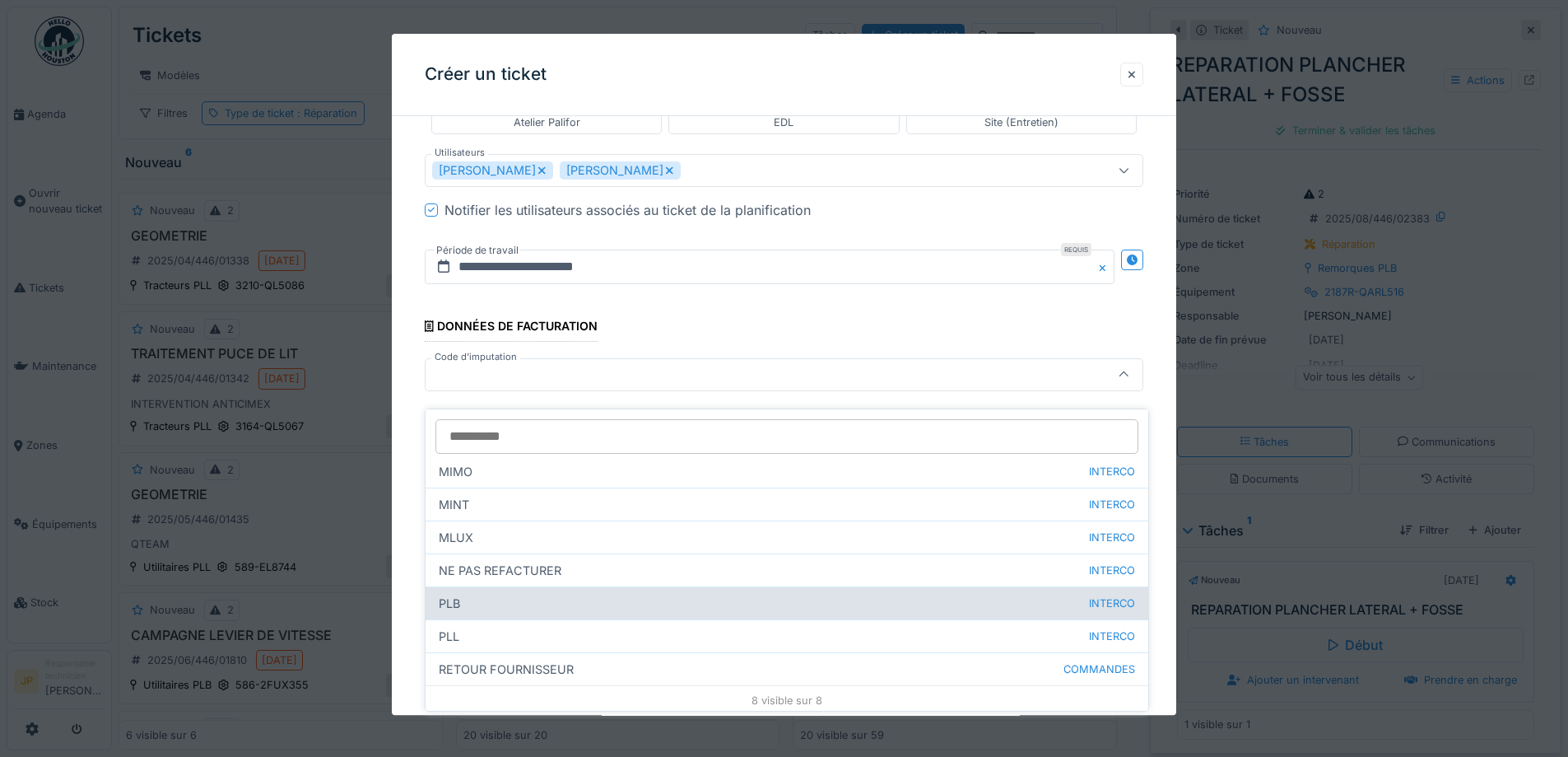
scroll to position [79, 0]
click at [492, 588] on div "PLB INTERCO" at bounding box center [787, 598] width 722 height 33
type input "***"
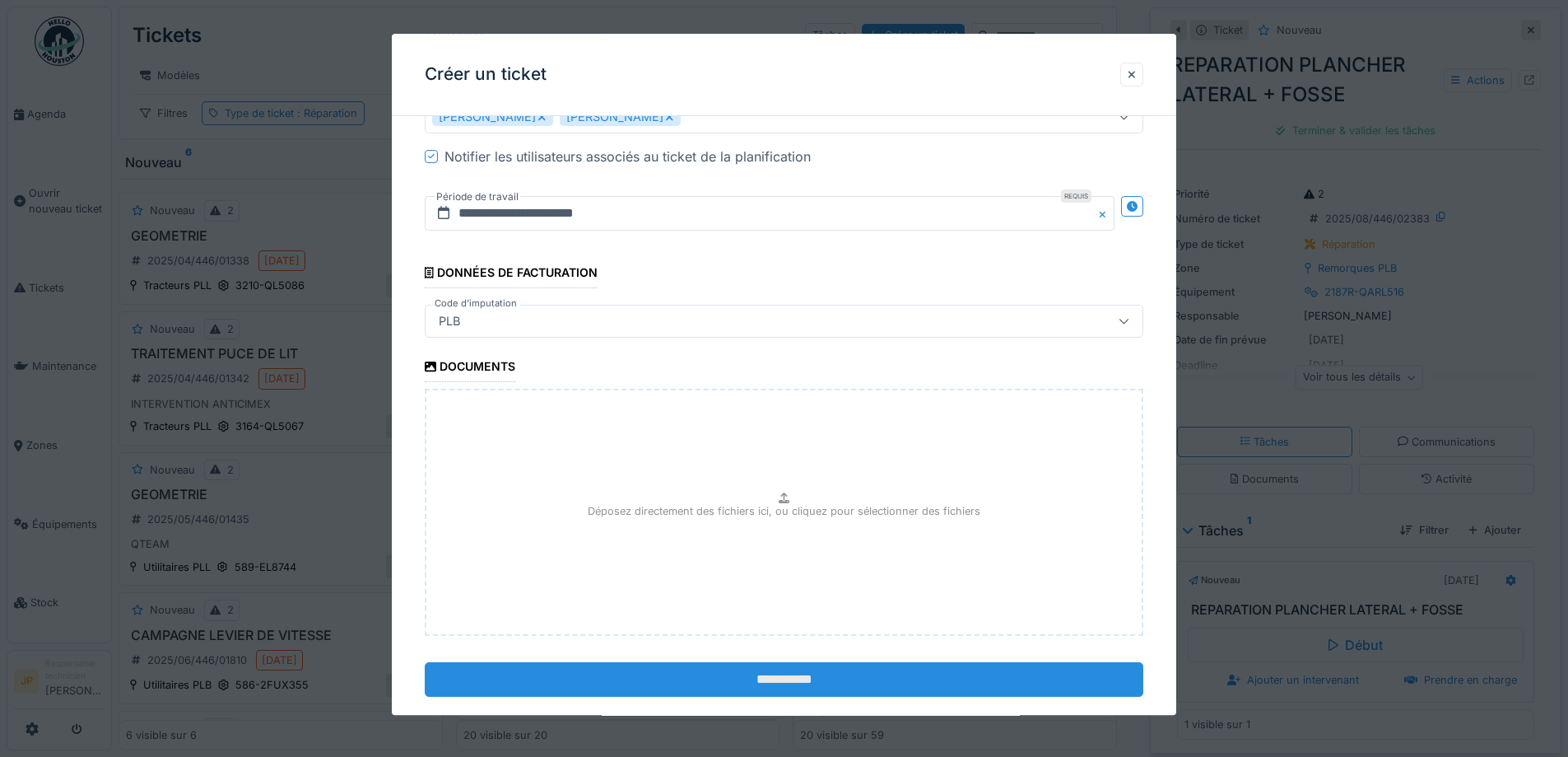
scroll to position [1209, 0]
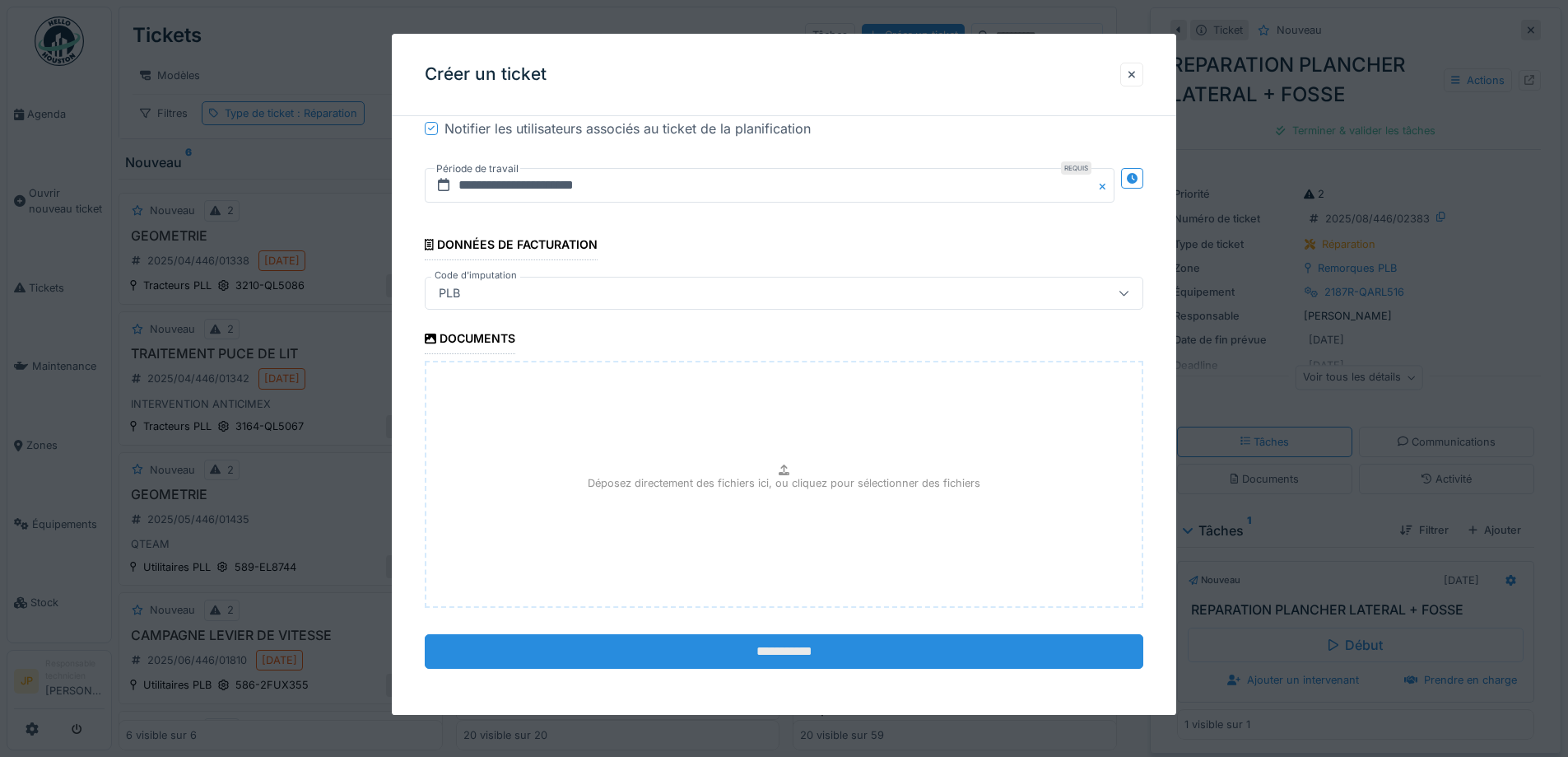
click at [770, 648] on input "**********" at bounding box center [784, 651] width 719 height 34
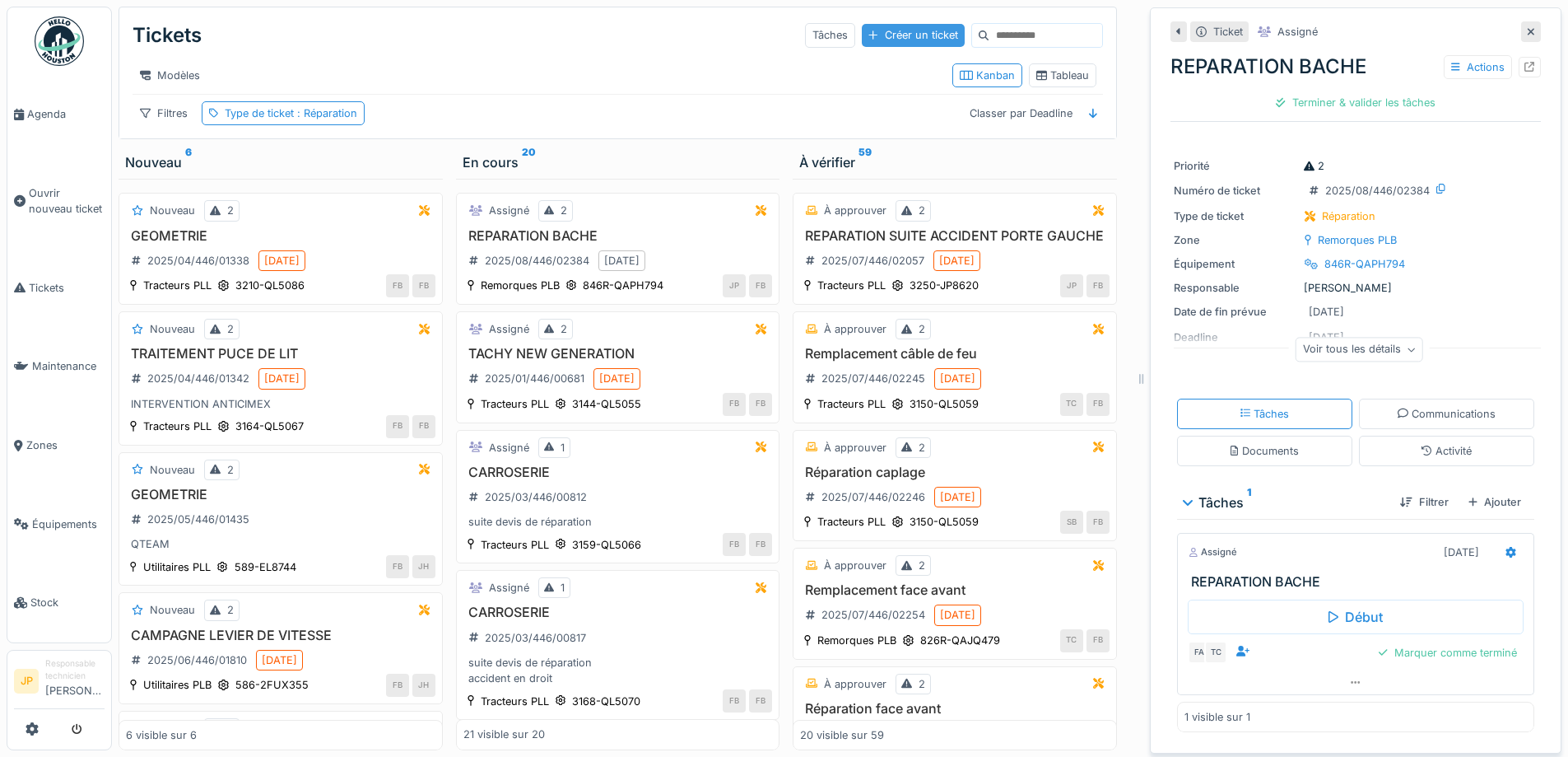
click at [862, 24] on div "Créer un ticket" at bounding box center [913, 34] width 102 height 22
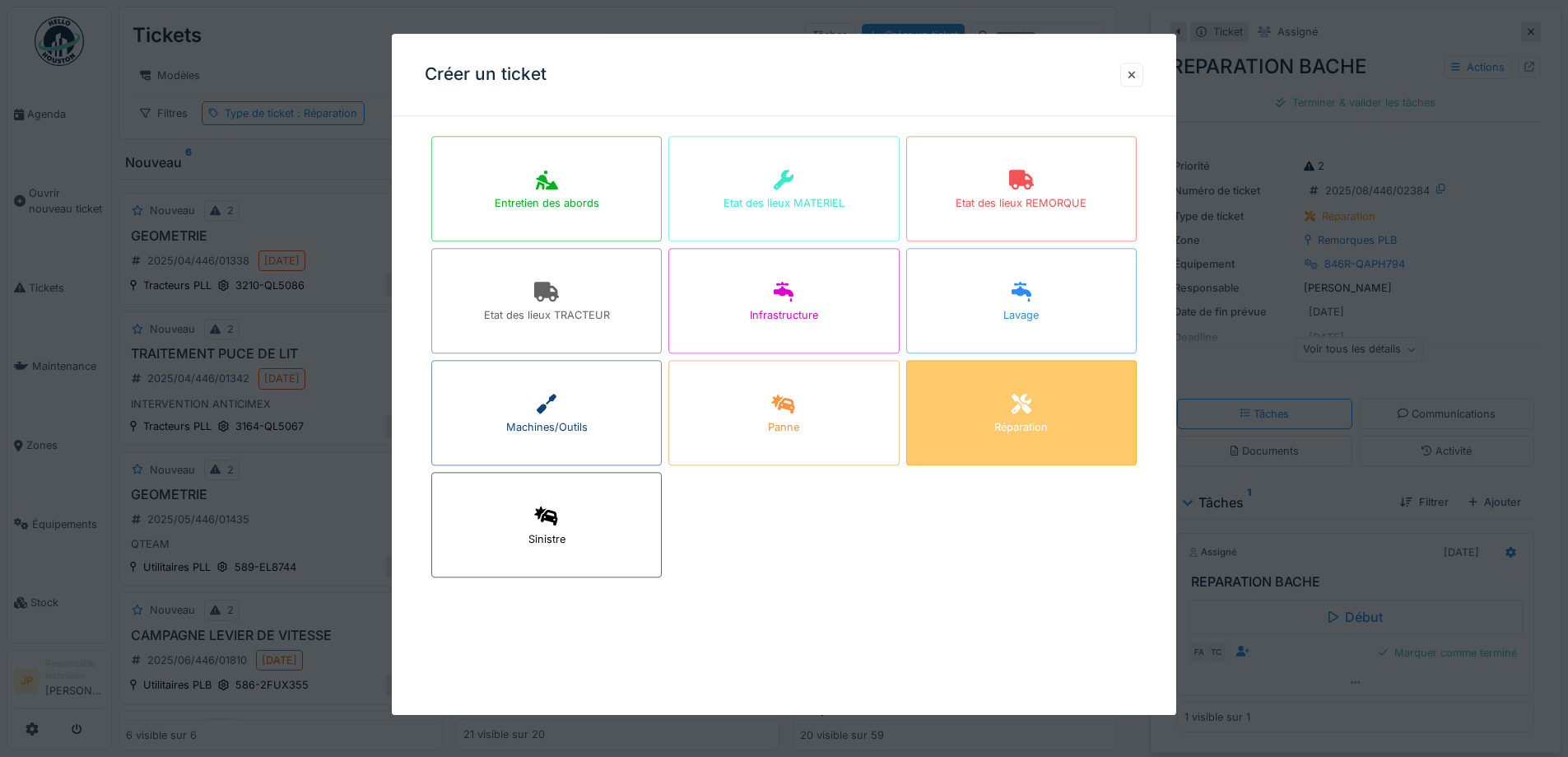
click at [1032, 408] on icon at bounding box center [1021, 404] width 19 height 19
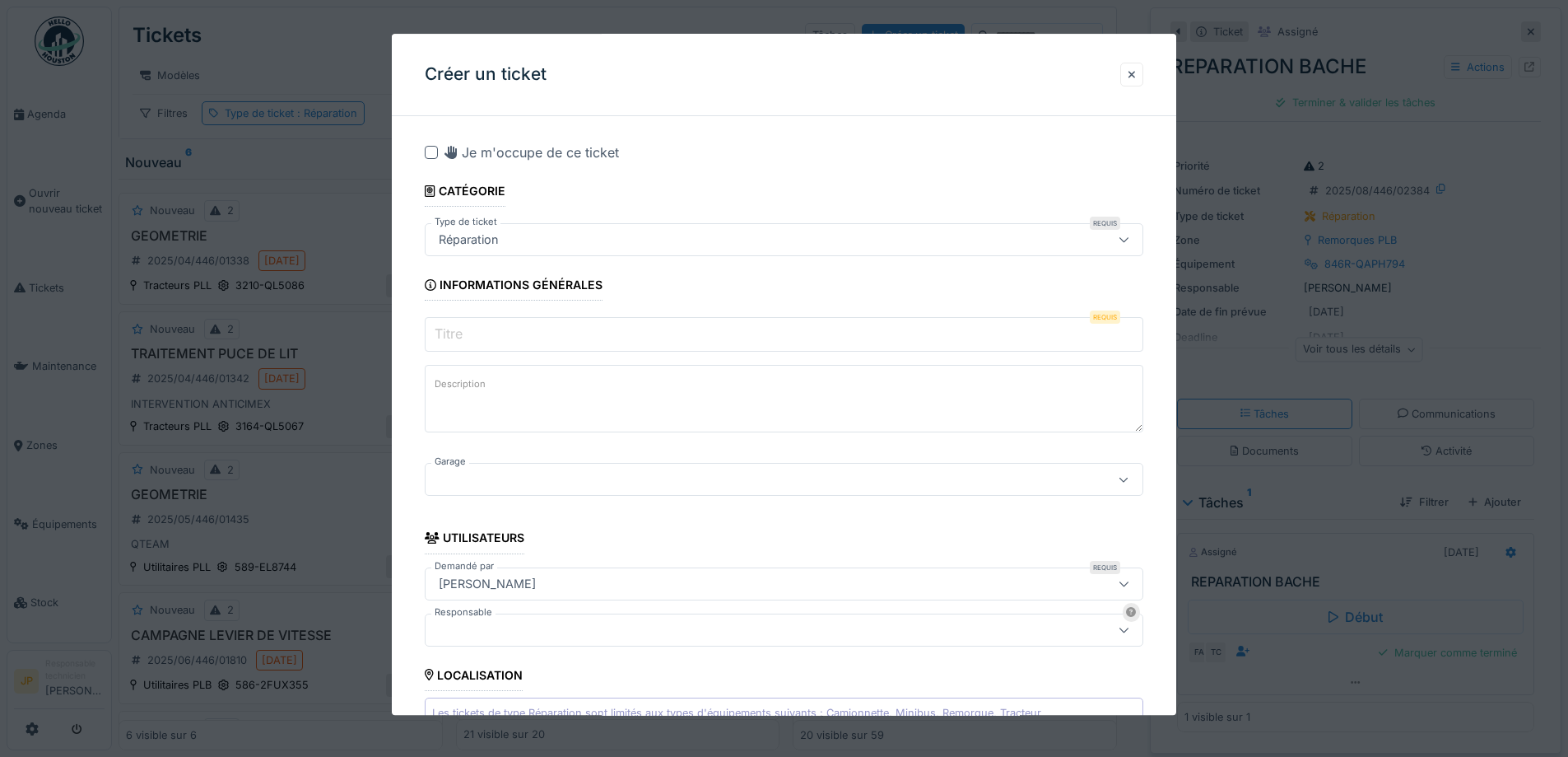
click at [526, 336] on input "Titre" at bounding box center [784, 335] width 719 height 34
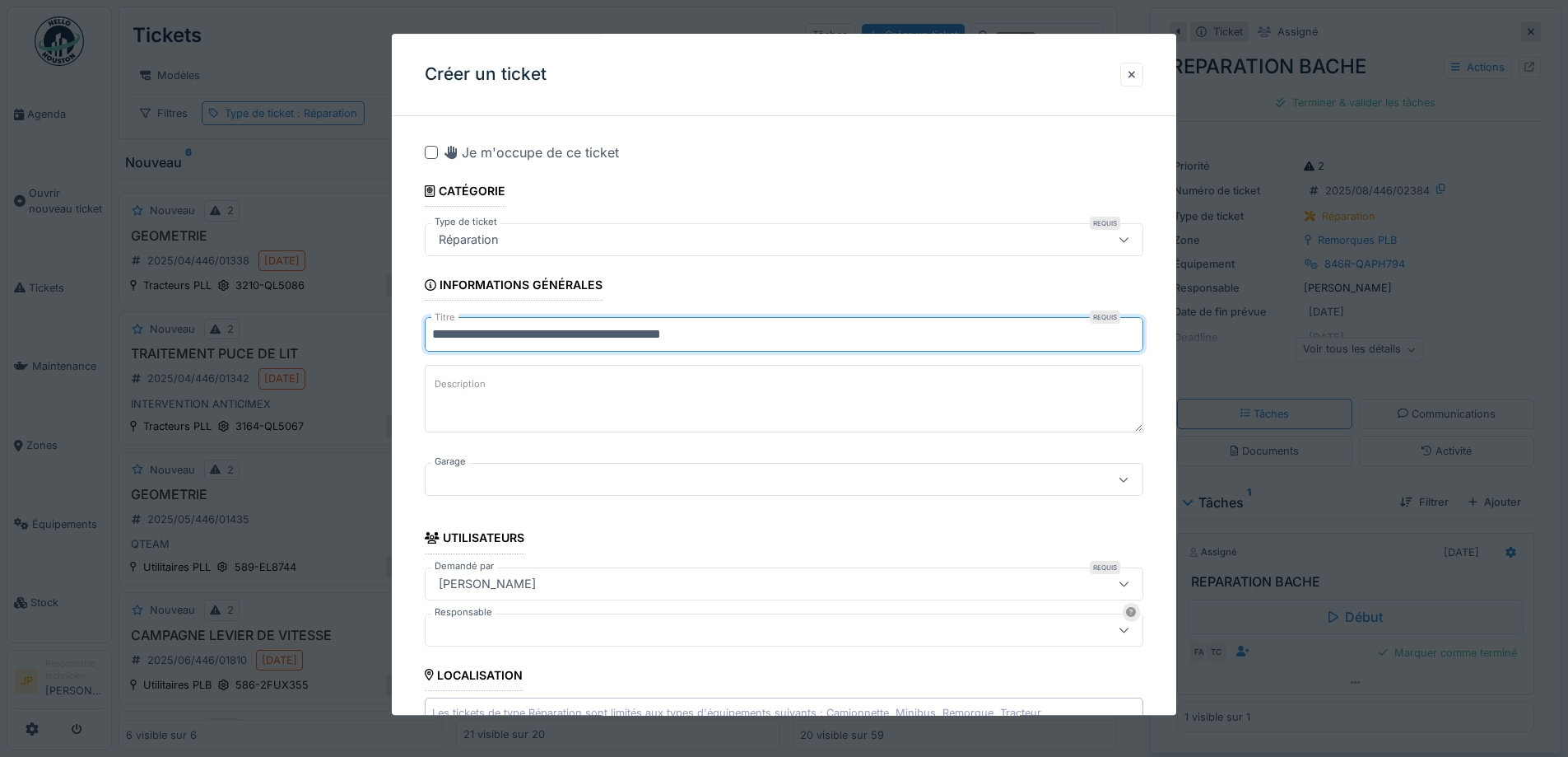
type input "**********"
click at [494, 477] on div at bounding box center [743, 479] width 620 height 19
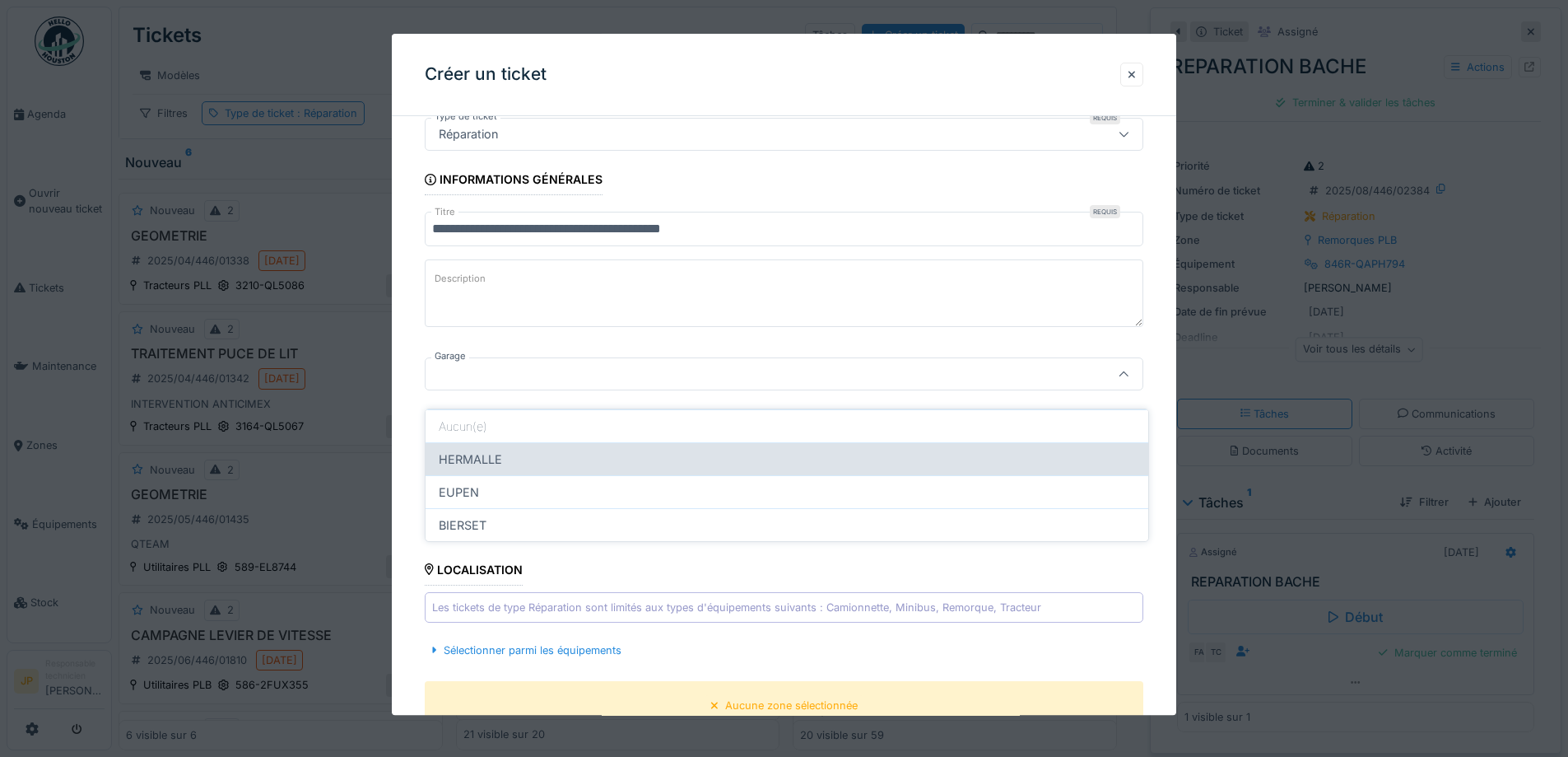
click at [493, 449] on div "HERMALLE" at bounding box center [787, 458] width 722 height 33
type input "********"
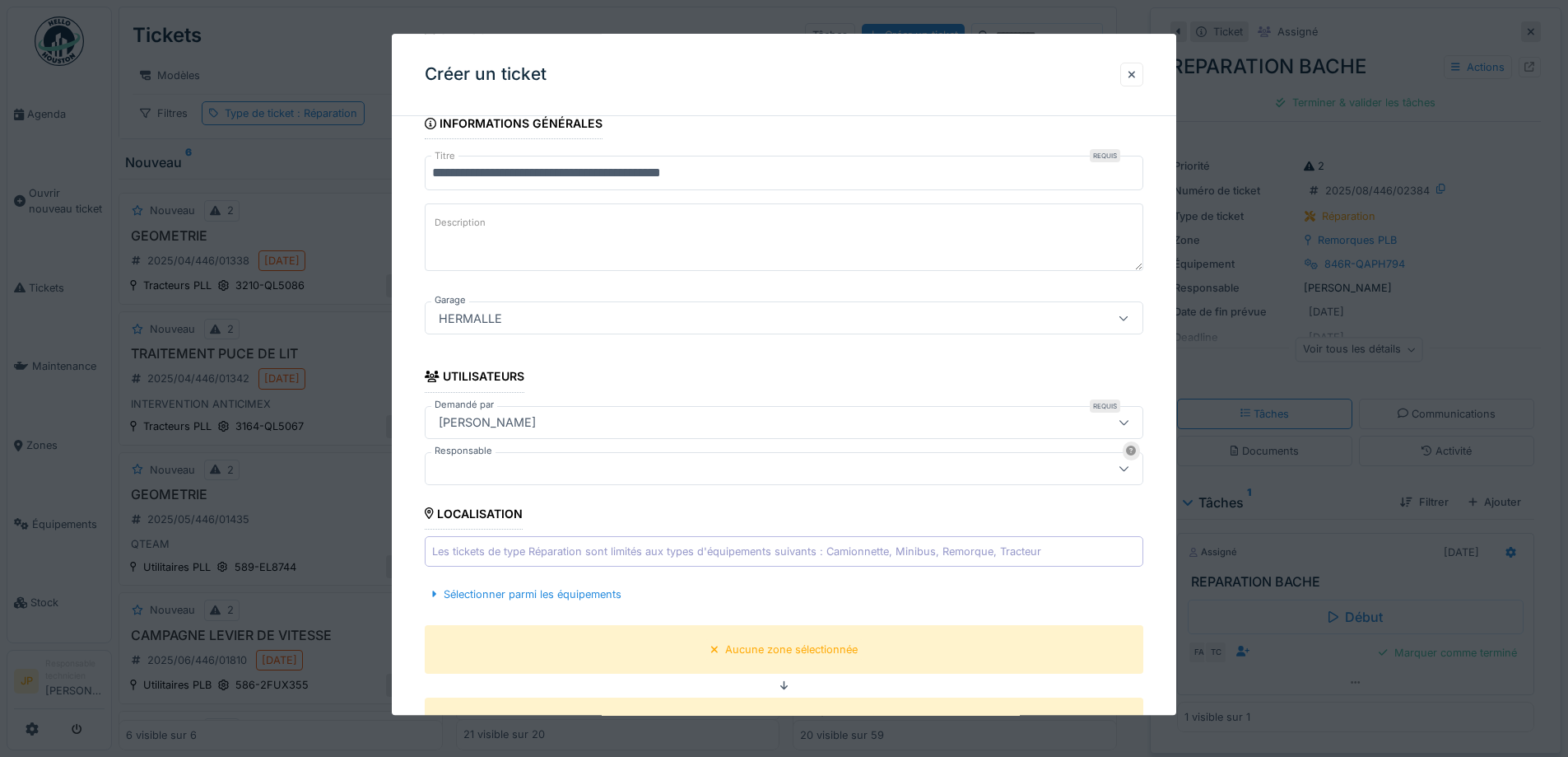
scroll to position [270, 0]
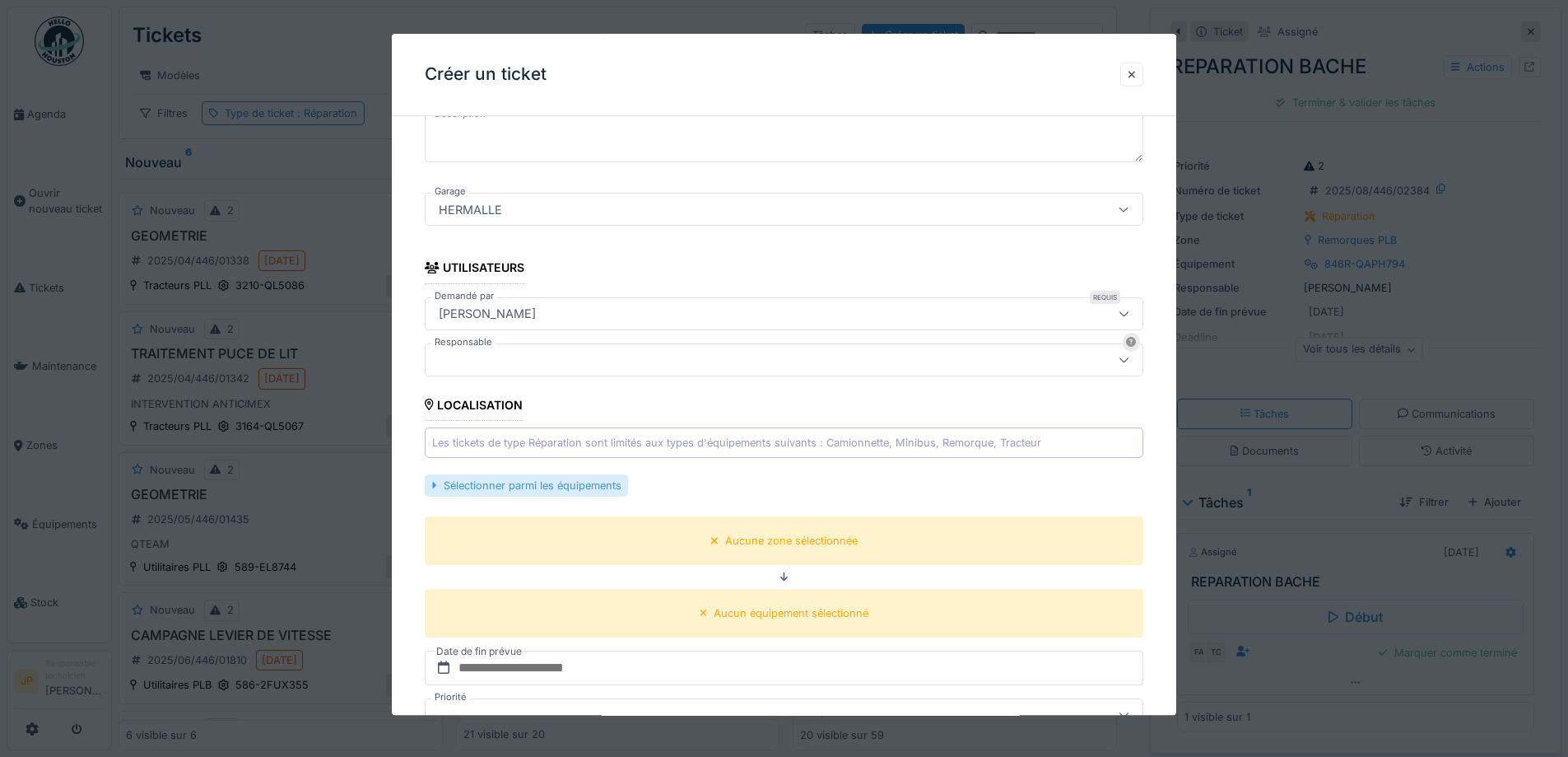
click at [544, 492] on div "Sélectionner parmi les équipements" at bounding box center [526, 485] width 203 height 22
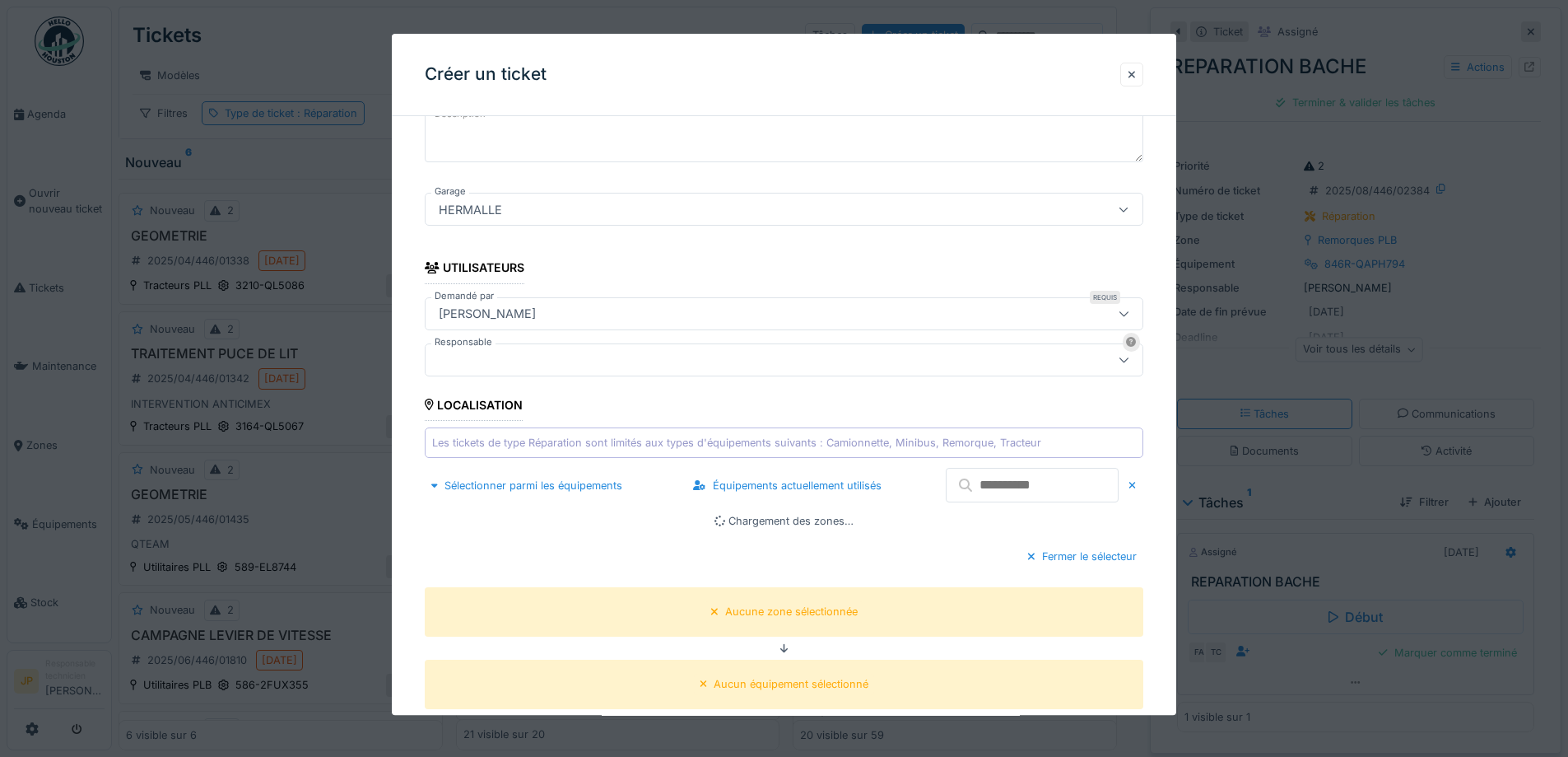
click at [1041, 486] on input "text" at bounding box center [1032, 486] width 173 height 34
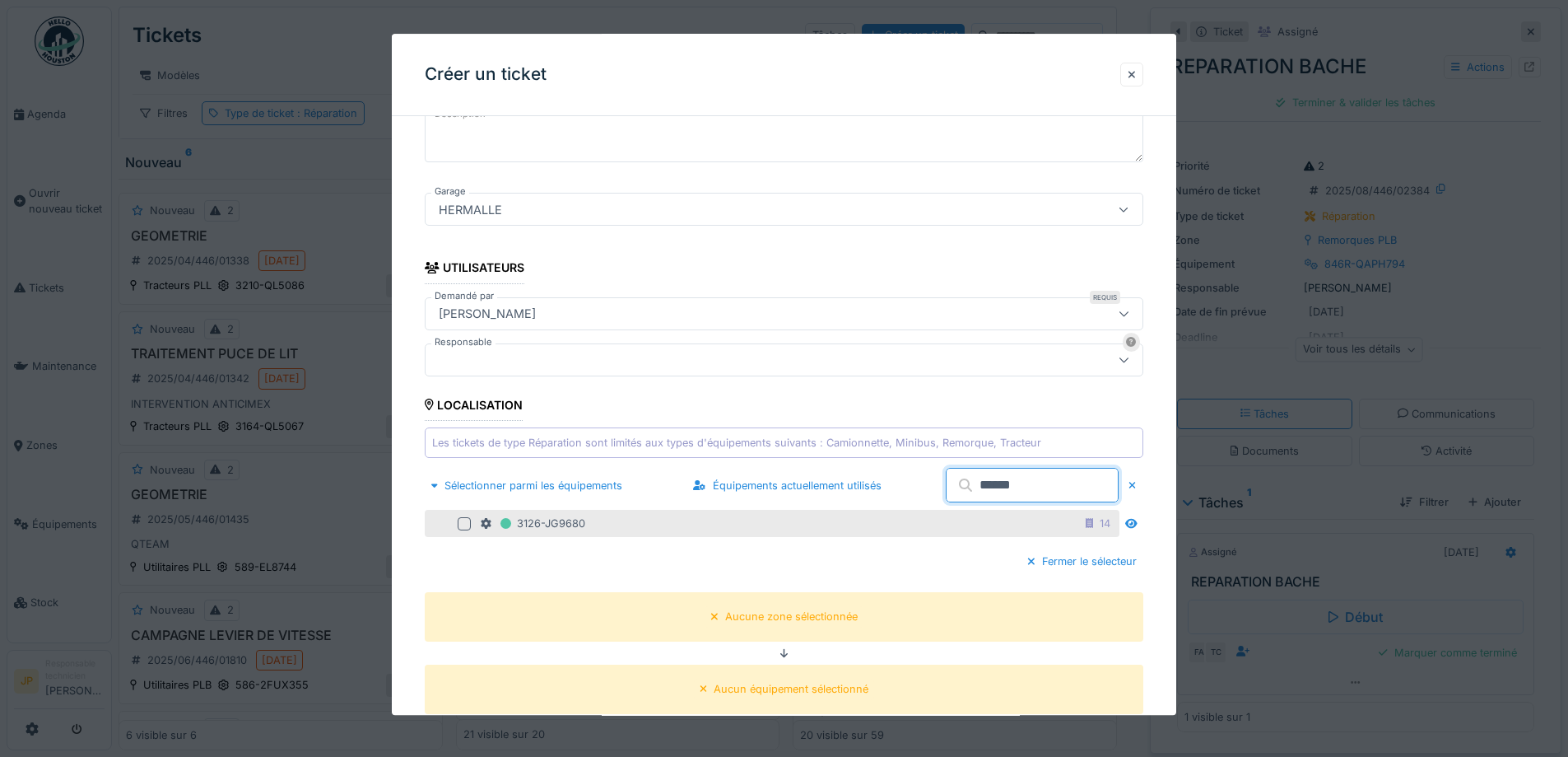
type input "******"
click at [465, 525] on div at bounding box center [464, 523] width 13 height 13
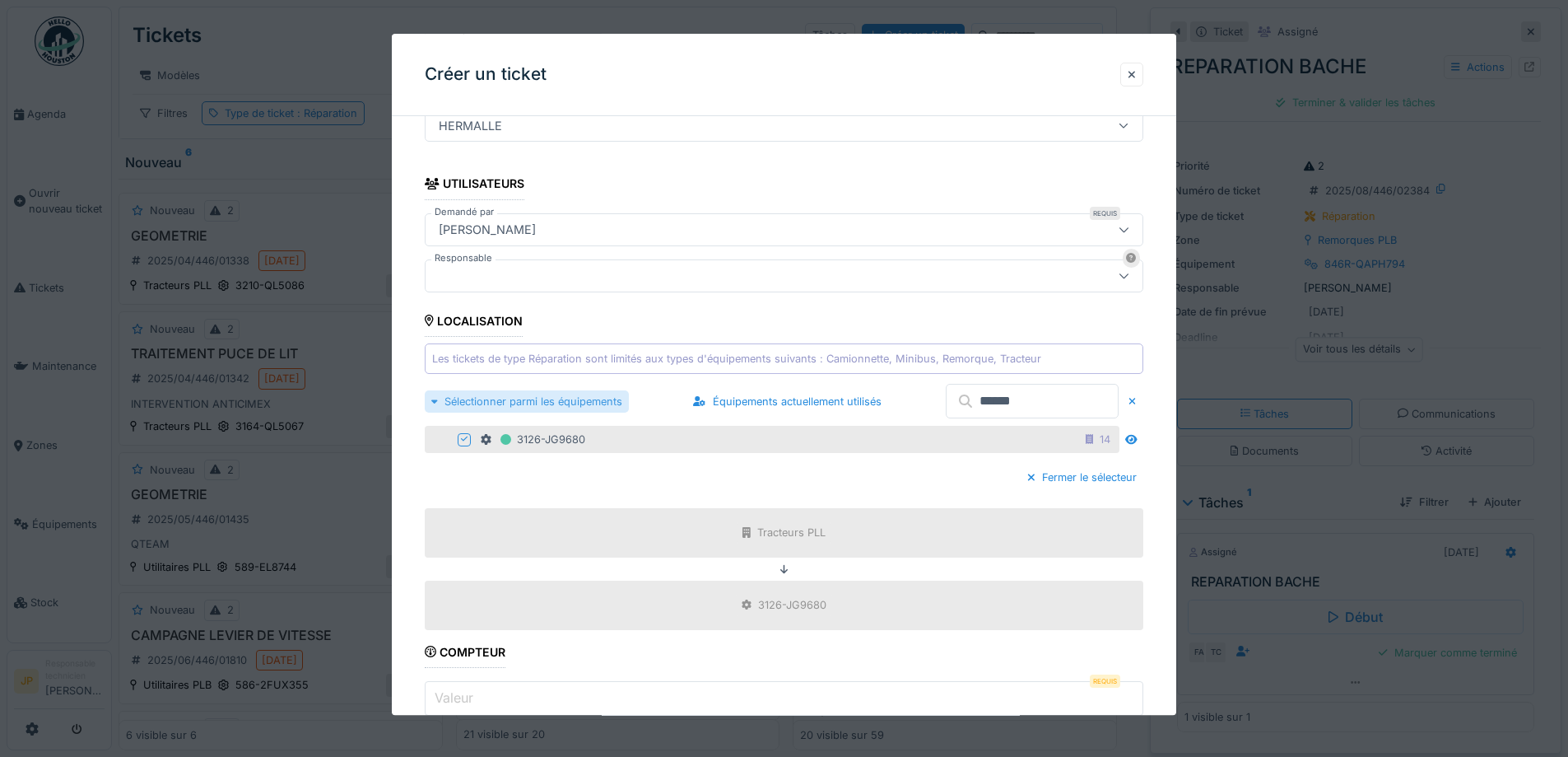
scroll to position [434, 0]
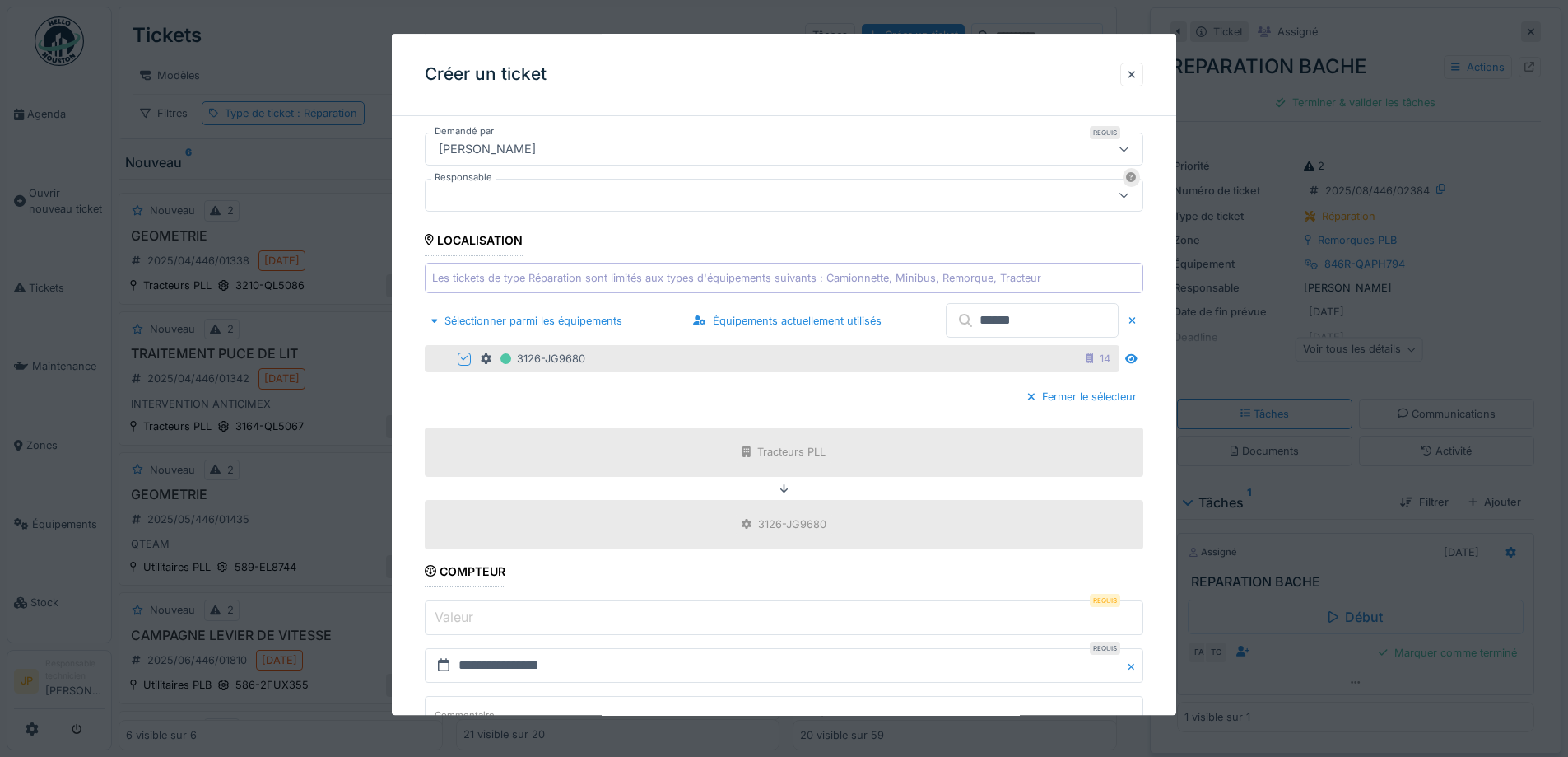
click at [530, 617] on input "Valeur" at bounding box center [784, 617] width 719 height 34
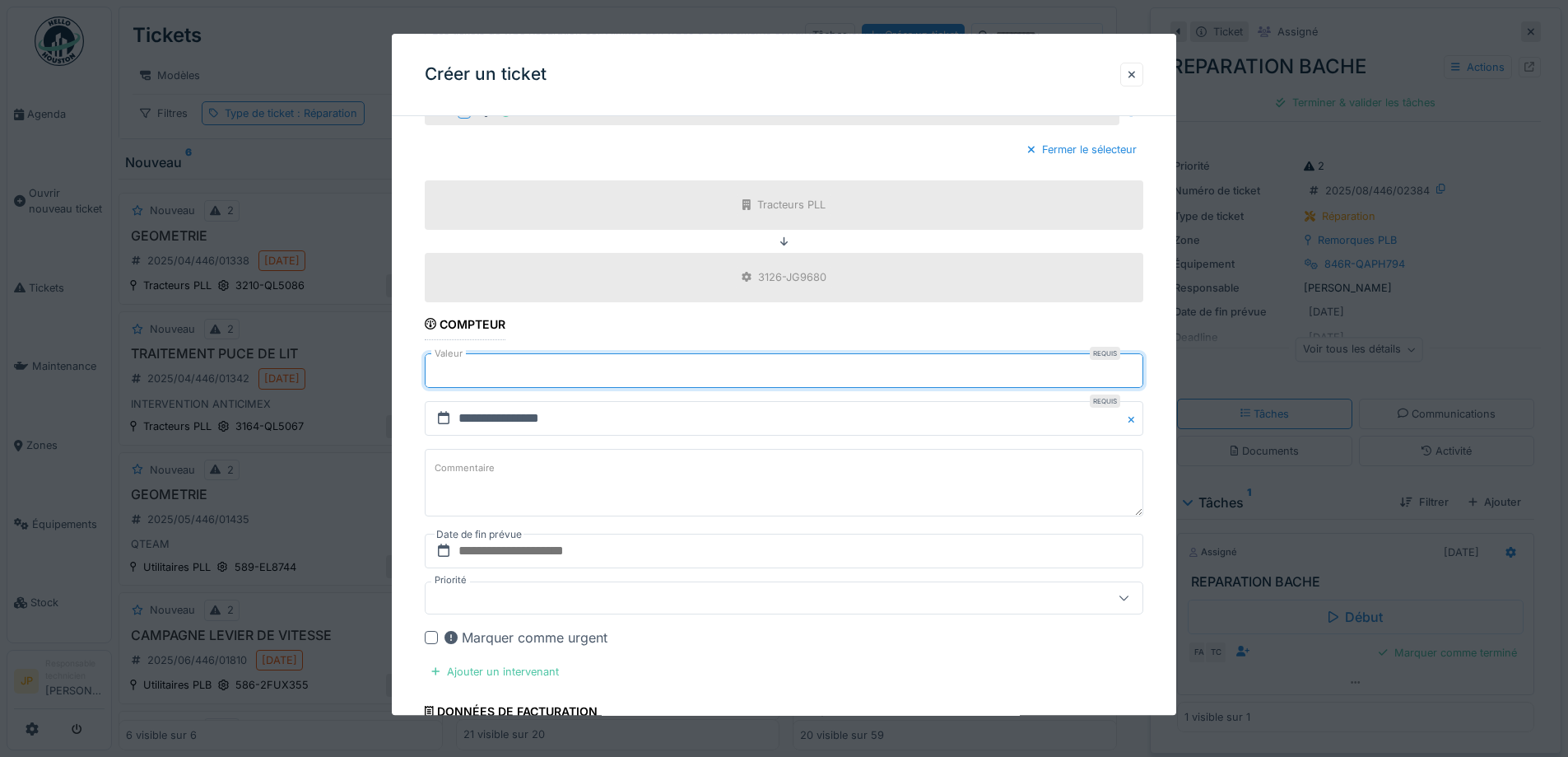
scroll to position [847, 0]
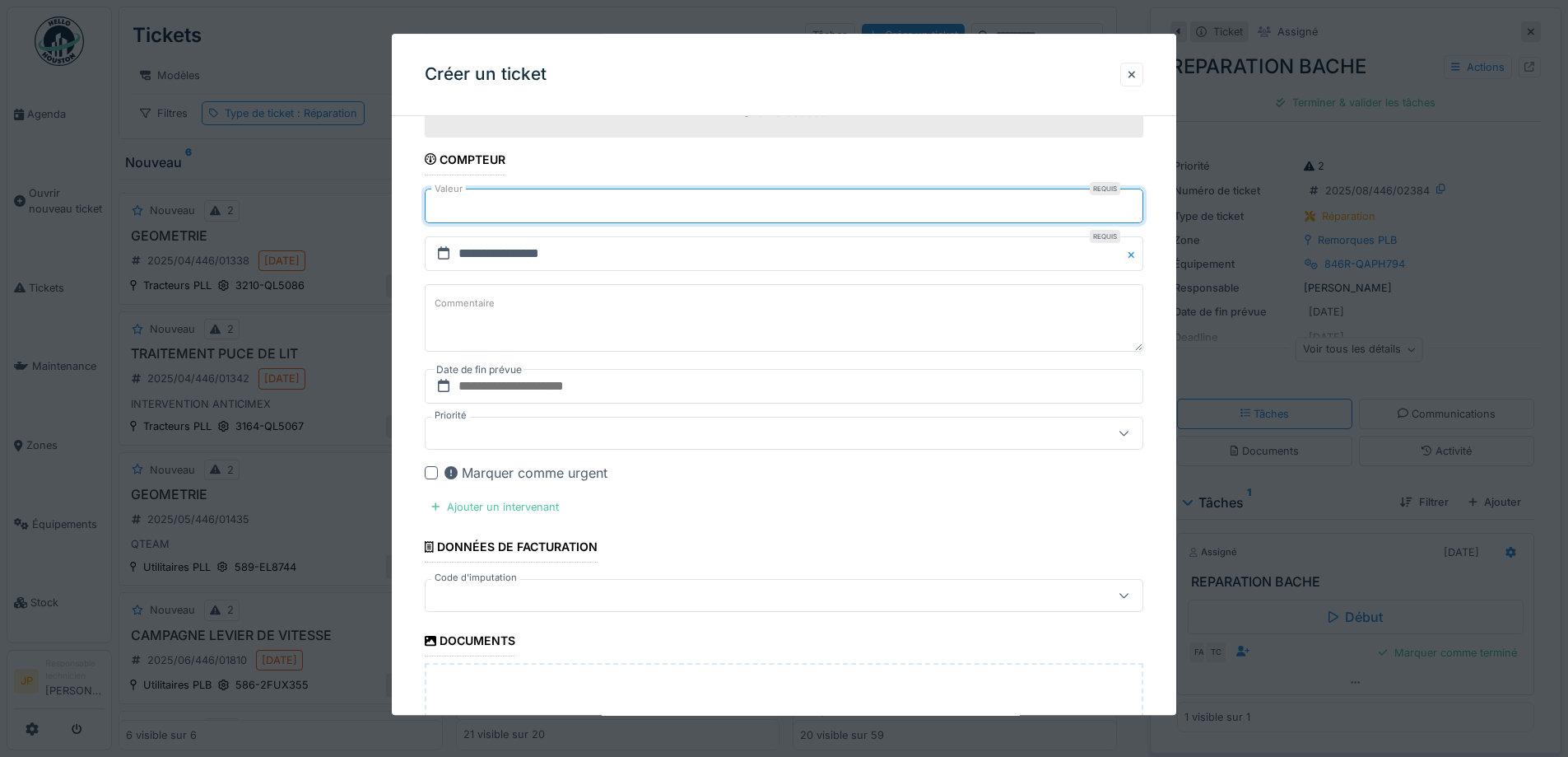
type input "******"
drag, startPoint x: 552, startPoint y: 382, endPoint x: 569, endPoint y: 383, distance: 17.0
click at [552, 382] on input "text" at bounding box center [784, 386] width 719 height 34
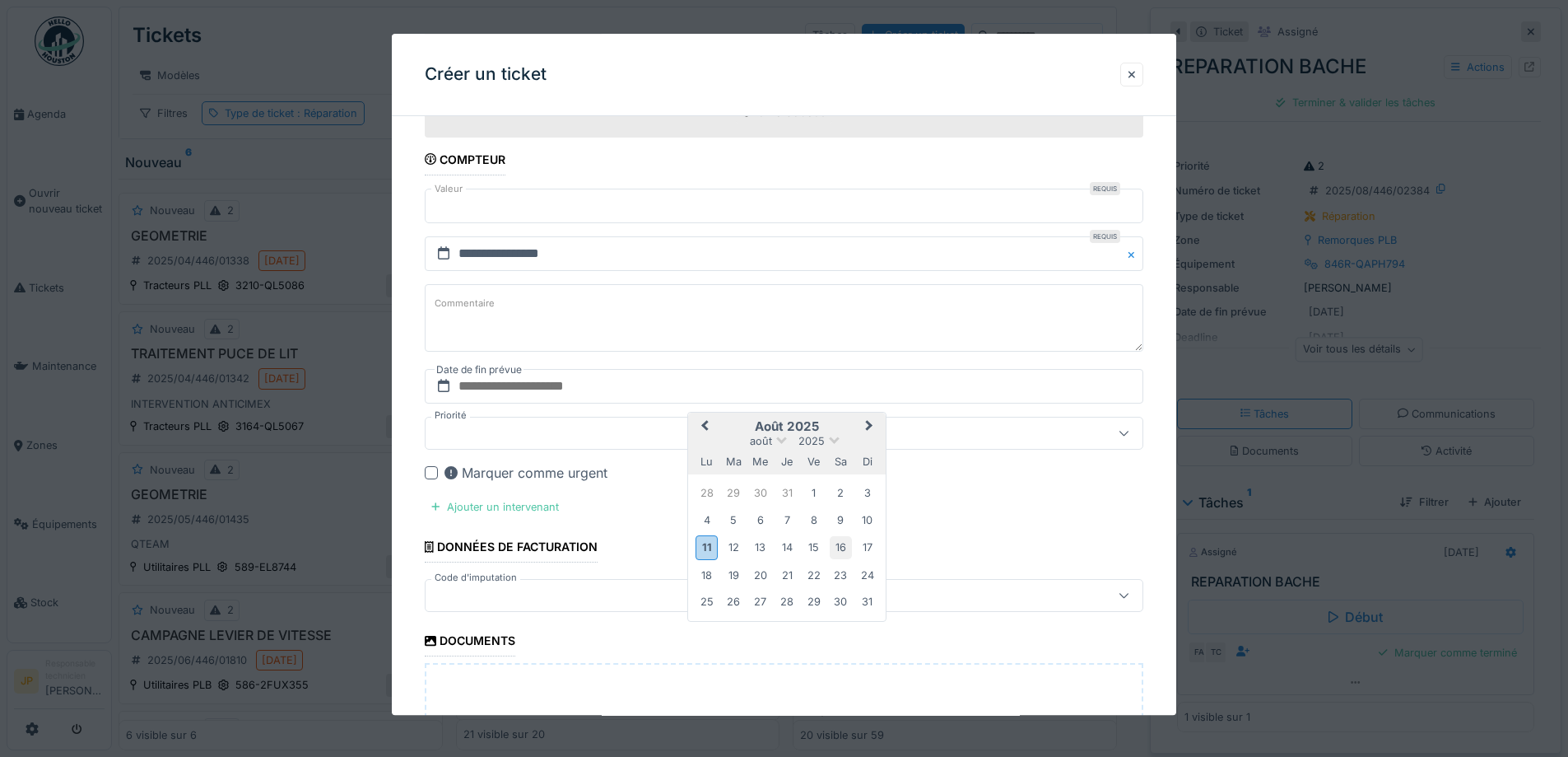
click at [835, 541] on div "16" at bounding box center [840, 547] width 22 height 22
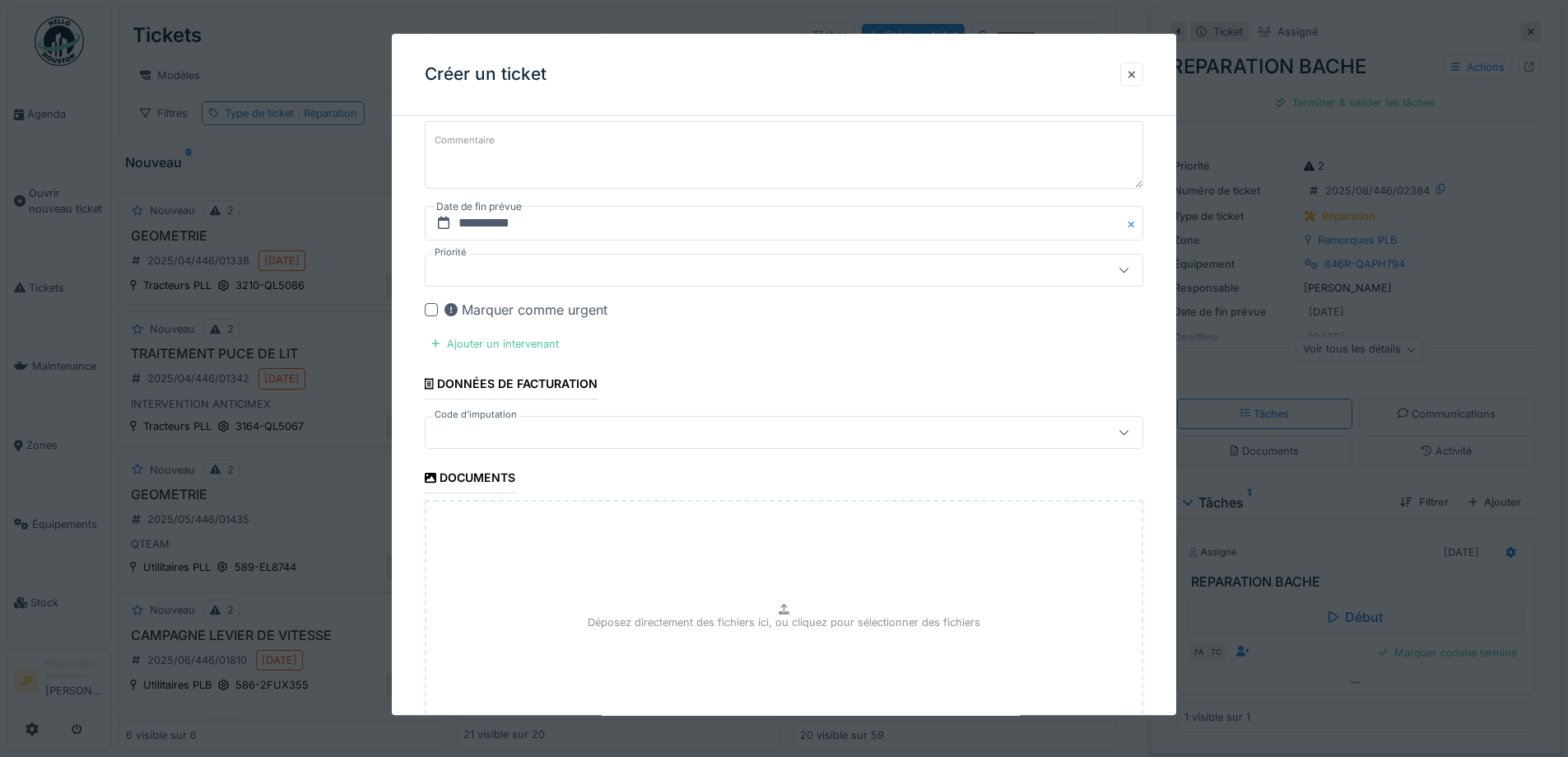
scroll to position [1011, 0]
click at [518, 338] on div "Ajouter un intervenant" at bounding box center [495, 342] width 141 height 22
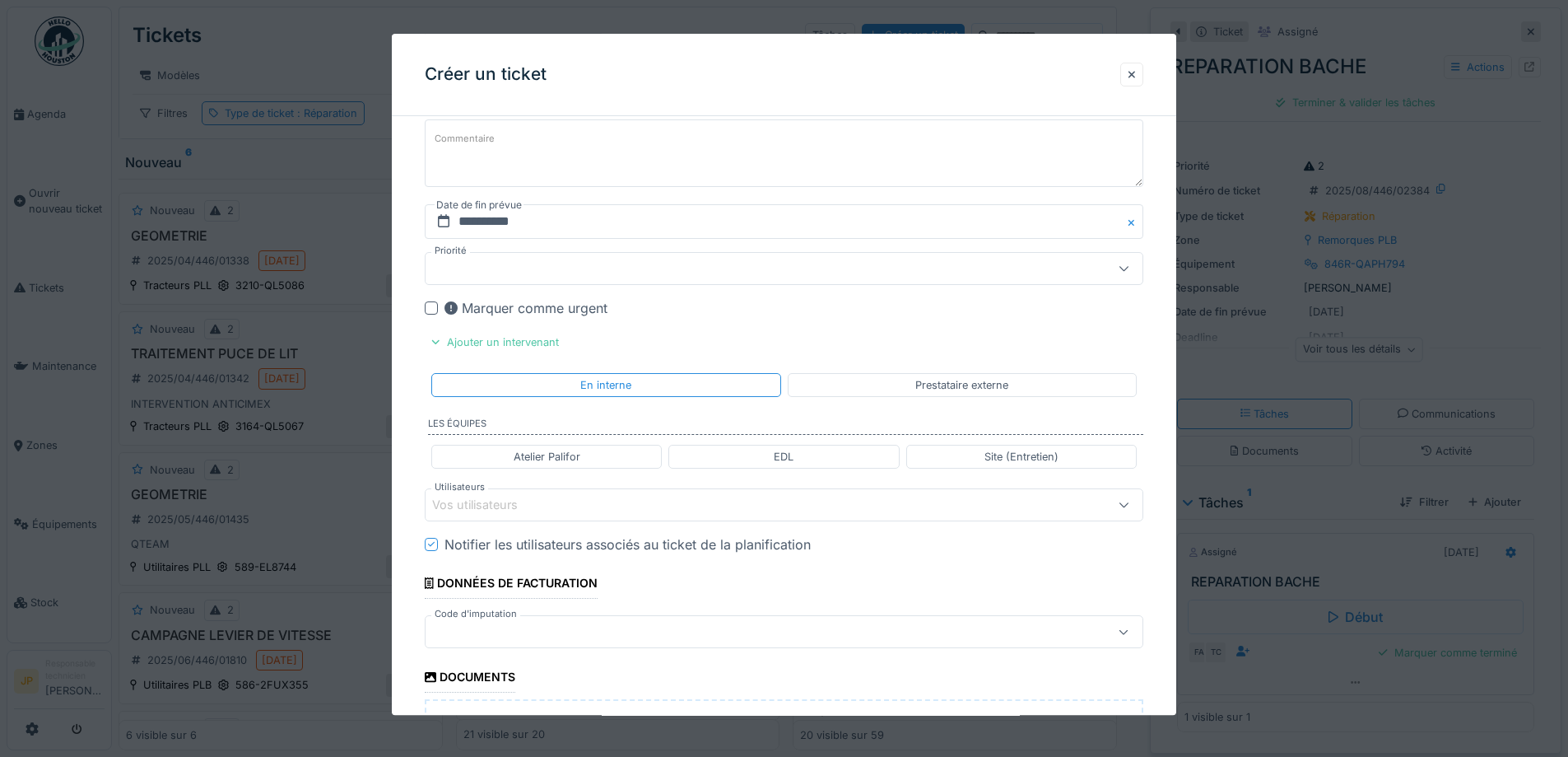
click at [553, 496] on div "Vos utilisateurs" at bounding box center [743, 505] width 620 height 19
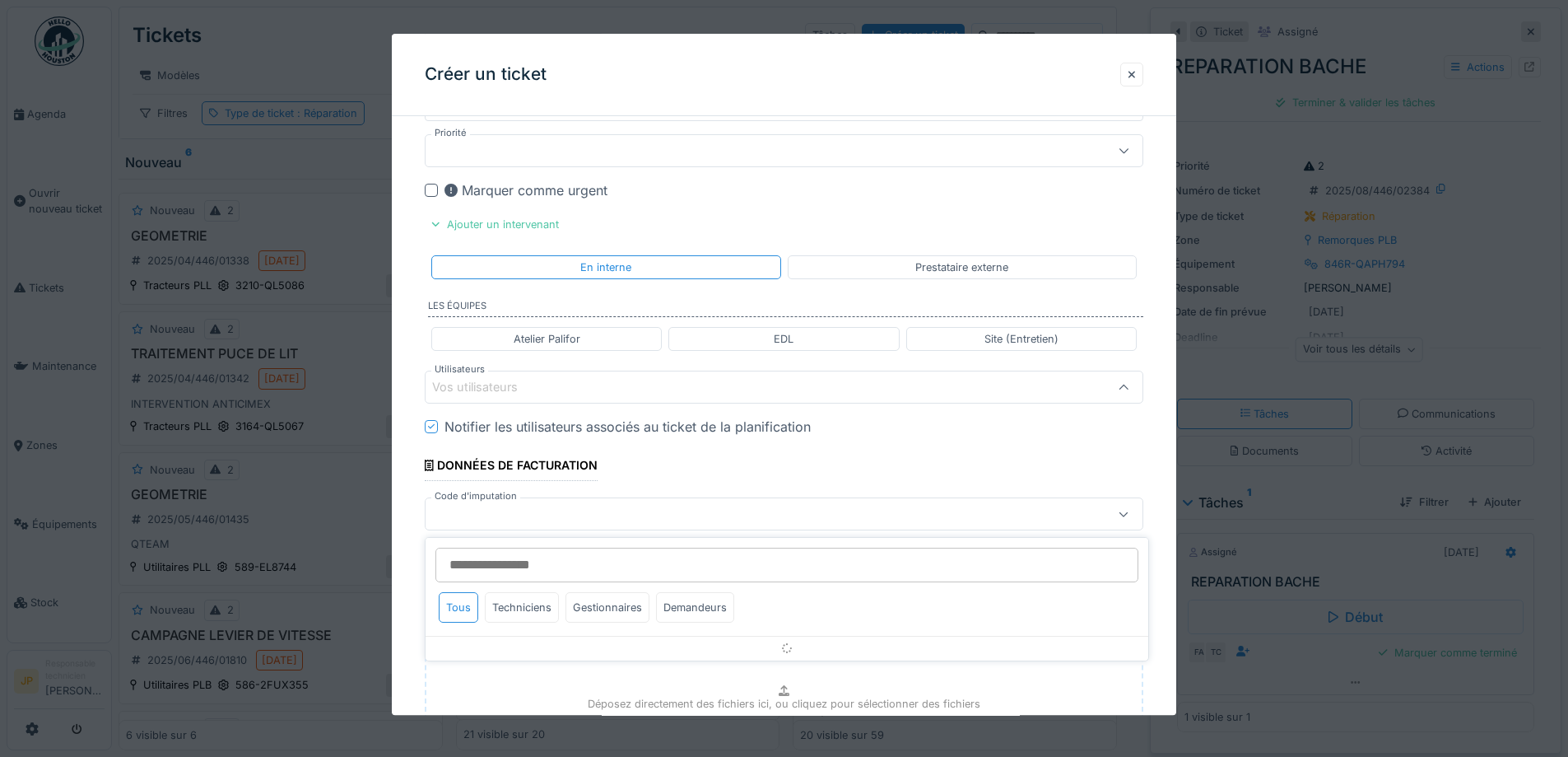
scroll to position [1142, 0]
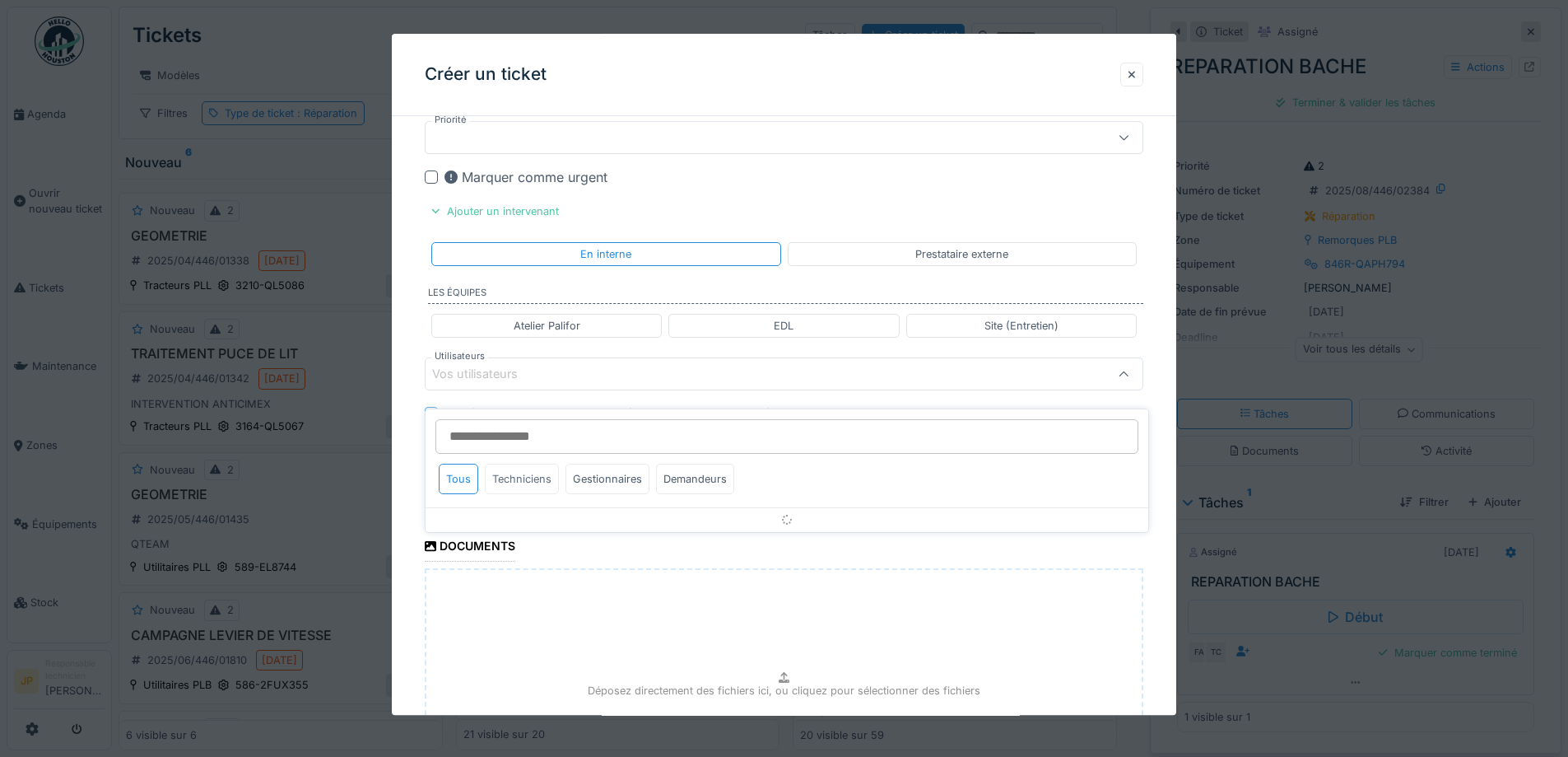
click at [515, 487] on div "Tous Techniciens Gestionnaires Demandeurs" at bounding box center [587, 482] width 308 height 37
click at [517, 464] on div "Techniciens" at bounding box center [521, 479] width 74 height 31
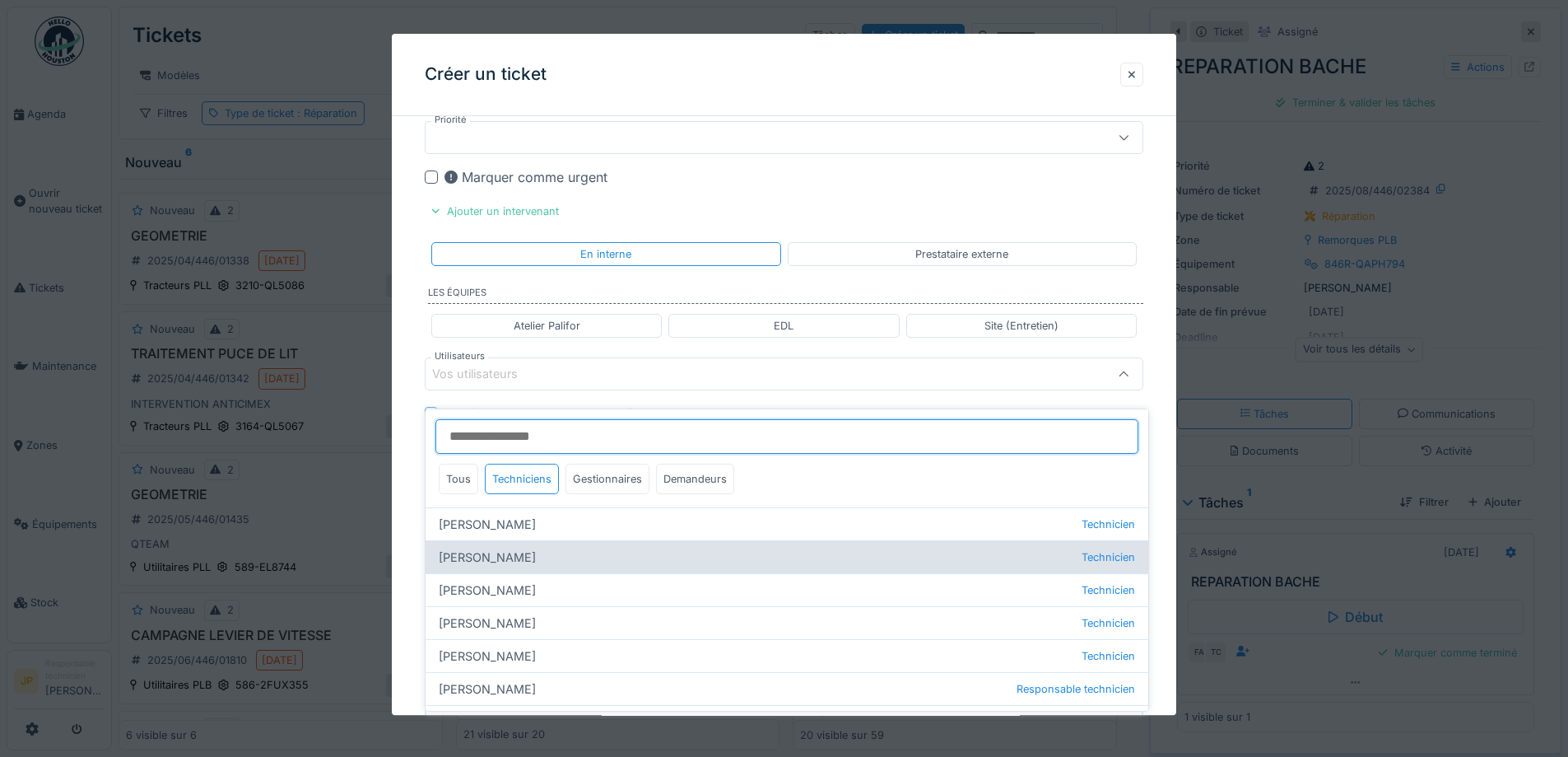
scroll to position [156, 0]
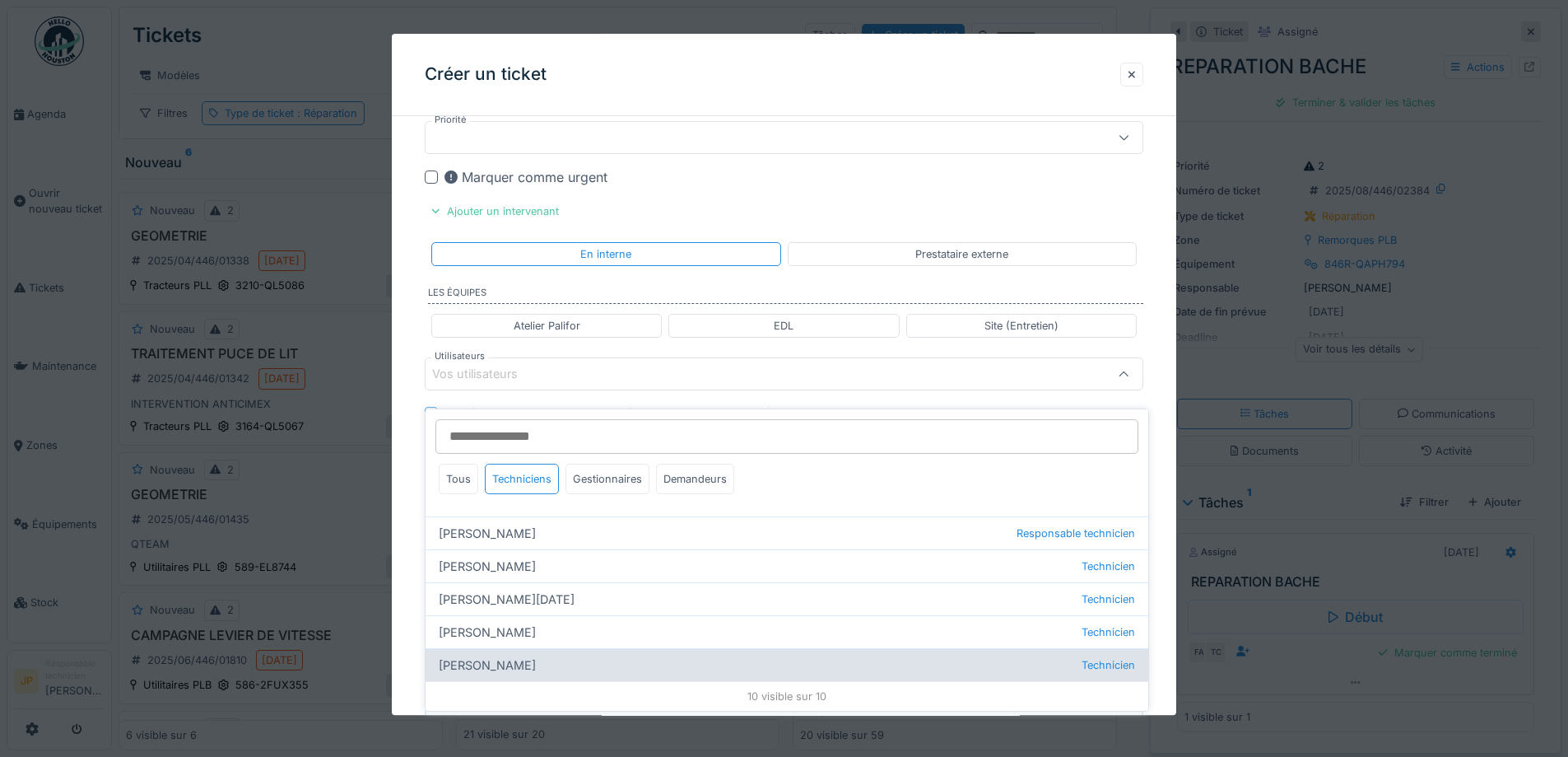
click at [535, 658] on div "Thomas Collinet Technicien" at bounding box center [787, 664] width 722 height 33
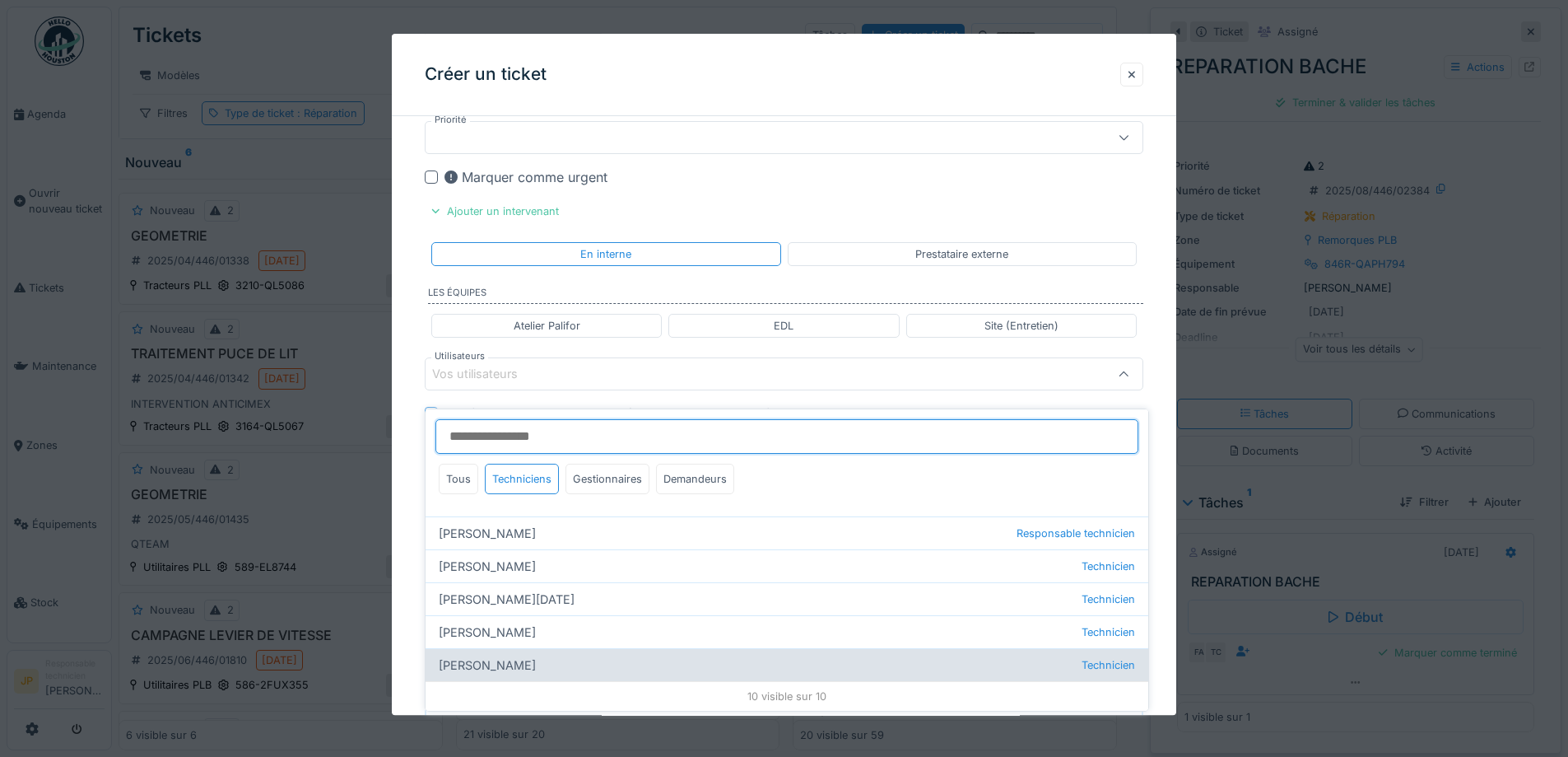
type input "*****"
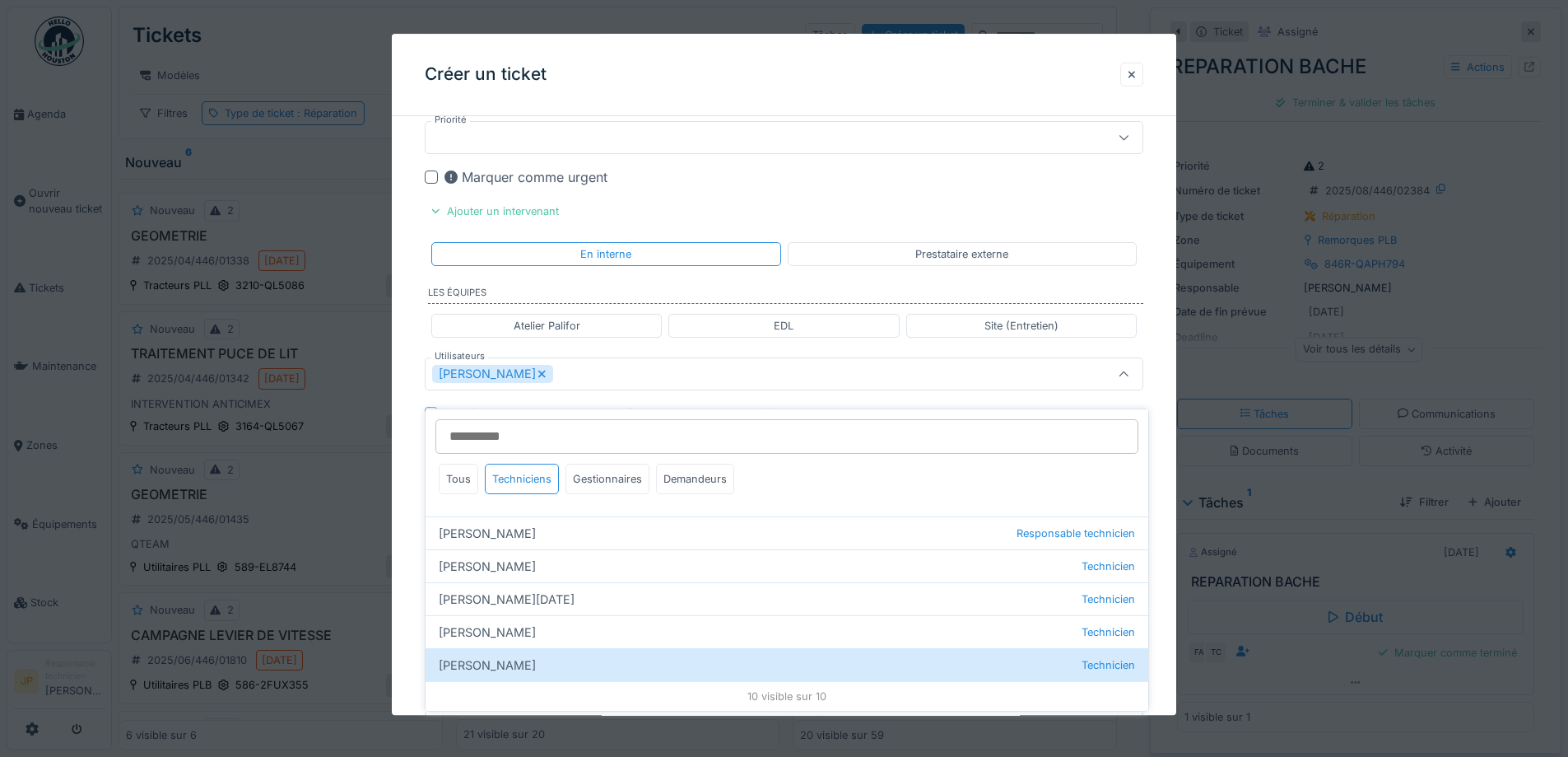
click at [862, 89] on div "Créer un ticket" at bounding box center [784, 74] width 785 height 82
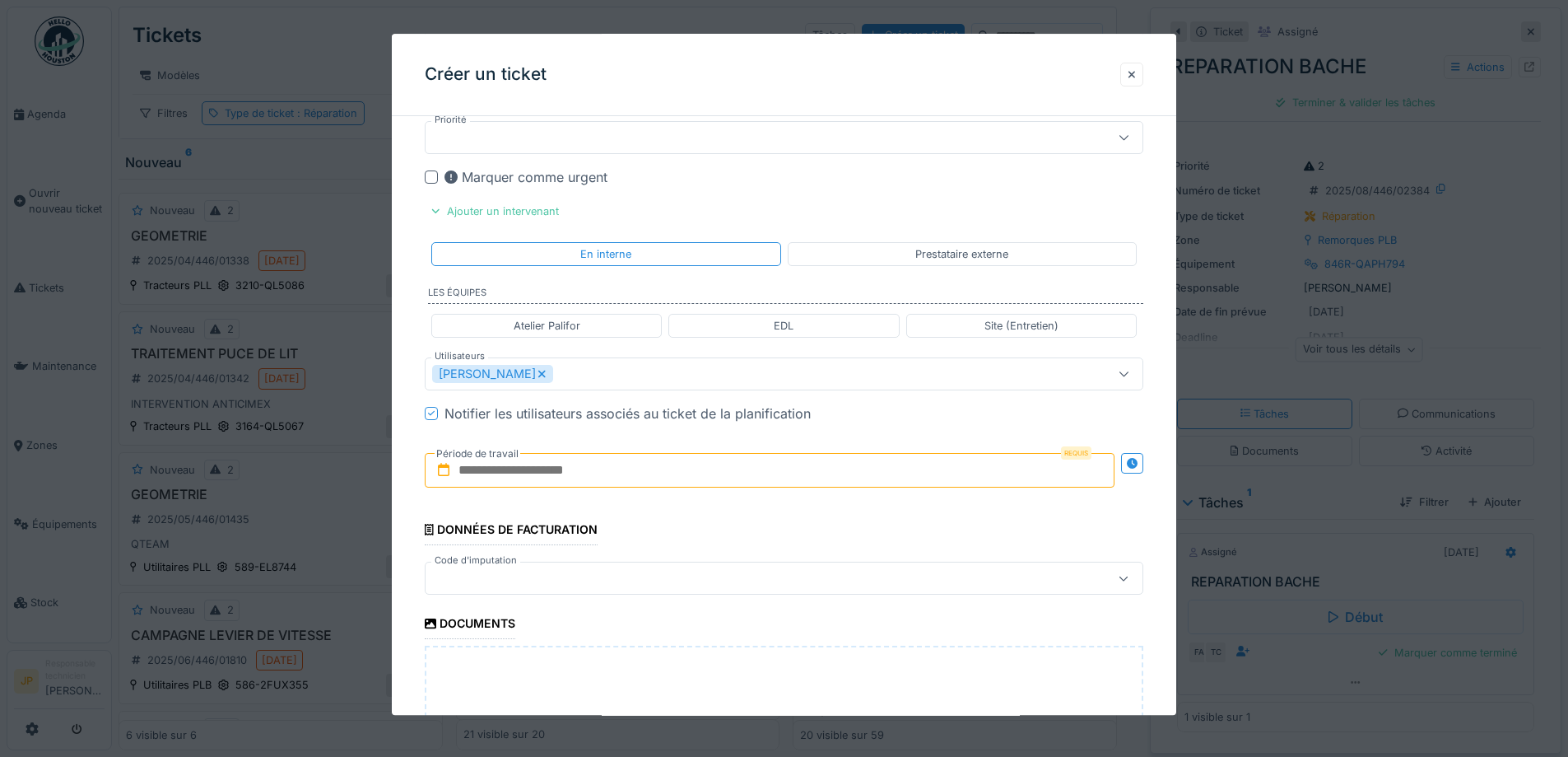
click at [636, 483] on input "text" at bounding box center [769, 471] width 690 height 34
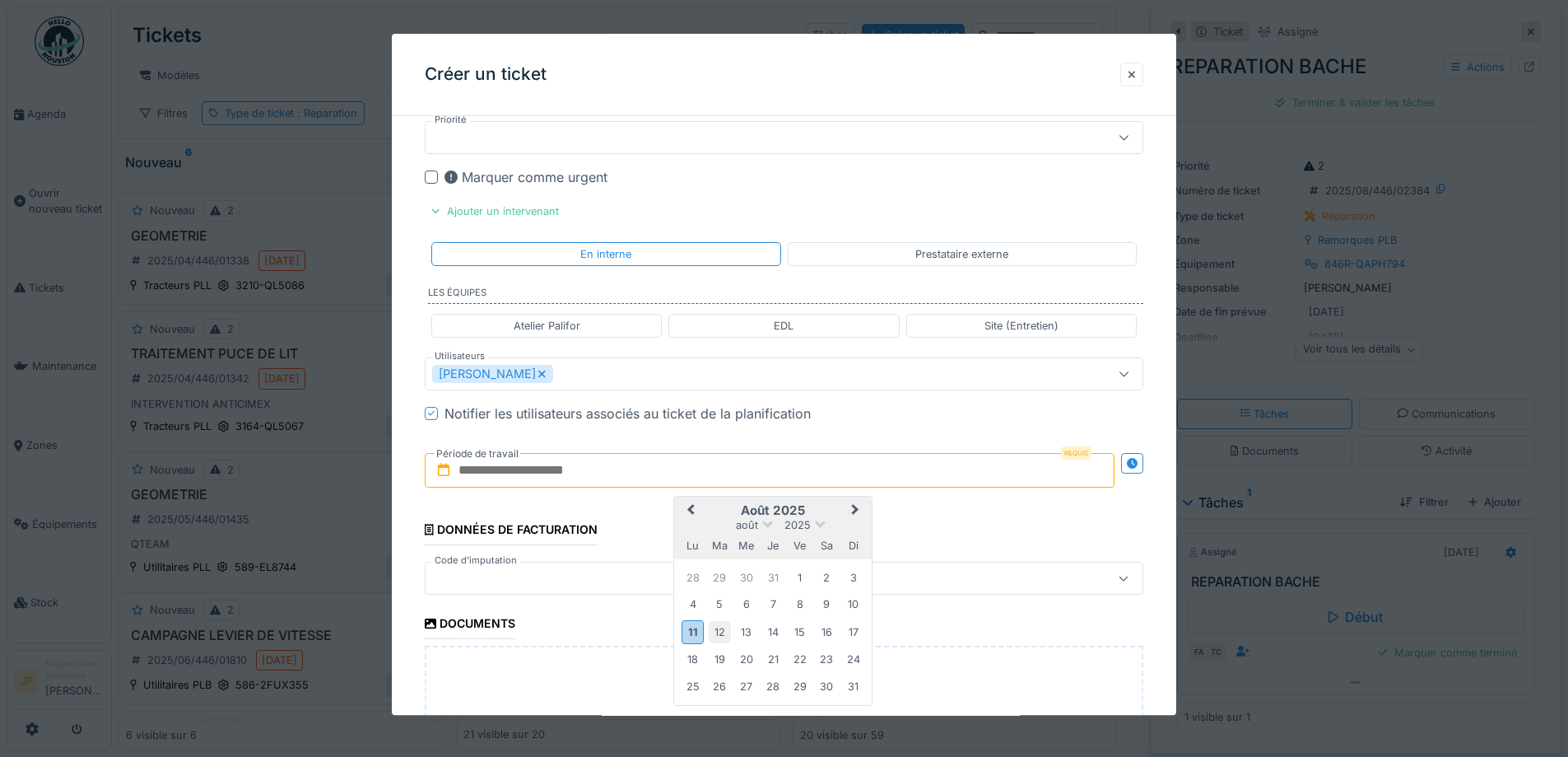
click at [720, 637] on div "12" at bounding box center [720, 632] width 22 height 22
click at [720, 635] on div "12" at bounding box center [720, 632] width 22 height 22
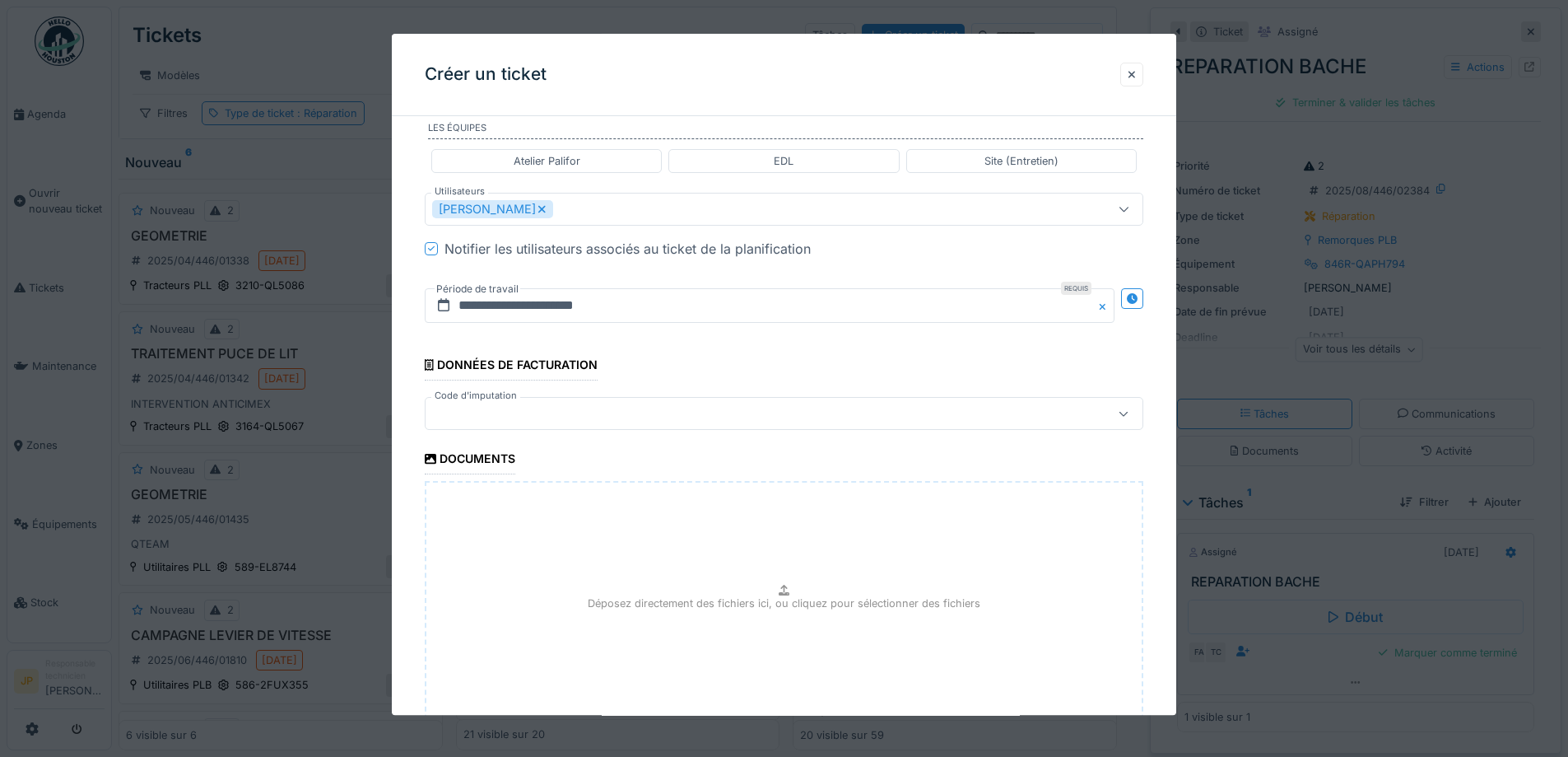
click at [584, 420] on div at bounding box center [743, 414] width 620 height 19
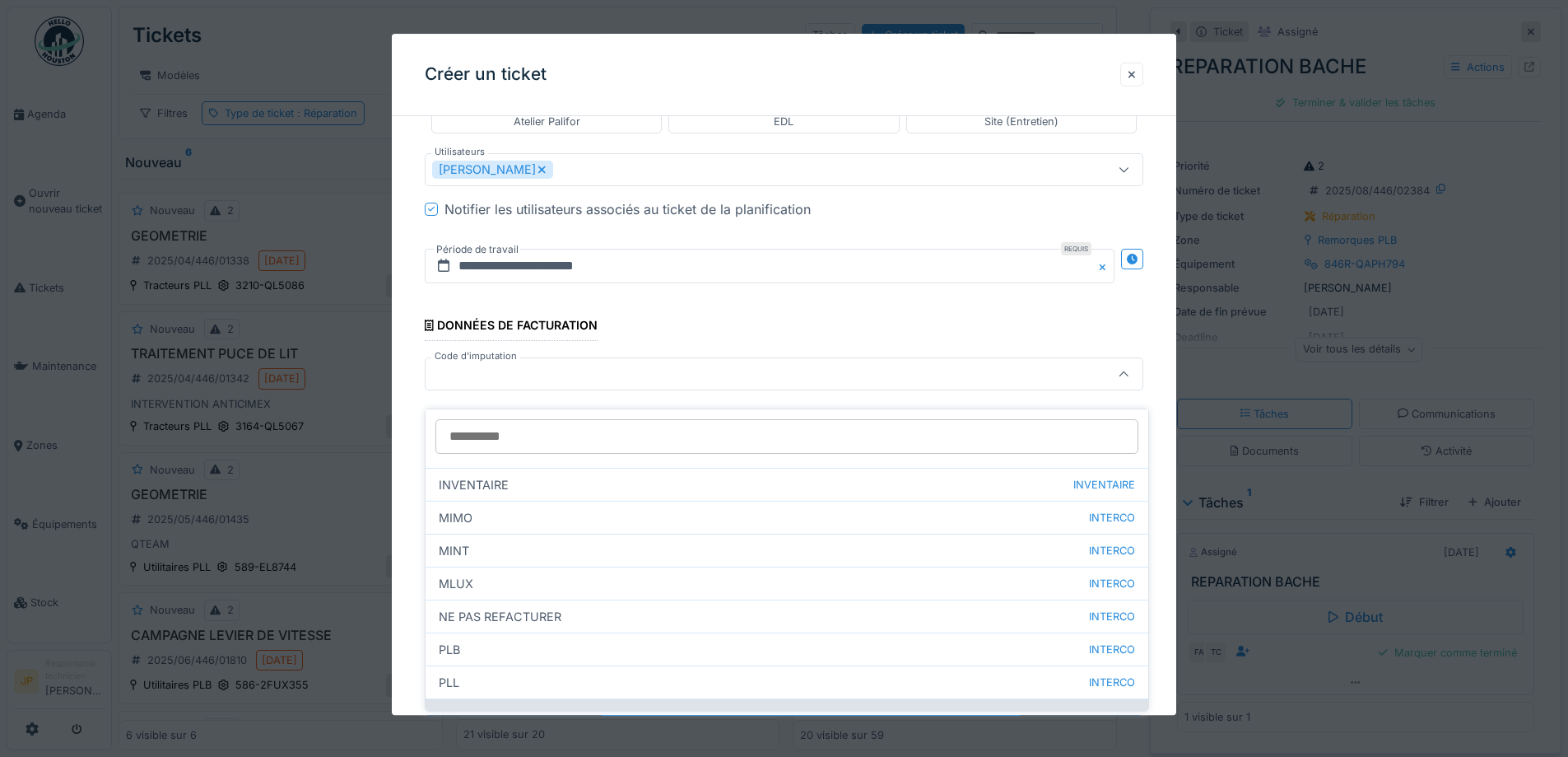
scroll to position [79, 0]
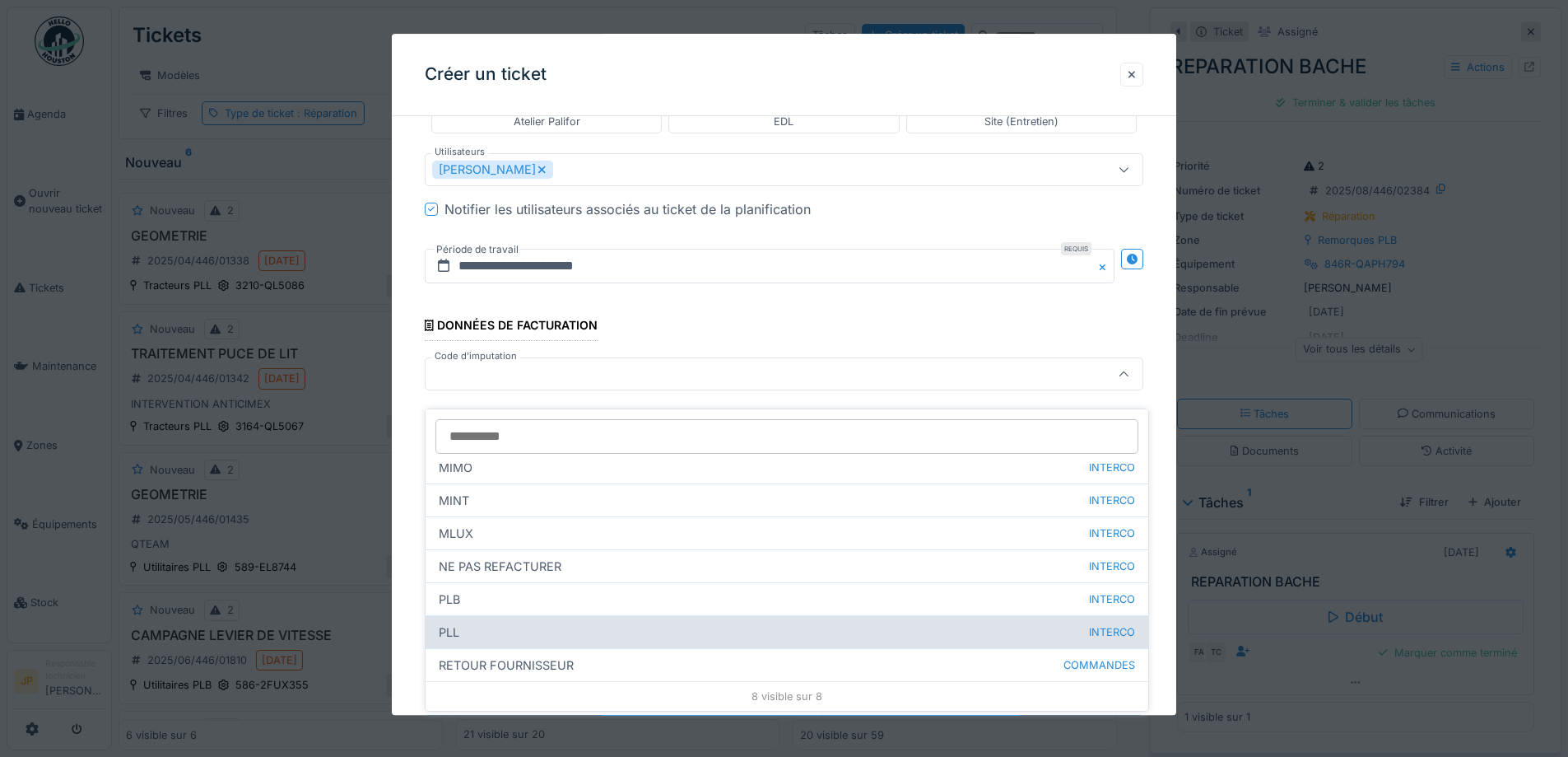
click at [502, 627] on div "PLL INTERCO" at bounding box center [787, 631] width 722 height 33
type input "***"
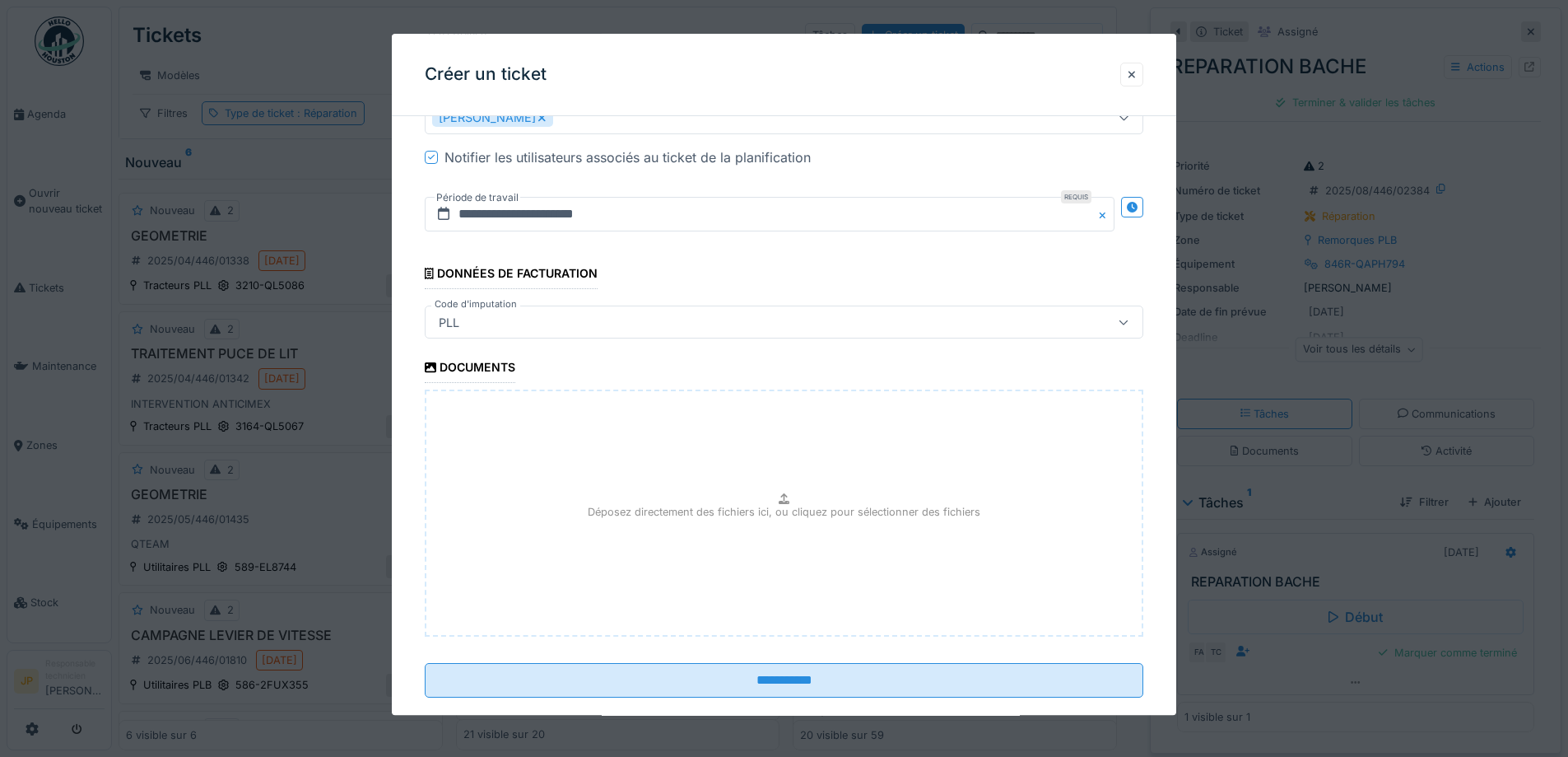
scroll to position [1427, 0]
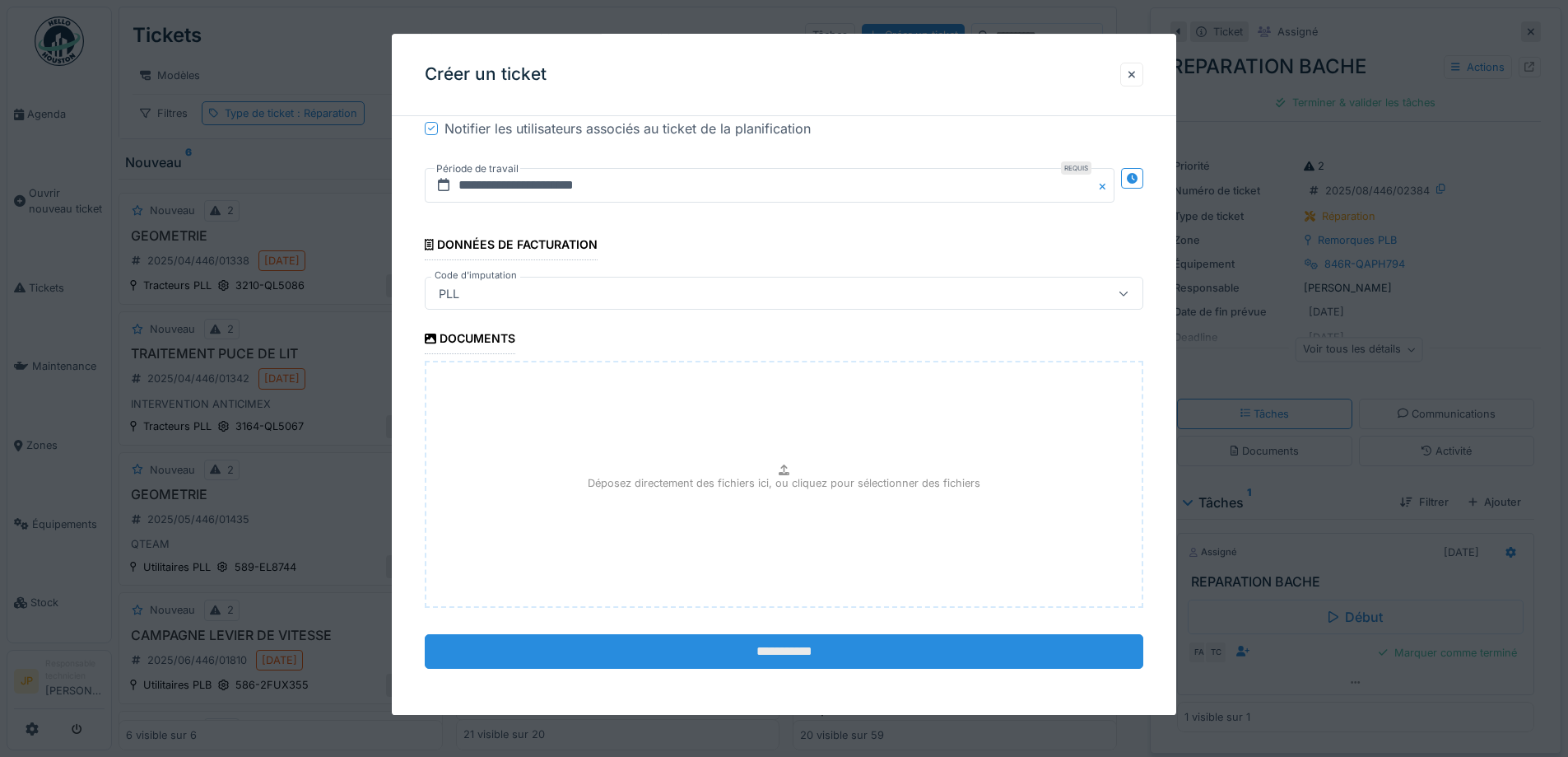
click at [759, 649] on input "**********" at bounding box center [784, 651] width 719 height 34
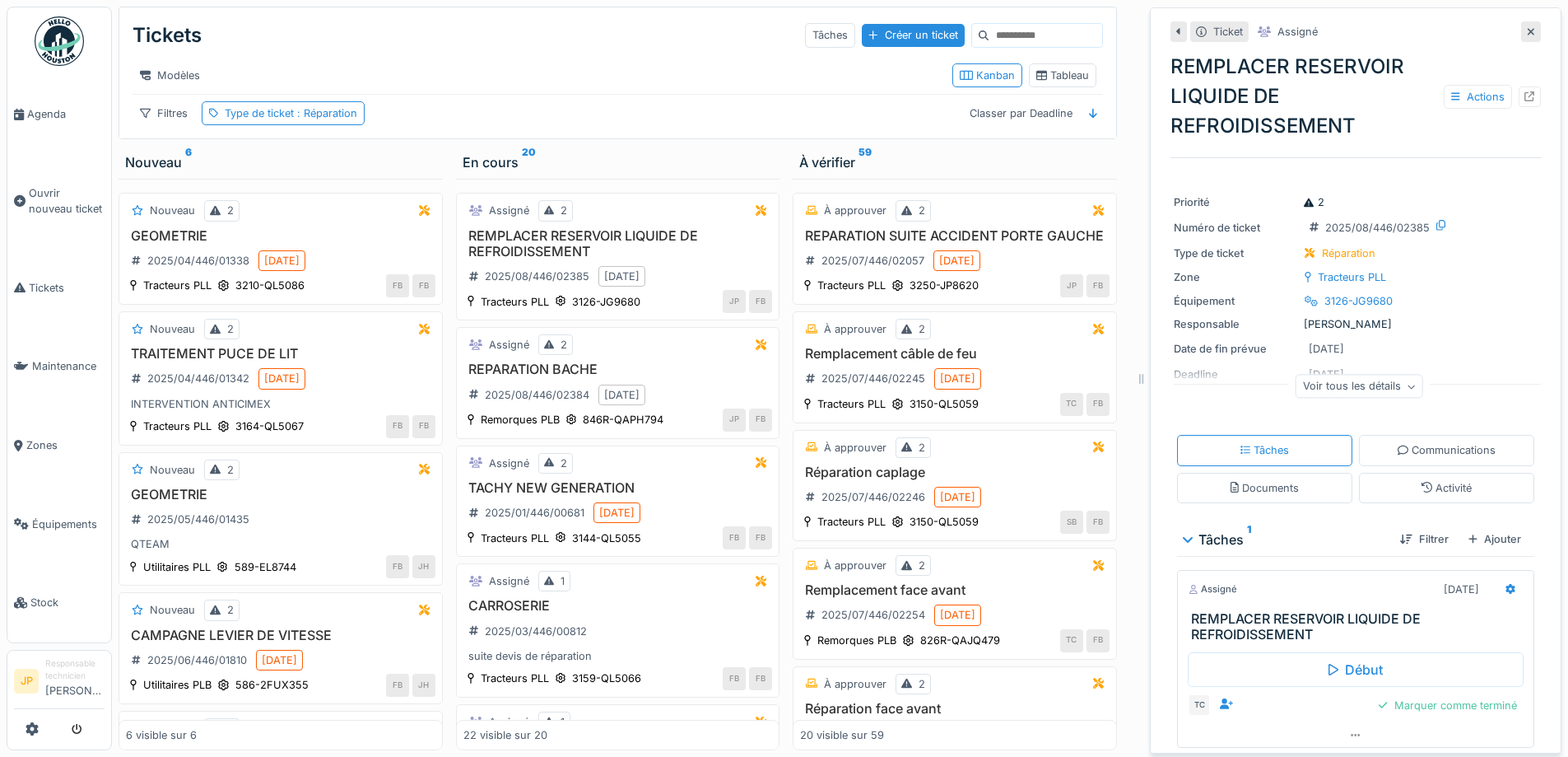
click at [1521, 21] on div at bounding box center [1531, 31] width 19 height 20
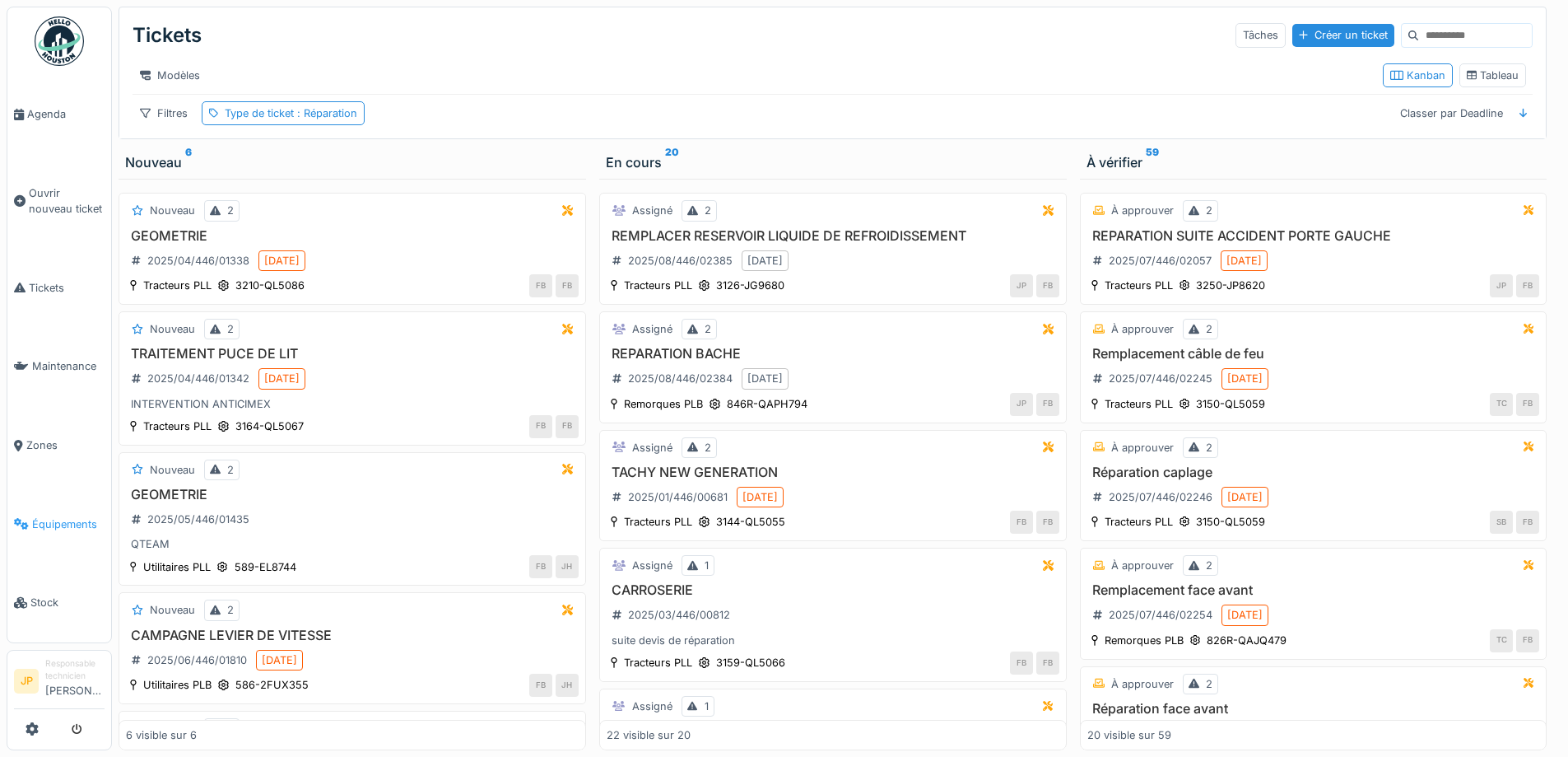
click at [32, 516] on span "Équipements" at bounding box center [68, 524] width 72 height 16
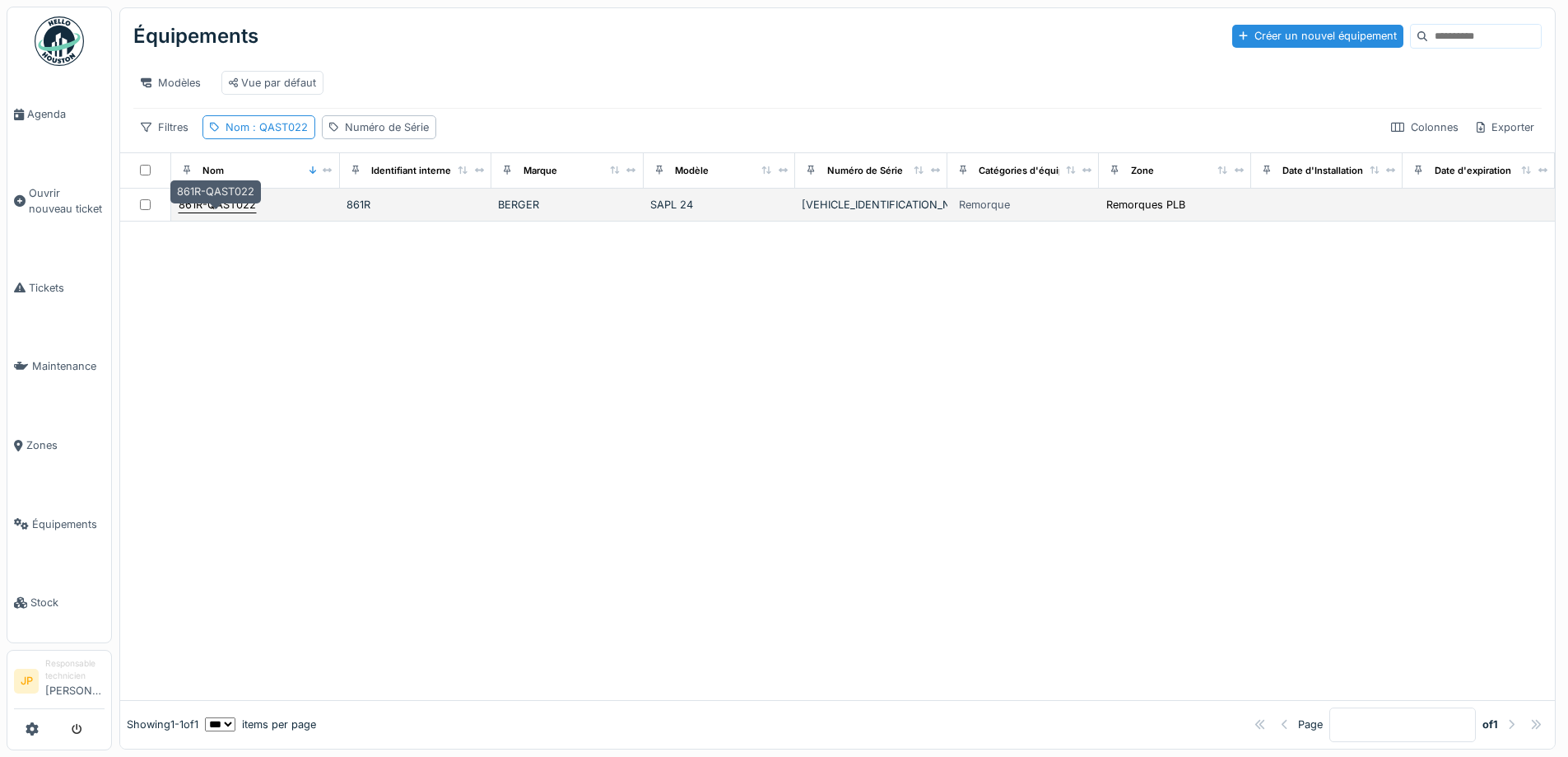
click at [240, 211] on div "861R-QAST022" at bounding box center [218, 204] width 78 height 16
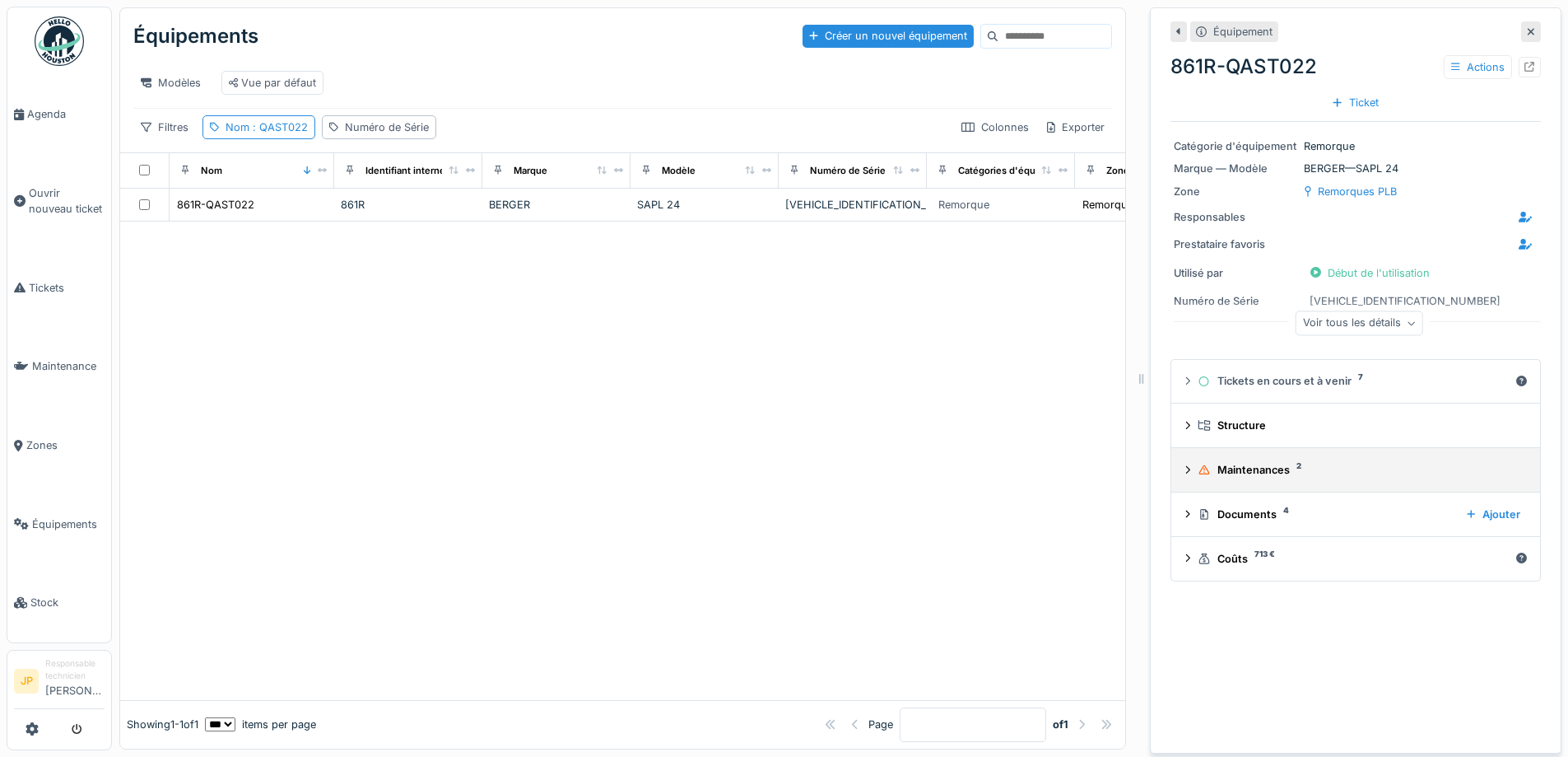
click at [1252, 478] on div "Maintenances 2" at bounding box center [1359, 470] width 322 height 16
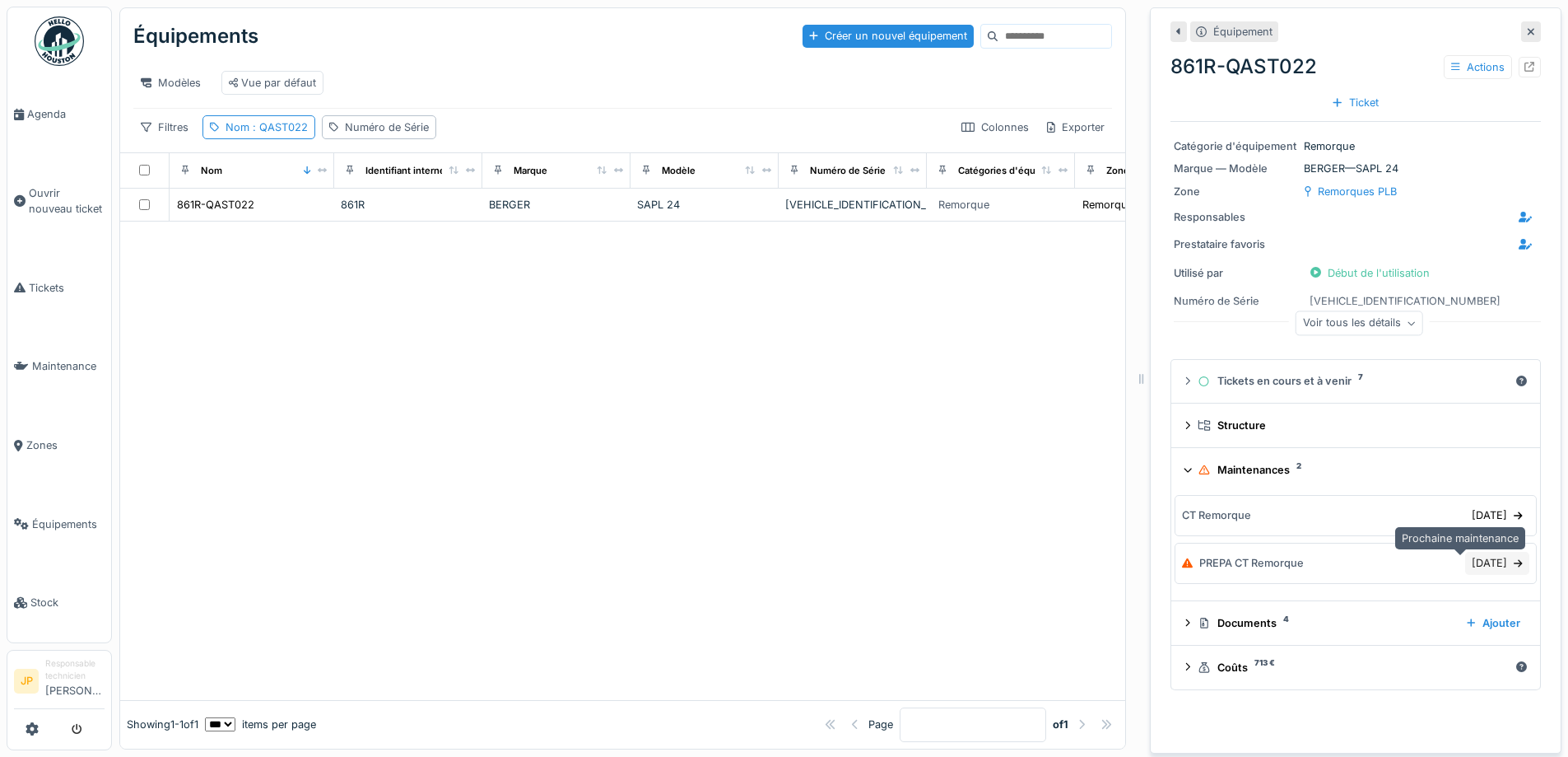
click at [1465, 562] on div "[DATE]" at bounding box center [1497, 562] width 64 height 22
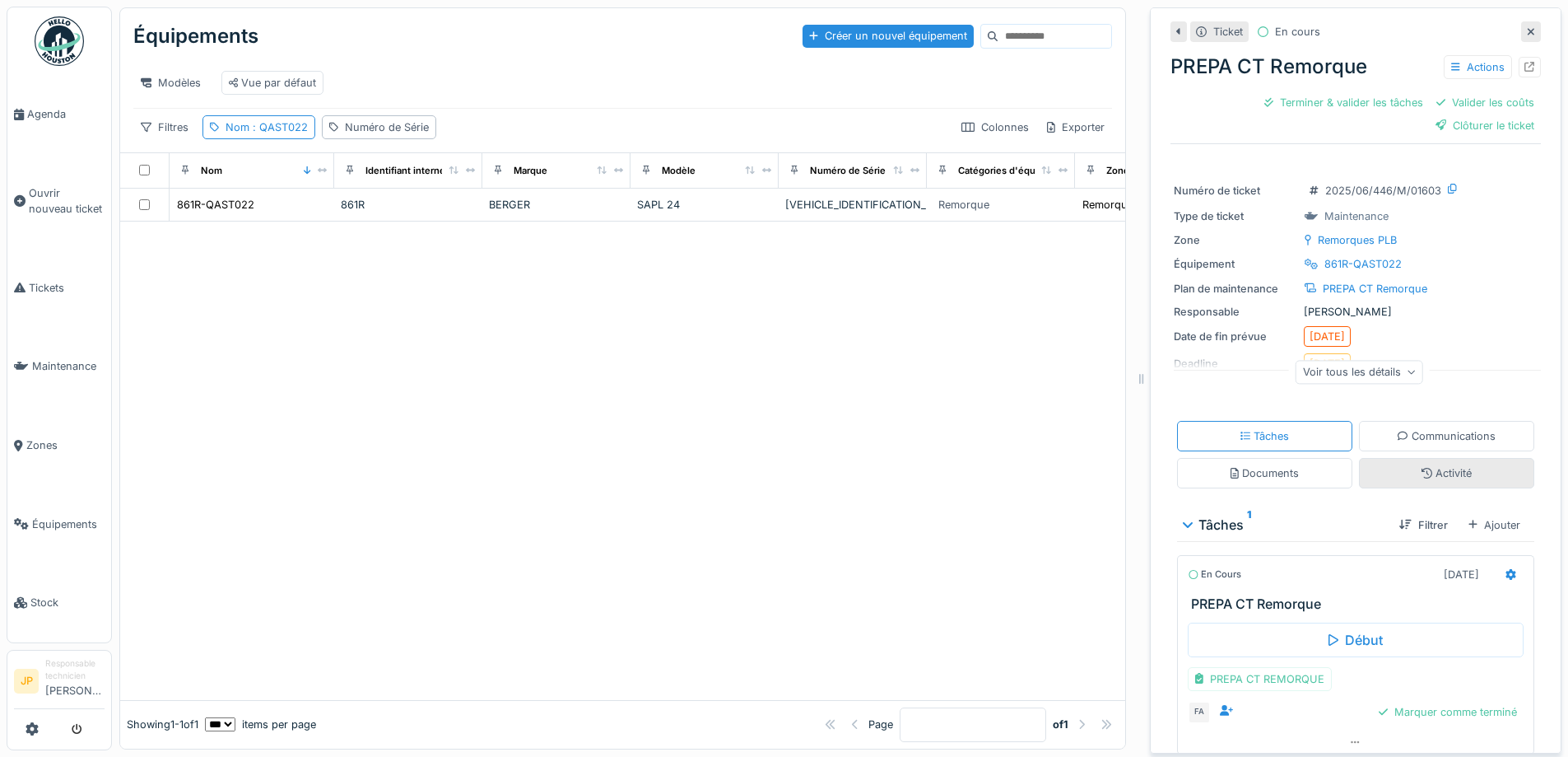
click at [1430, 481] on div "Activité" at bounding box center [1446, 473] width 50 height 16
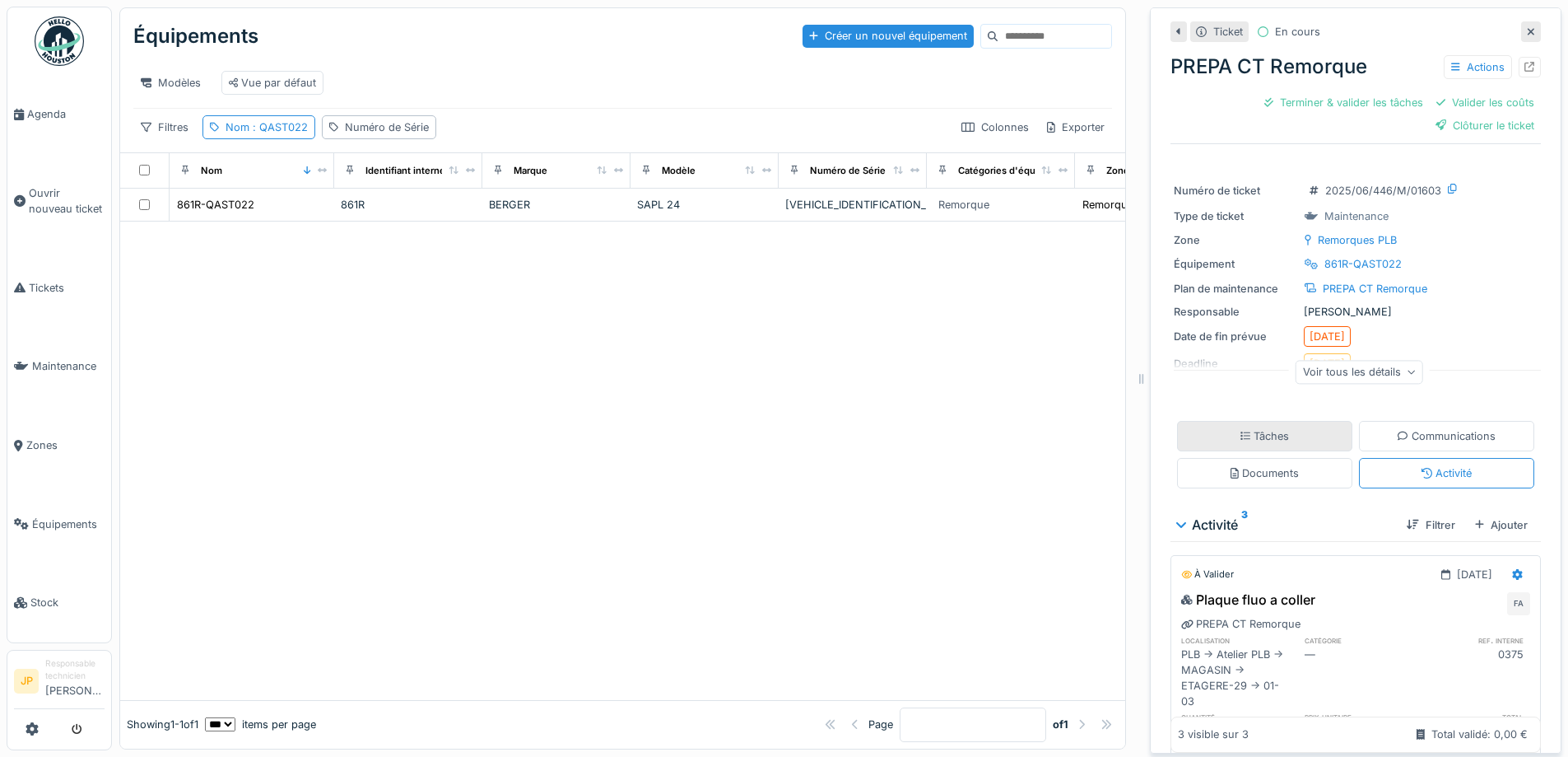
click at [1248, 434] on div "Tâches" at bounding box center [1265, 436] width 49 height 16
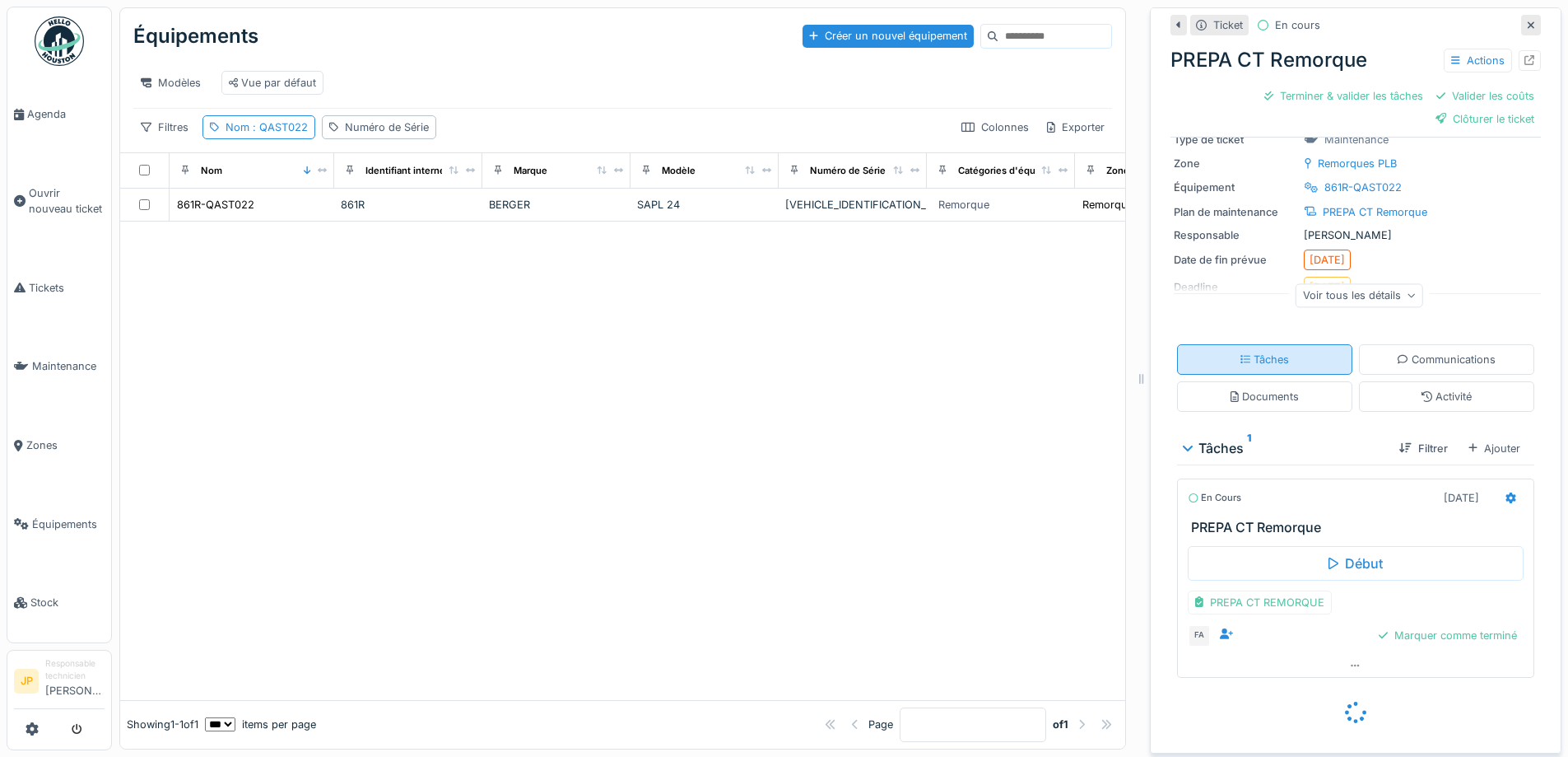
scroll to position [55, 0]
